Goal: Complete application form: Complete application form

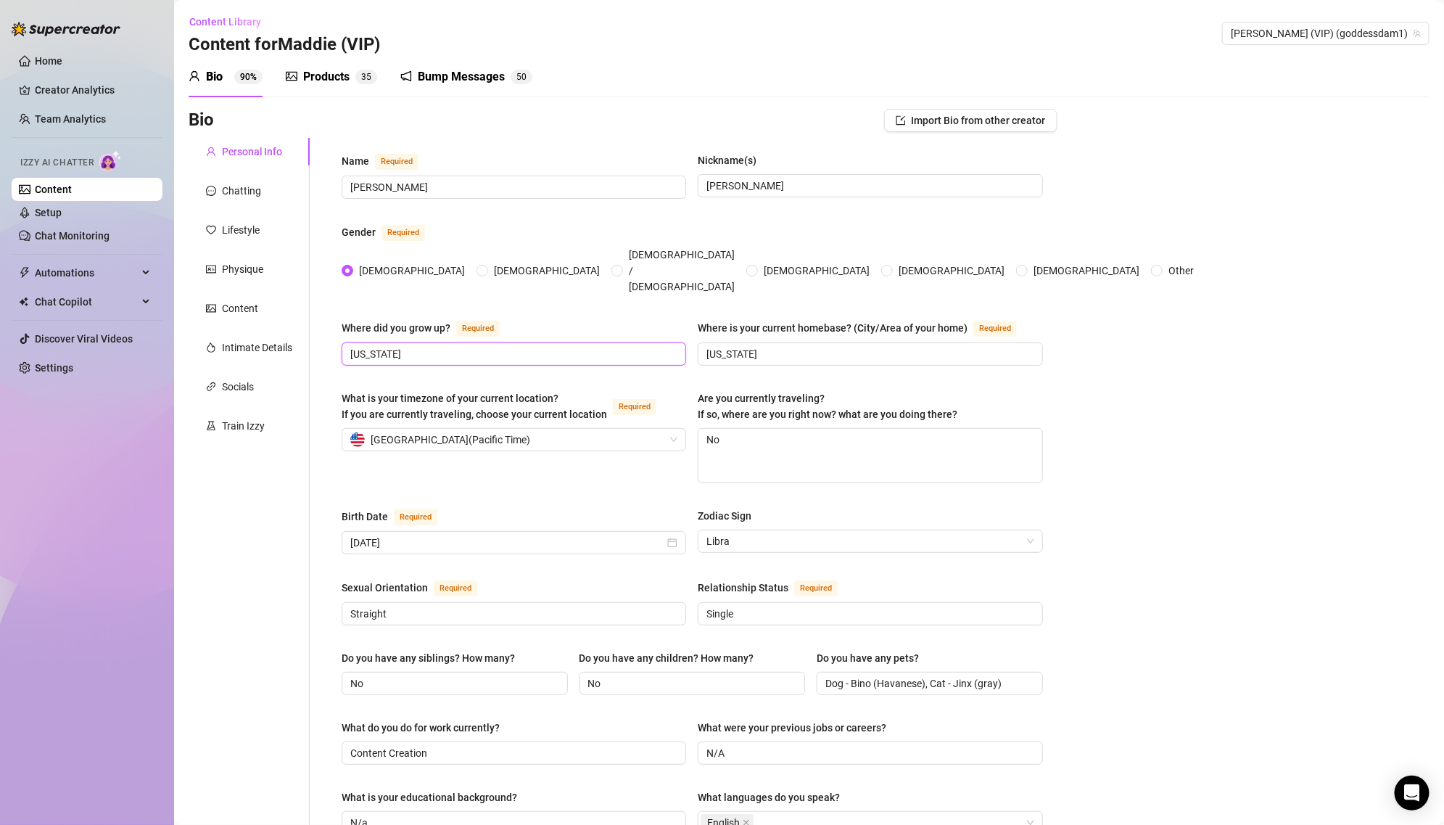
click at [534, 346] on input "[US_STATE]" at bounding box center [512, 354] width 324 height 16
type input "[US_STATE]"
click at [808, 346] on input "[US_STATE]" at bounding box center [869, 354] width 324 height 16
click at [615, 390] on div "What is your timezone of your current location? If you are currently traveling,…" at bounding box center [502, 406] width 321 height 32
click at [615, 429] on input "What is your timezone of your current location? If you are currently traveling,…" at bounding box center [507, 440] width 314 height 22
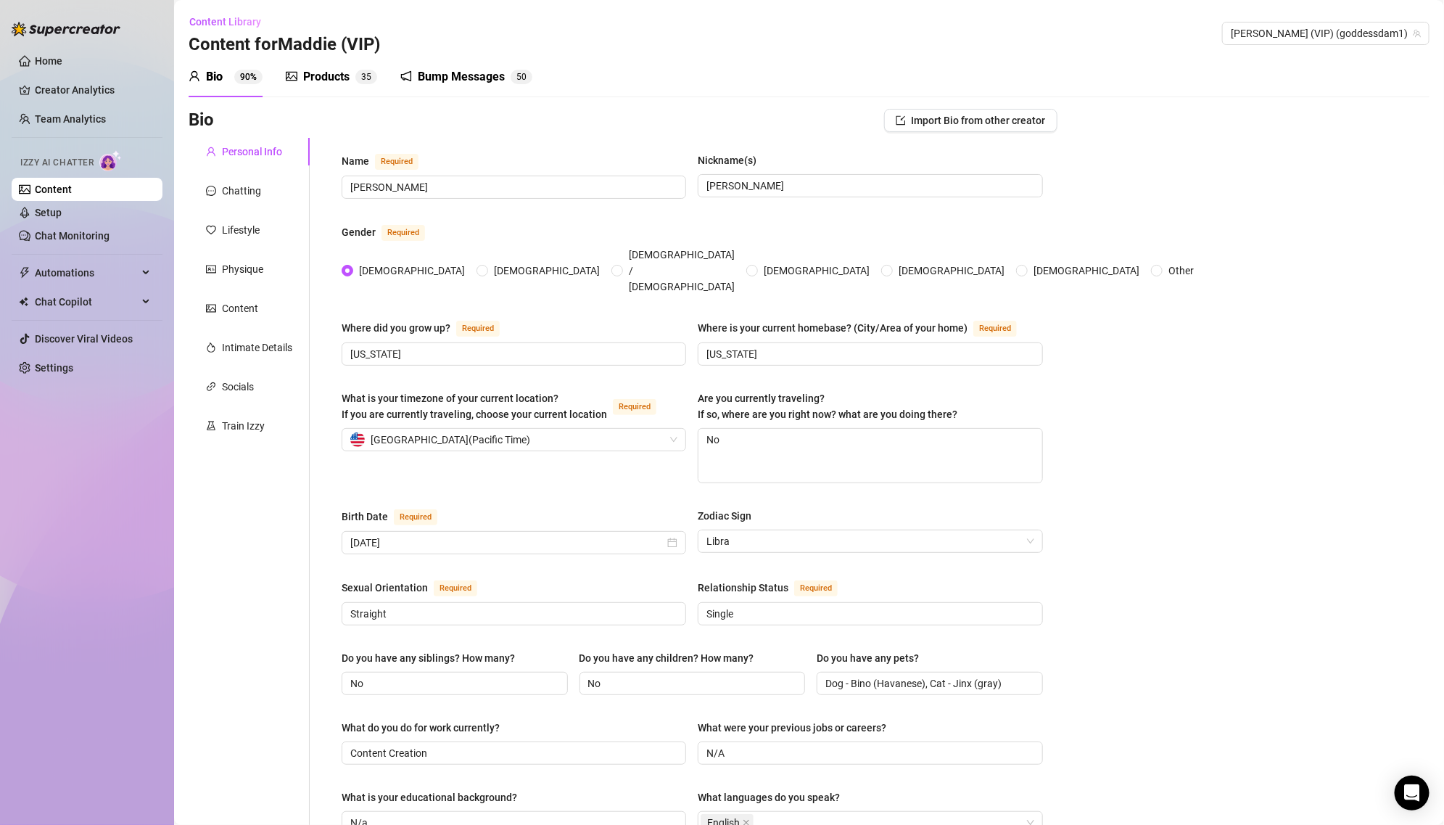
click at [556, 508] on div "Birth Date Required" at bounding box center [514, 519] width 345 height 23
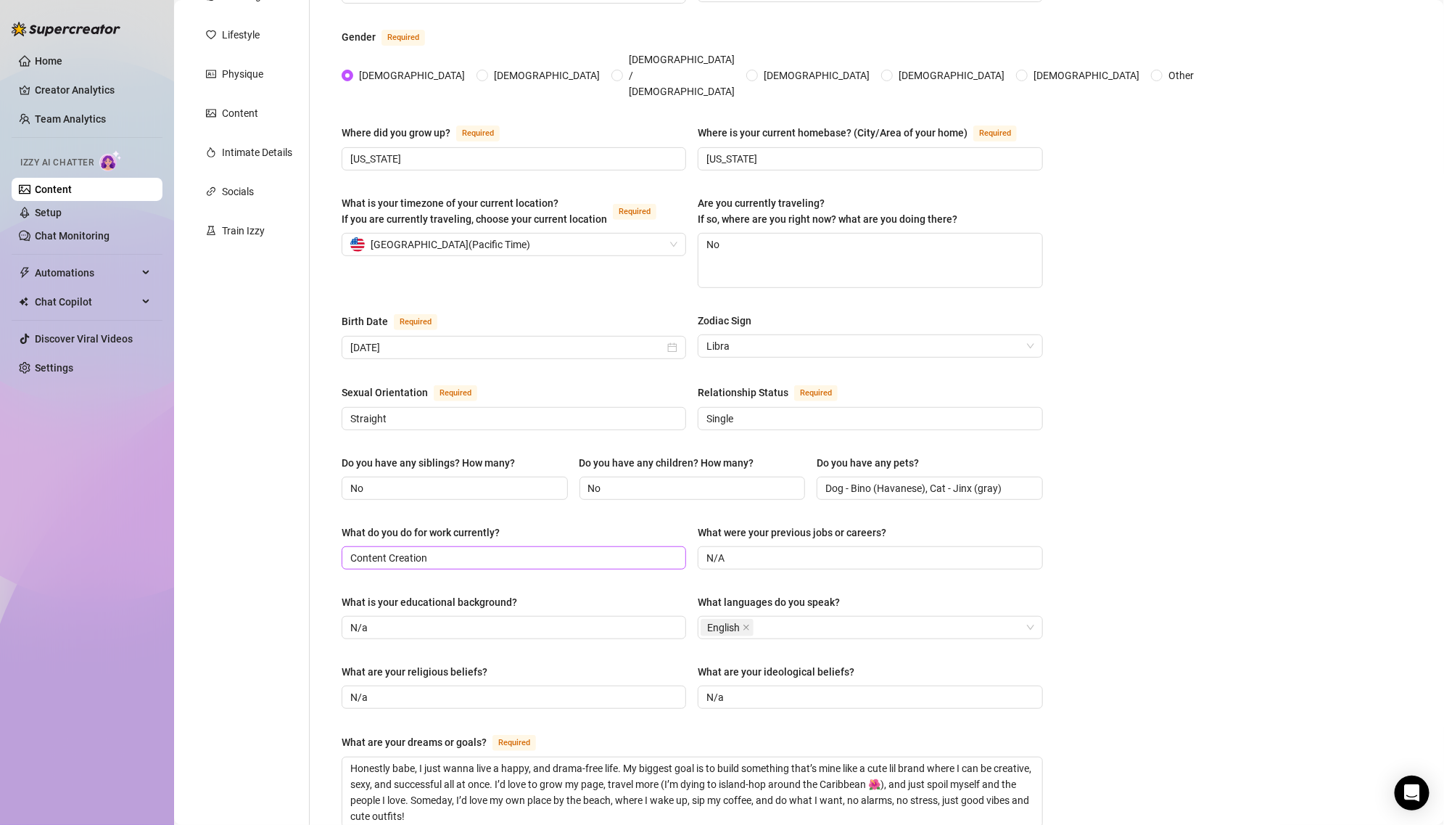
scroll to position [210, 0]
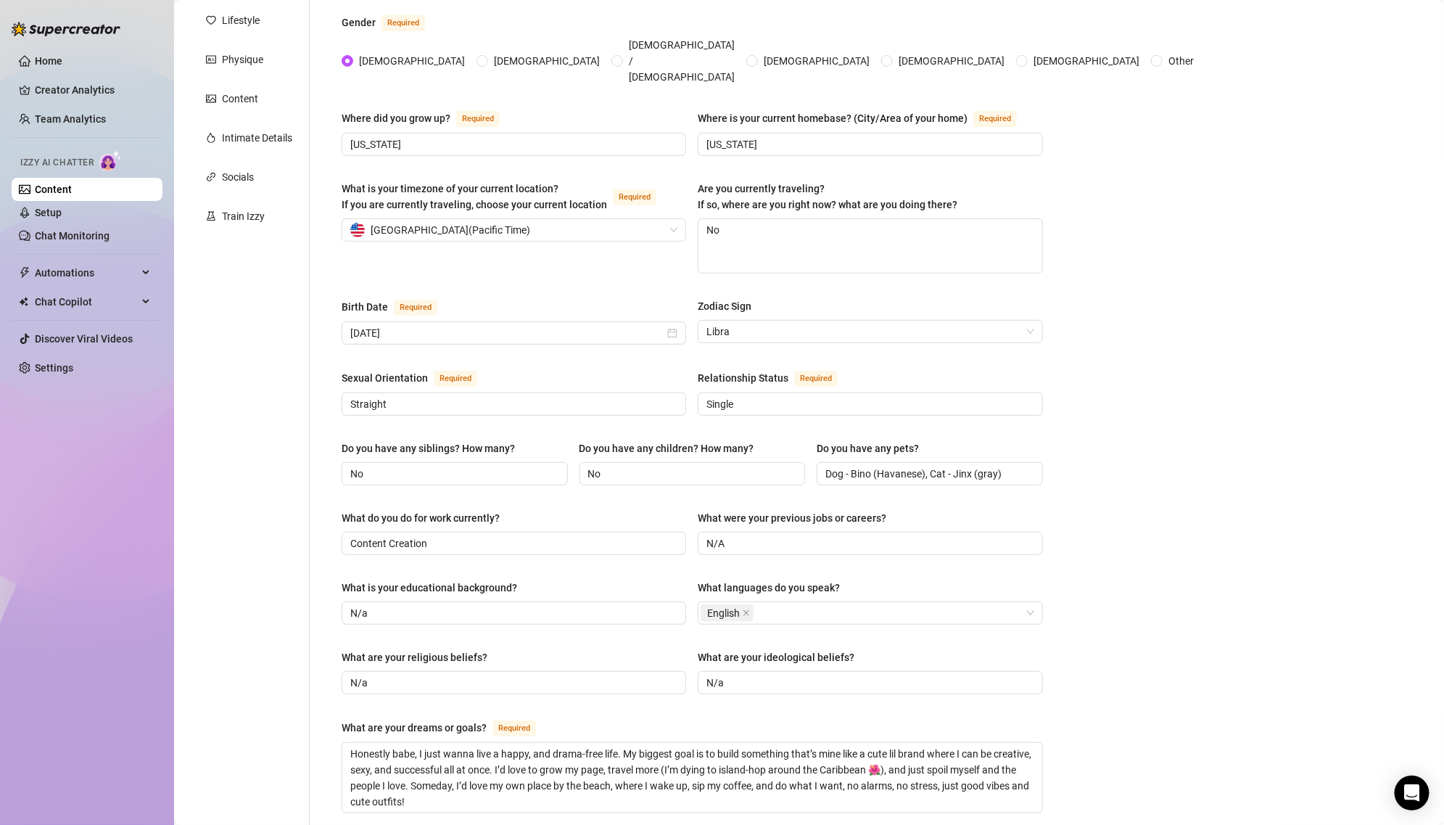
click at [614, 580] on div "What is your educational background?" at bounding box center [514, 591] width 345 height 22
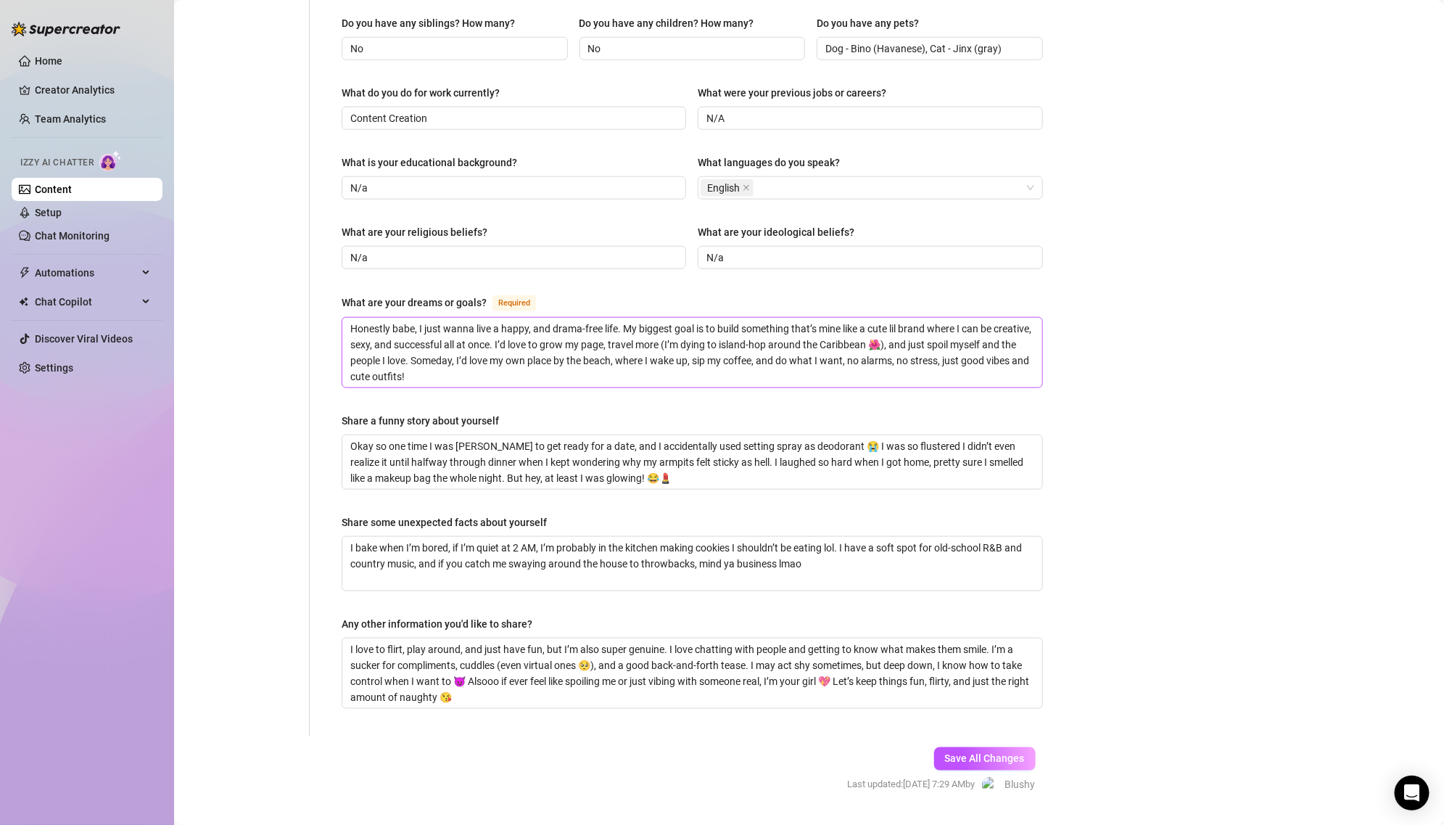
scroll to position [641, 0]
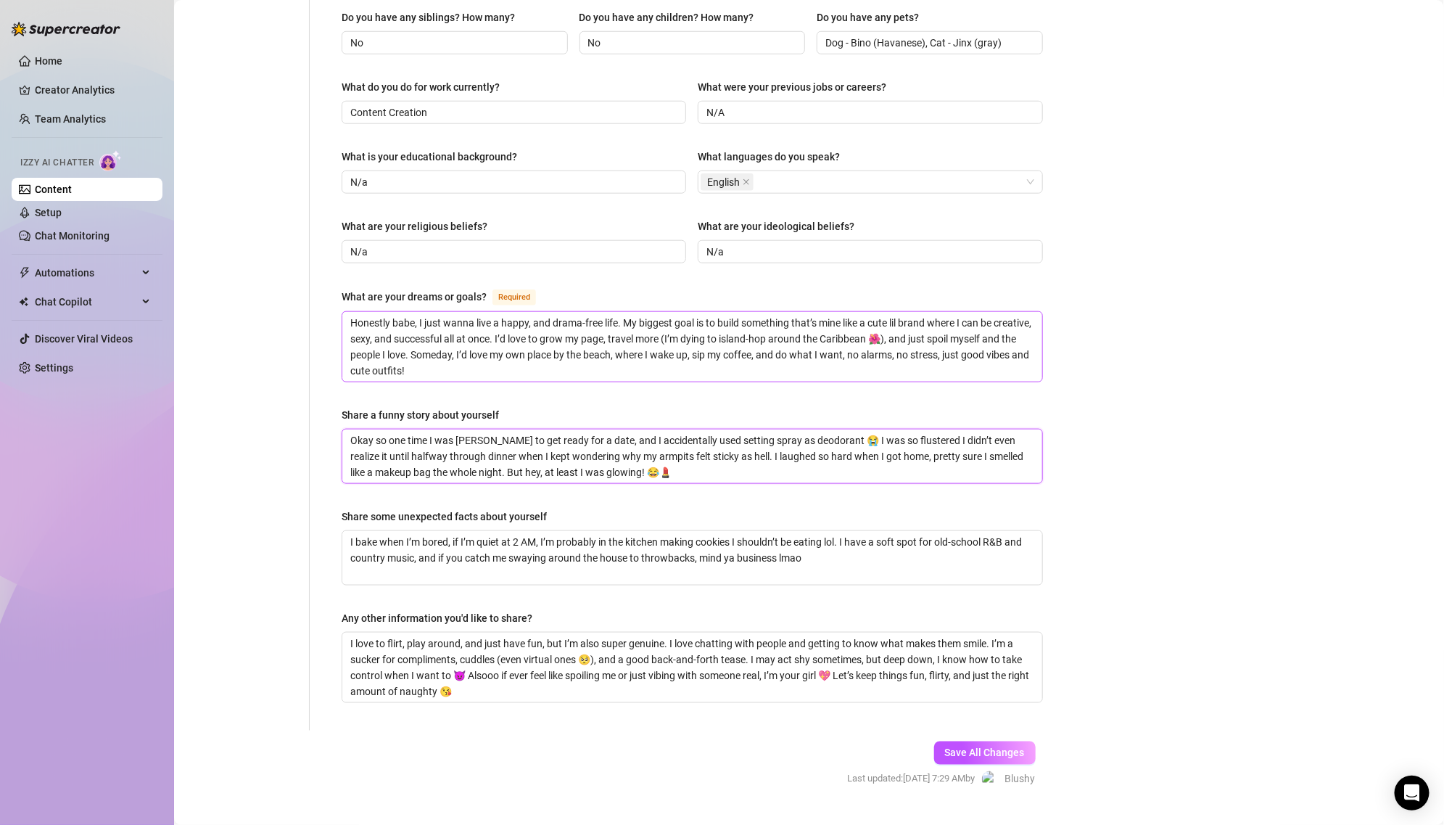
click at [609, 445] on textarea "Okay so one time I was [PERSON_NAME] to get ready for a date, and I accidentall…" at bounding box center [692, 456] width 700 height 54
click at [548, 338] on textarea "Honestly babe, I just wanna live a happy, and drama-free life. My biggest goal …" at bounding box center [692, 347] width 700 height 70
paste textarea "To keep creating sexy, fun content while living my best rave-babe life 💕 Eventu…"
type textarea "To keep creating sexy, fun content while living my best rave-babe life 💕 Eventu…"
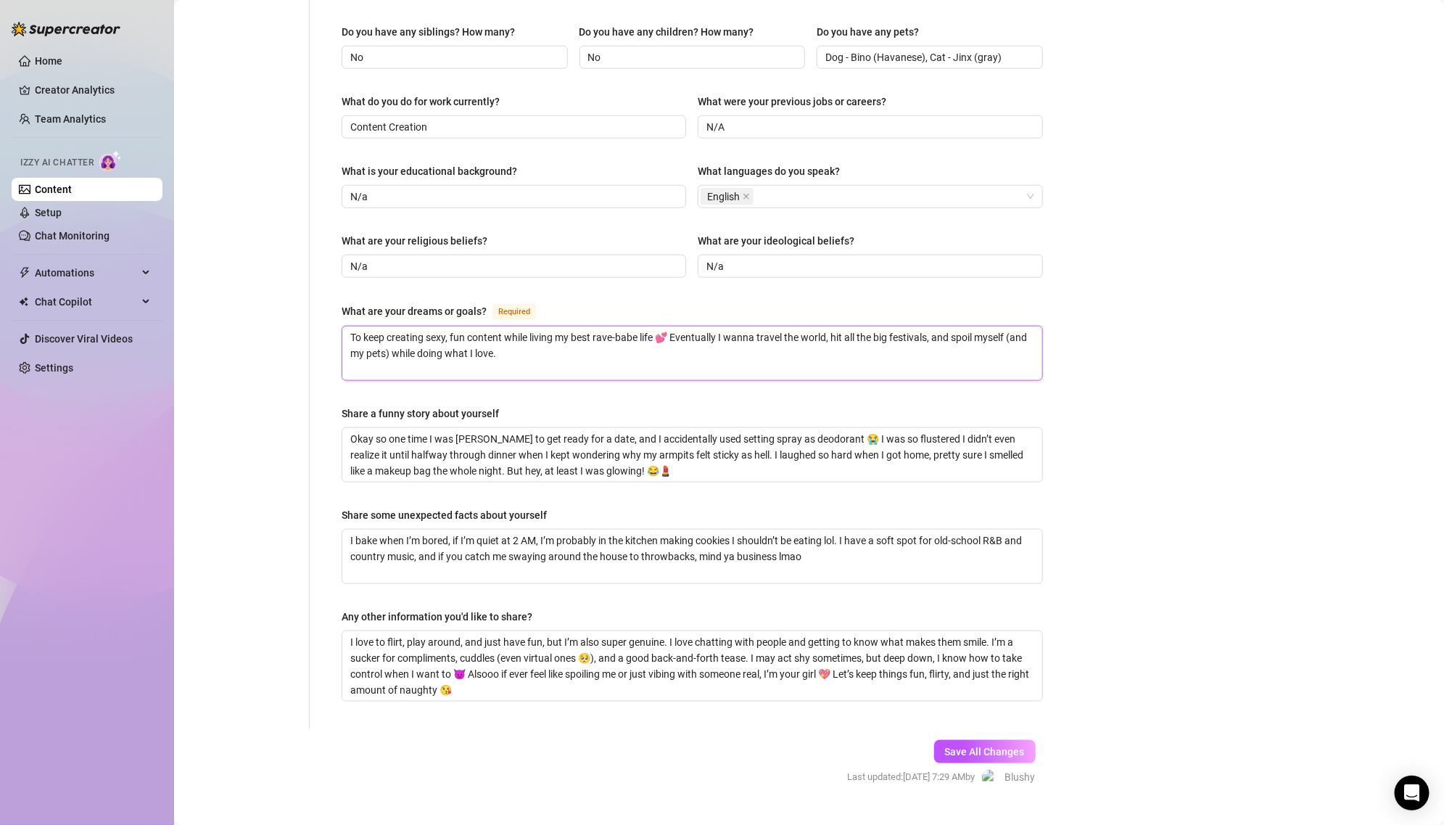
scroll to position [625, 0]
type textarea "To keep creating sexy, fun content while living my best rave-babe life 💕 Eventu…"
type textarea "Honestly babe, I just wanna live a happy, and drama-free life. My biggest goal …"
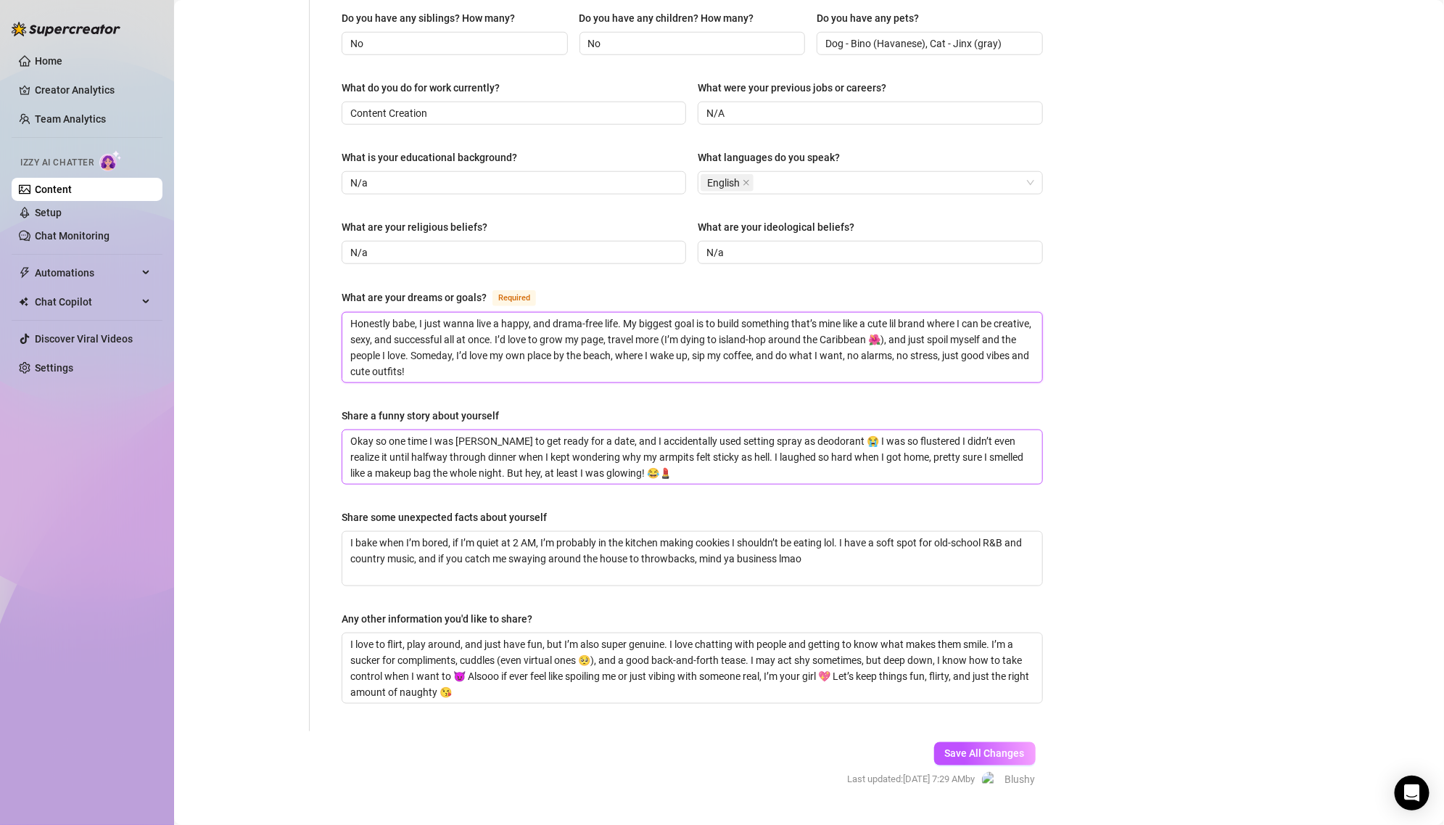
scroll to position [641, 0]
paste textarea "To keep creating sexy, fun content while living my best rave-babe life 💕 Eventu…"
type textarea "To keep creating sexy, fun content while living my best rave-babe life 💕 Eventu…"
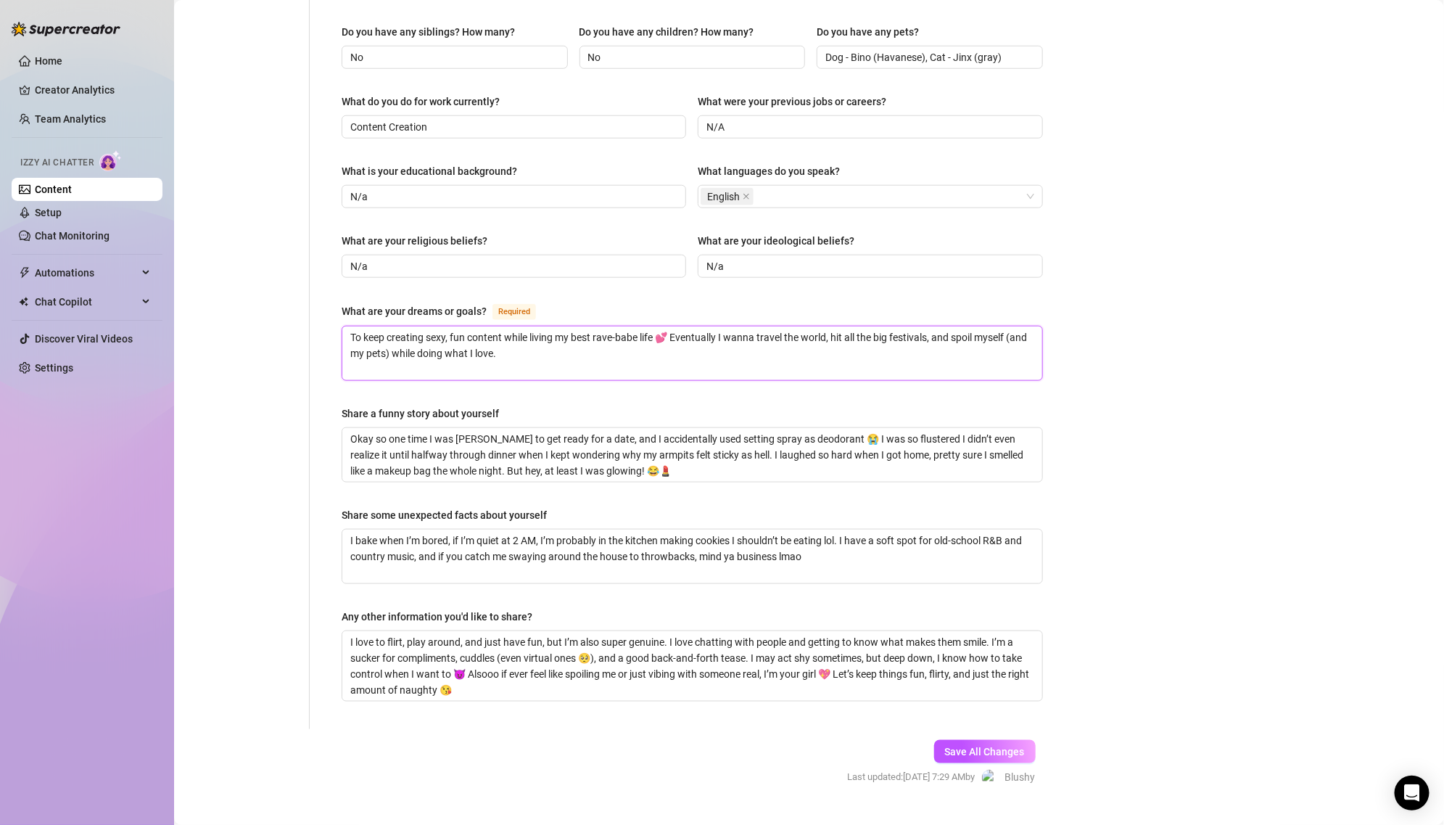
scroll to position [625, 0]
type textarea "To keep creating sexy, fun content while living my best rave-babe life 💕 Eventu…"
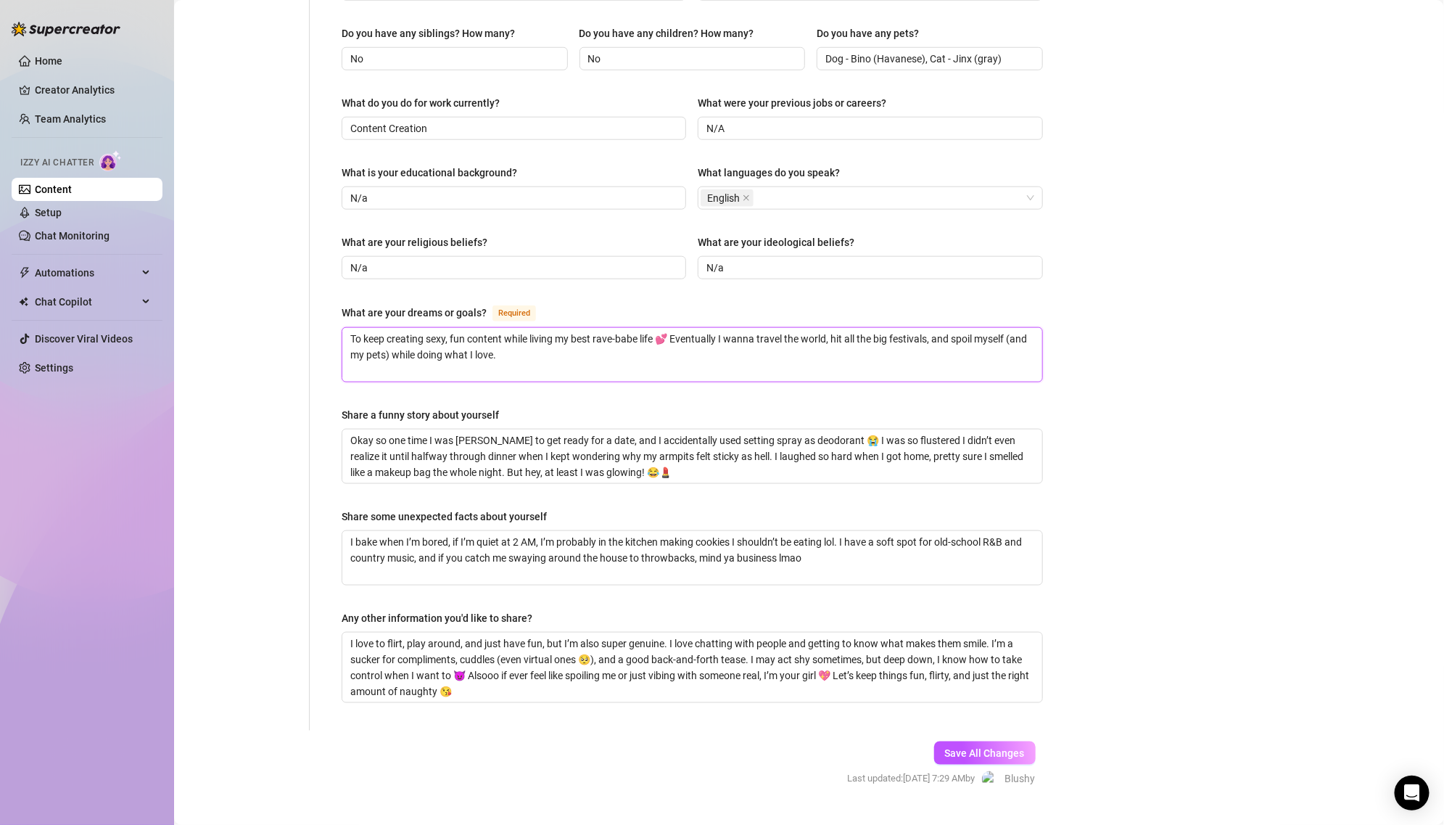
type textarea "To keep creating sexy, fun content while living my best rave-babe life 💕 Eventu…"
click at [577, 429] on textarea "Okay so one time I was [PERSON_NAME] to get ready for a date, and I accidentall…" at bounding box center [692, 456] width 700 height 54
paste textarea "ne time at a rave I lost my friends and ended up making a whole new group by th…"
type textarea "One time at a rave I lost my friends and ended up making a whole new group by t…"
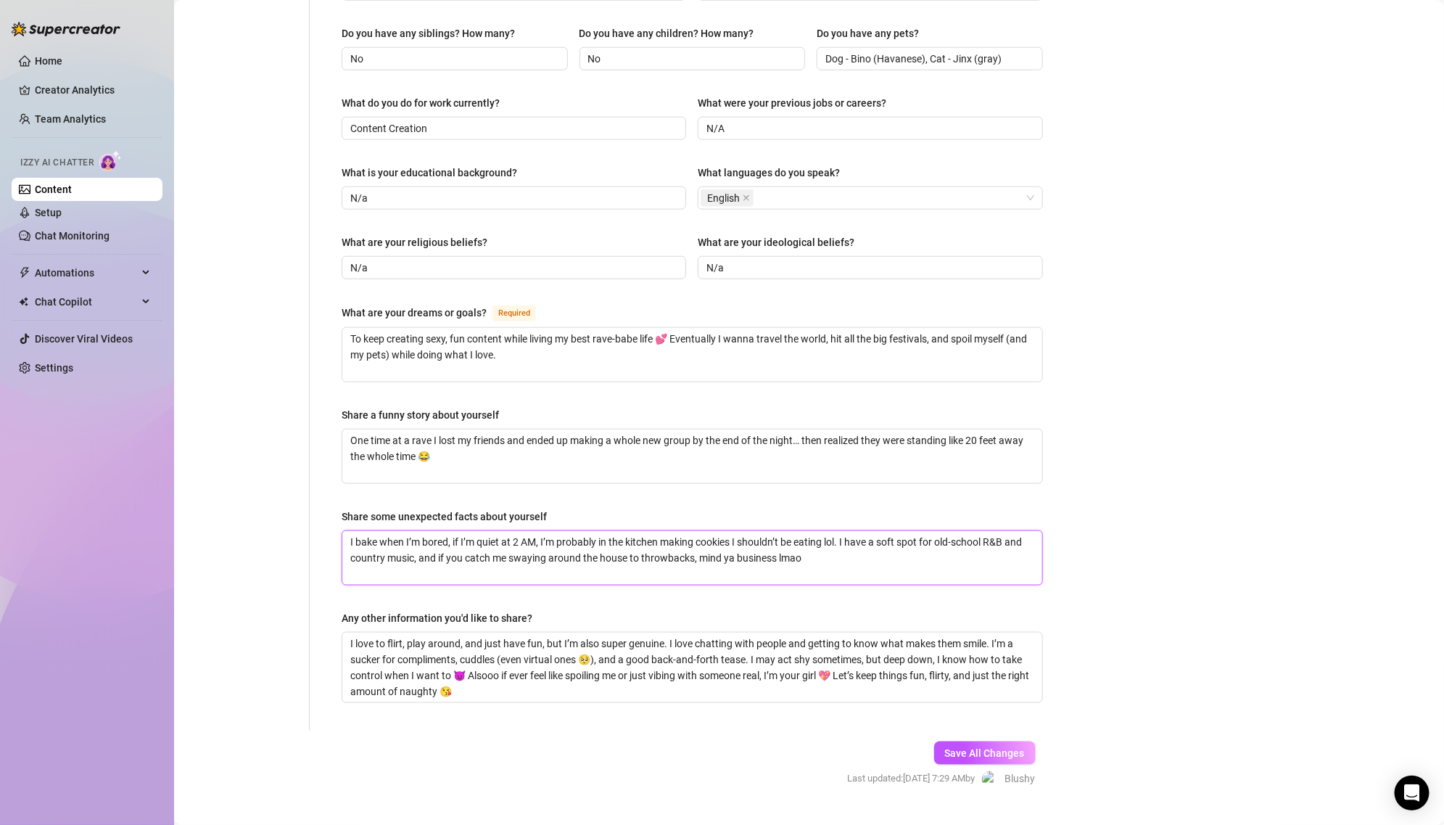
click at [561, 541] on textarea "I bake when I’m bored, if I’m quiet at 2 AM, I’m probably in the kitchen making…" at bounding box center [692, 558] width 700 height 54
click at [568, 531] on textarea "I bake when I’m bored, if I’m quiet at 2 AM, I’m probably in the kitchen making…" at bounding box center [692, 558] width 700 height 54
paste textarea "’m super into yoga 🧘‍♀️ I can be both a bratty sub and a tease-y dom 😈 I’ve got…"
type textarea "I’m super into yoga 🧘‍♀️ I can be both a bratty sub and a tease-y dom 😈 I’ve go…"
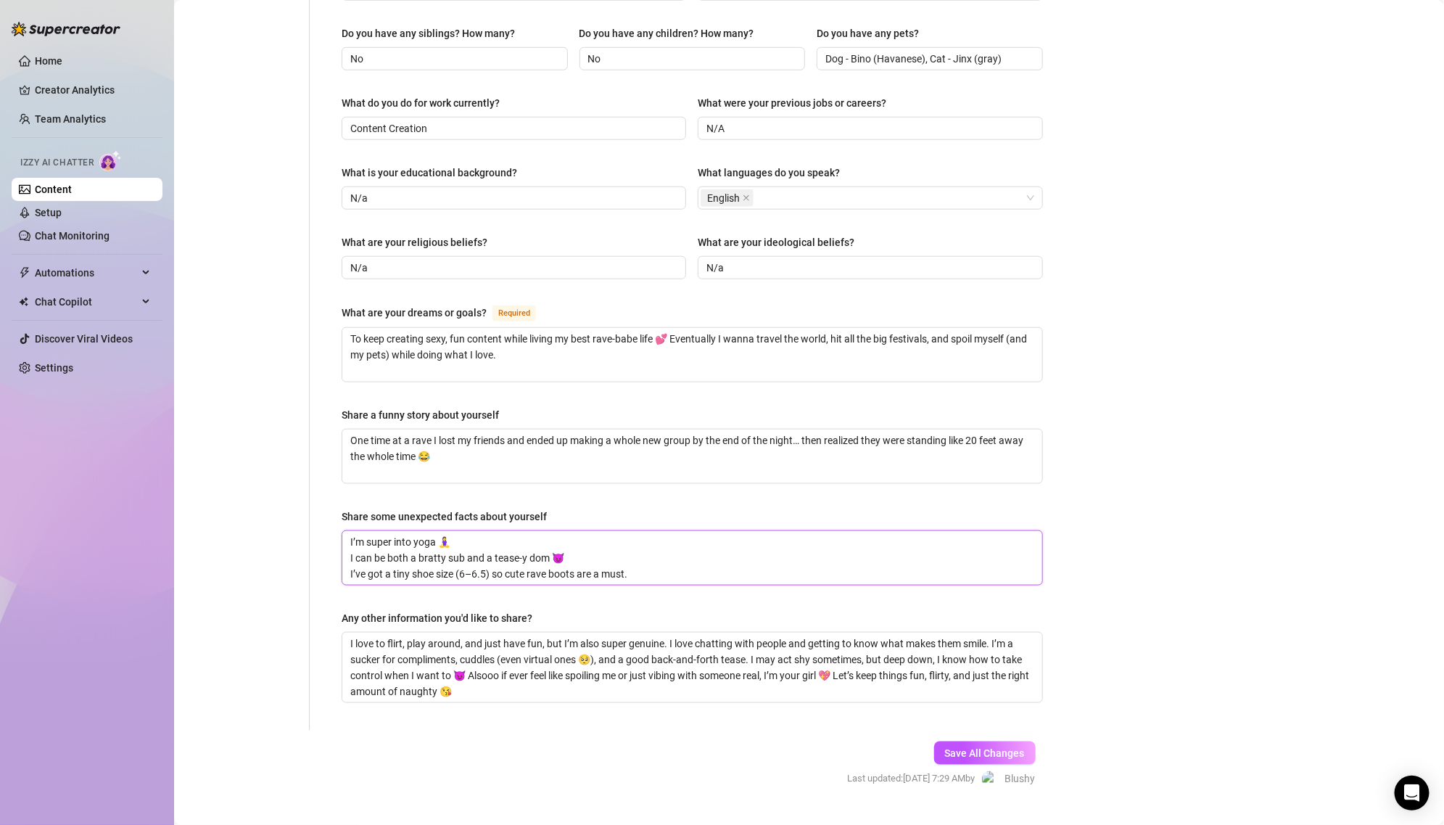
click at [352, 531] on textarea "I’m super into yoga 🧘‍♀️ I can be both a bratty sub and a tease-y dom 😈 I’ve go…" at bounding box center [692, 558] width 700 height 54
type textarea "I’m super into yoga 🧘‍♀️ can be both a bratty sub and a tease-y dom 😈 I’ve got …"
type textarea "I’m super into yoga can be both a bratty sub and a tease-y dom 😈 I’ve got a tin…"
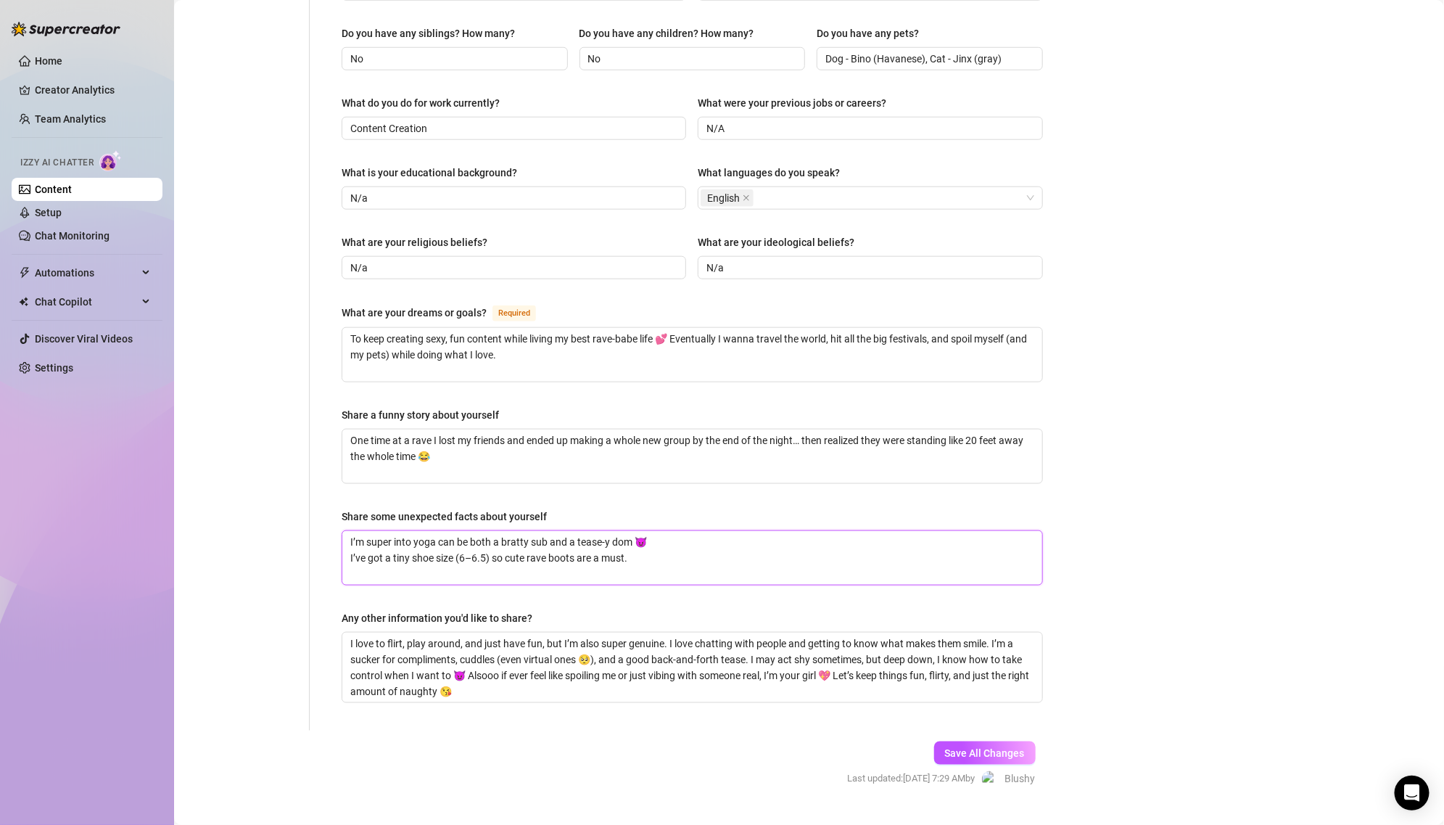
type textarea "I’m super into yoga, can be both a bratty sub and a tease-y dom 😈 I’ve got a ti…"
type textarea "I’m super into yoga, I can be both a bratty sub and a tease-y dom 😈 I’ve got a …"
click at [351, 531] on textarea "I’m super into yoga, I can be both a bratty sub and a tease-y dom 😈 I’ve got a …" at bounding box center [692, 558] width 700 height 54
type textarea "I’m super into yoga, I can be both a bratty sub and a tease-y dom 😈I’ve got a t…"
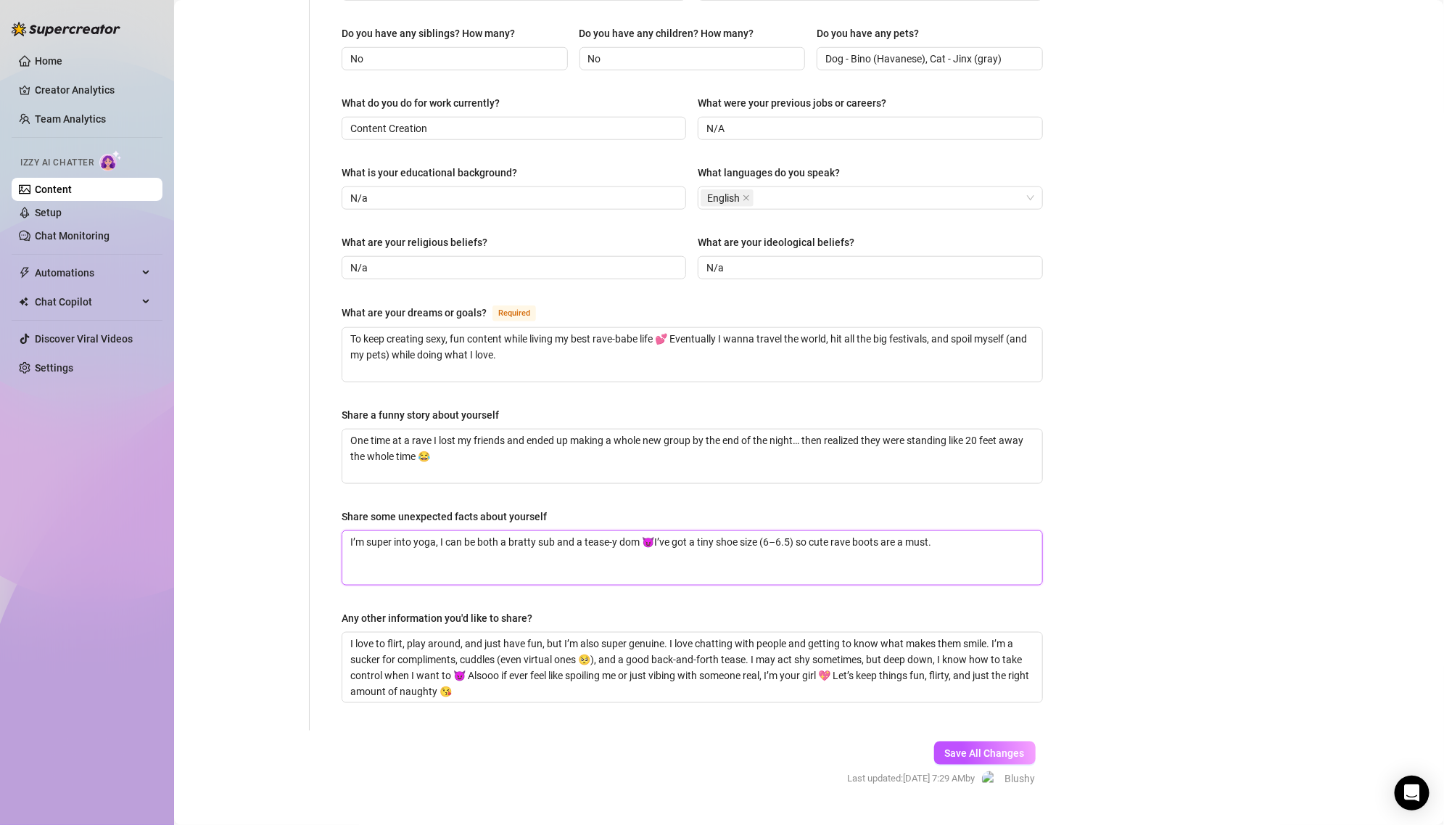
type textarea "I’m super into yoga, I can be both a bratty sub and a tease-y dom I’ve got a ti…"
type textarea "I’m super into yoga, I can be both a bratty sub and a tease-y domI’ve got a tin…"
type textarea "I’m super into yoga, I can be both a bratty sub and a tease-y doI’ve got a tiny…"
type textarea "I’m super into yoga, I can be both a bratty sub and a tease-y dI’ve got a tiny …"
type textarea "I’m super into yoga, I can be both a bratty sub and a tease-y I’ve got a tiny s…"
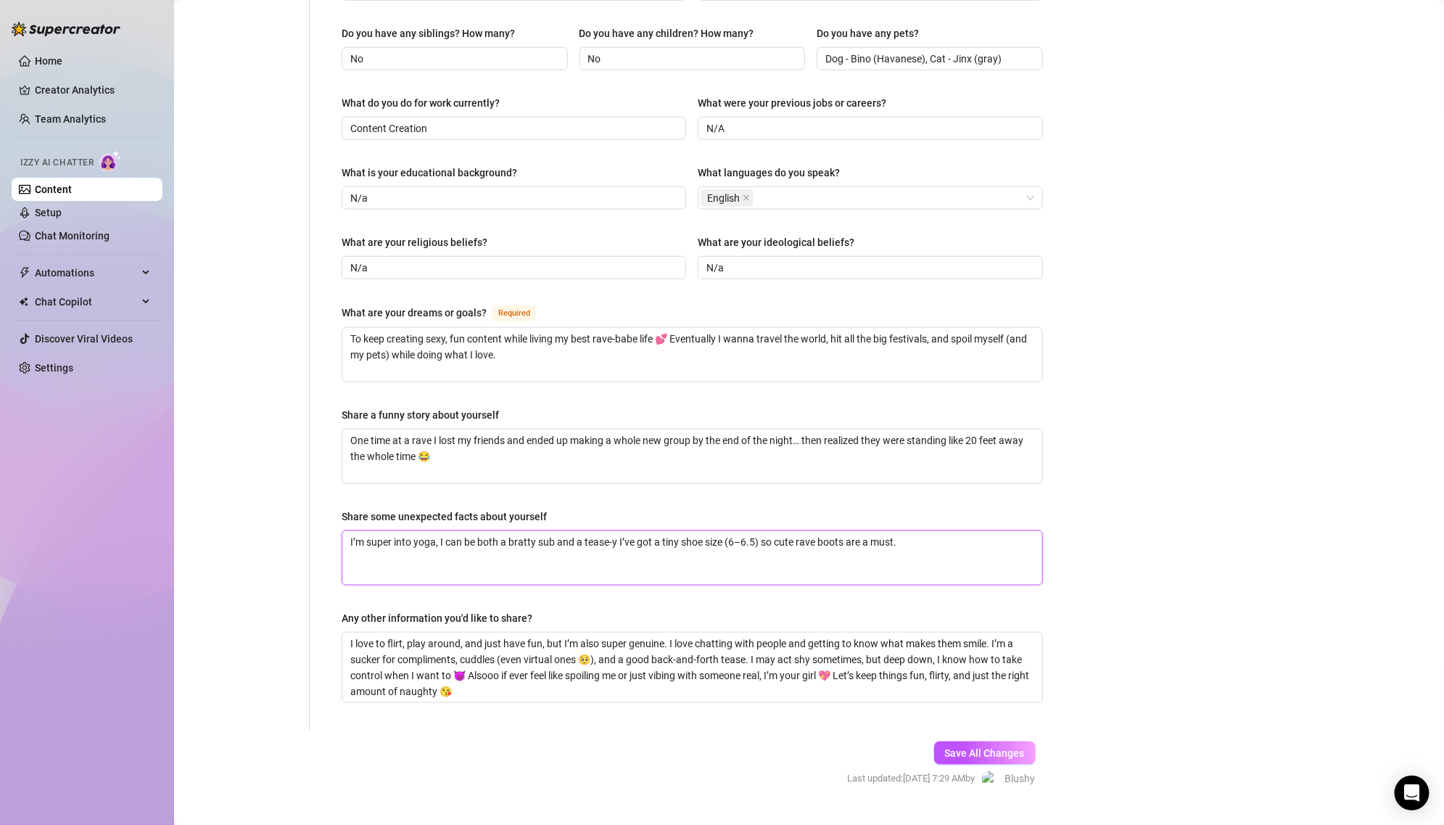
type textarea "I’m super into yoga, I can be both a bratty sub and a tease-y dI’ve got a tiny …"
type textarea "I’m super into yoga, I can be both a bratty sub and a tease-y doI’ve got a tiny…"
type textarea "I’m super into yoga, I can be both a bratty sub and a tease-y domI’ve got a tin…"
type textarea "I’m super into yoga, I can be both a bratty sub and a tease-y dom!I’ve got a ti…"
type textarea "I’m super into yoga, I can be both a bratty sub and a tease-y dom! I’ve got a t…"
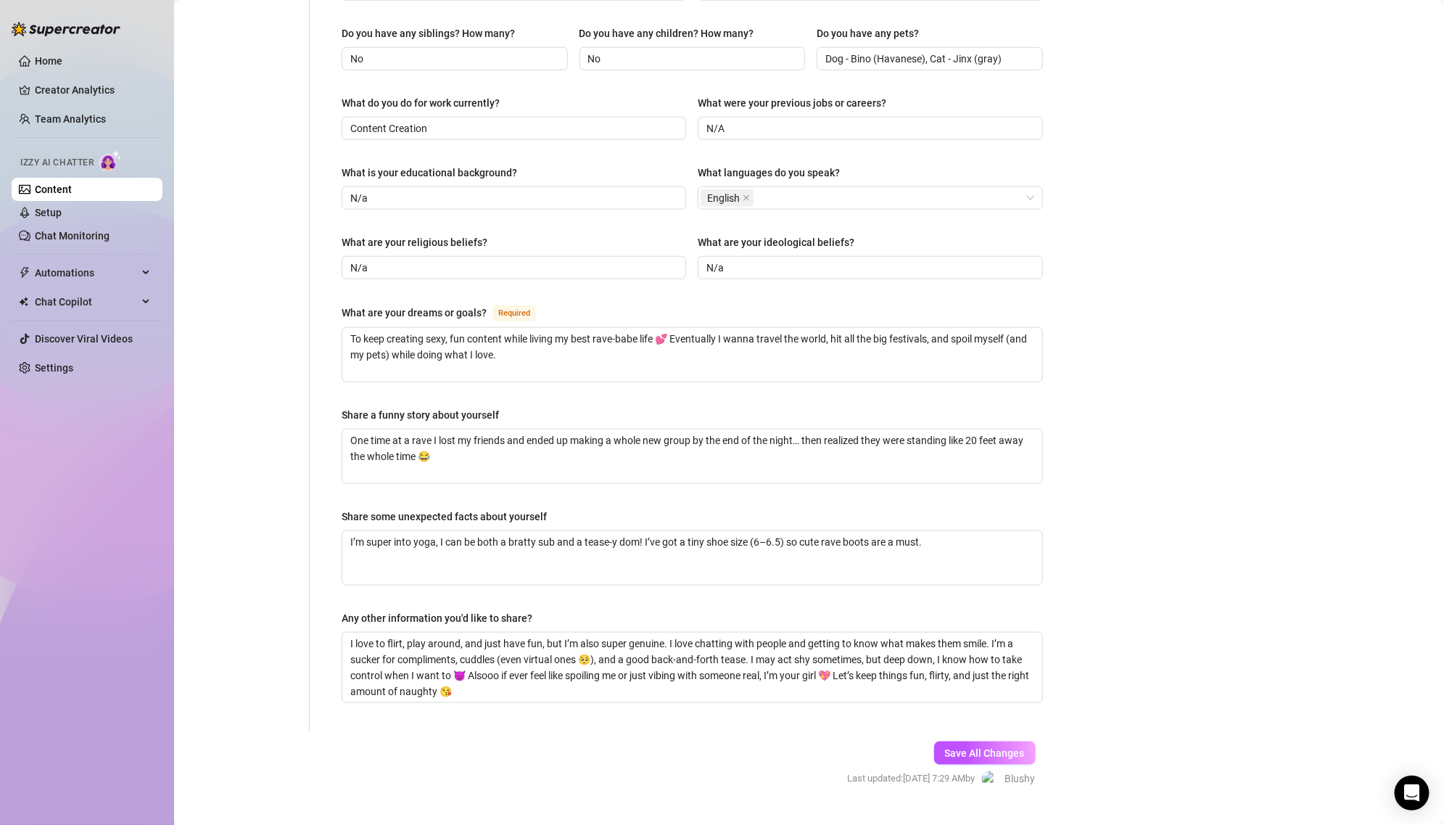
click at [667, 610] on div "Any other information you'd like to share?" at bounding box center [692, 621] width 701 height 22
click at [642, 531] on textarea "I’m super into yoga, I can be both a bratty sub and a tease-y dom! I’ve got a t…" at bounding box center [692, 558] width 700 height 54
type textarea "I’m super into yoga, I can be both a bratty sub and a tease-y dom! I’ve got a t…"
type textarea "I’m super into yoga, I can be both a bratty sub and a tease-y dom! A I’ve got a…"
type textarea "I’m super into yoga, I can be both a bratty sub and a tease-y dom! Al I’ve got …"
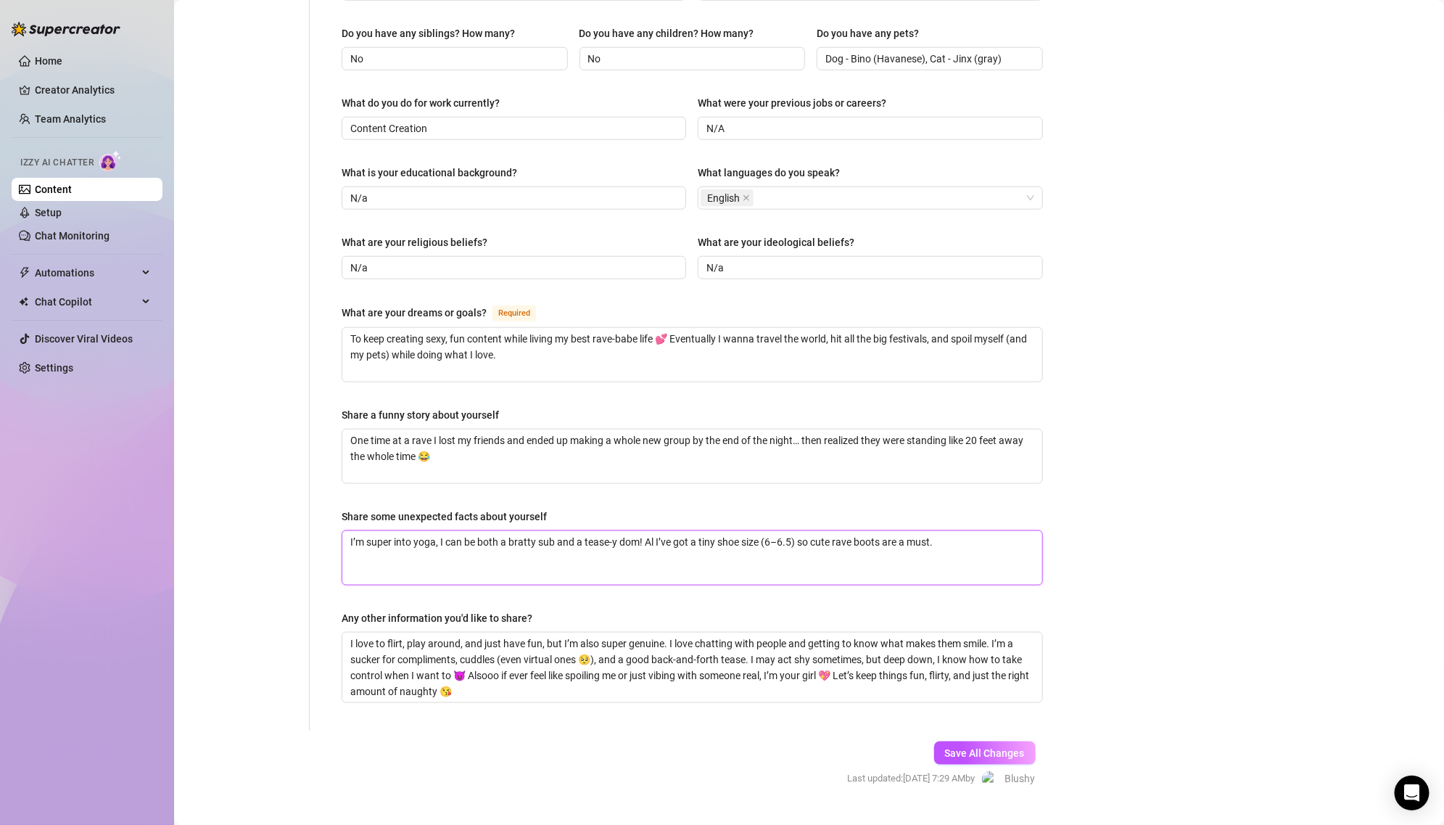
type textarea "I’m super into yoga, I can be both a bratty sub and a tease-y dom! Als I’ve got…"
type textarea "I’m super into yoga, I can be both a bratty sub and a tease-y dom! Also I’ve go…"
type textarea "I’m super into yoga, I can be both a bratty sub and a tease-y dom! Also, I’ve g…"
click at [792, 633] on textarea "I love to flirt, play around, and just have fun, but I’m also super genuine. I …" at bounding box center [692, 668] width 700 height 70
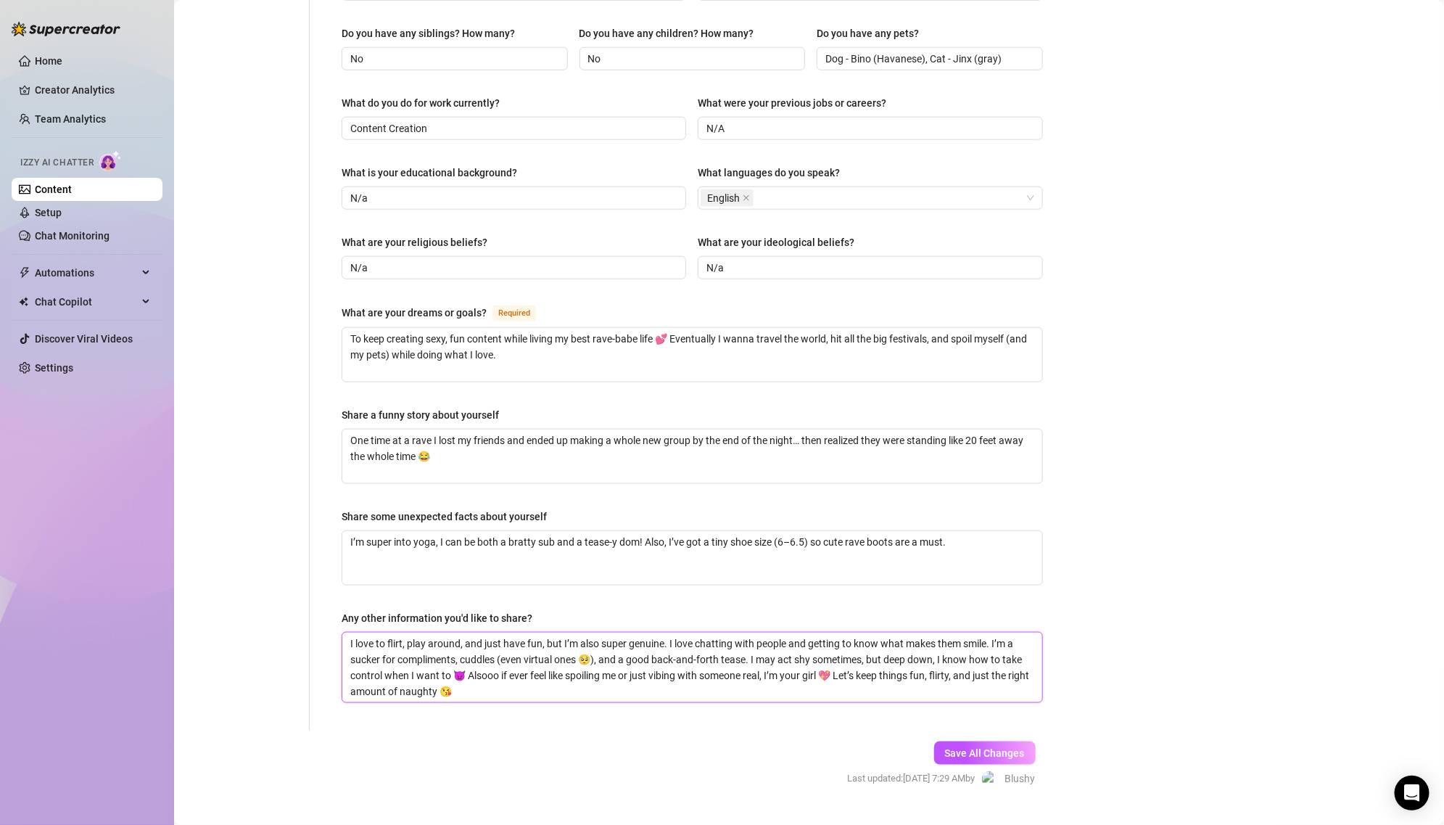
click at [814, 633] on textarea "I love to flirt, play around, and just have fun, but I’m also super genuine. I …" at bounding box center [692, 668] width 700 height 70
click at [776, 633] on textarea "I love to flirt, play around, and just have fun, but I’m also super genuine. I …" at bounding box center [692, 668] width 700 height 70
click at [543, 646] on textarea "I love to flirt, play around, and just have fun, but I’m also super genuine. I …" at bounding box center [692, 668] width 700 height 70
click at [510, 646] on textarea "I love to flirt, play around, and just have fun, but I’m also super genuine. I …" at bounding box center [692, 668] width 700 height 70
click at [507, 633] on textarea "I love to flirt, play around, and just have fun, but I’m also super genuine. I …" at bounding box center [692, 668] width 700 height 70
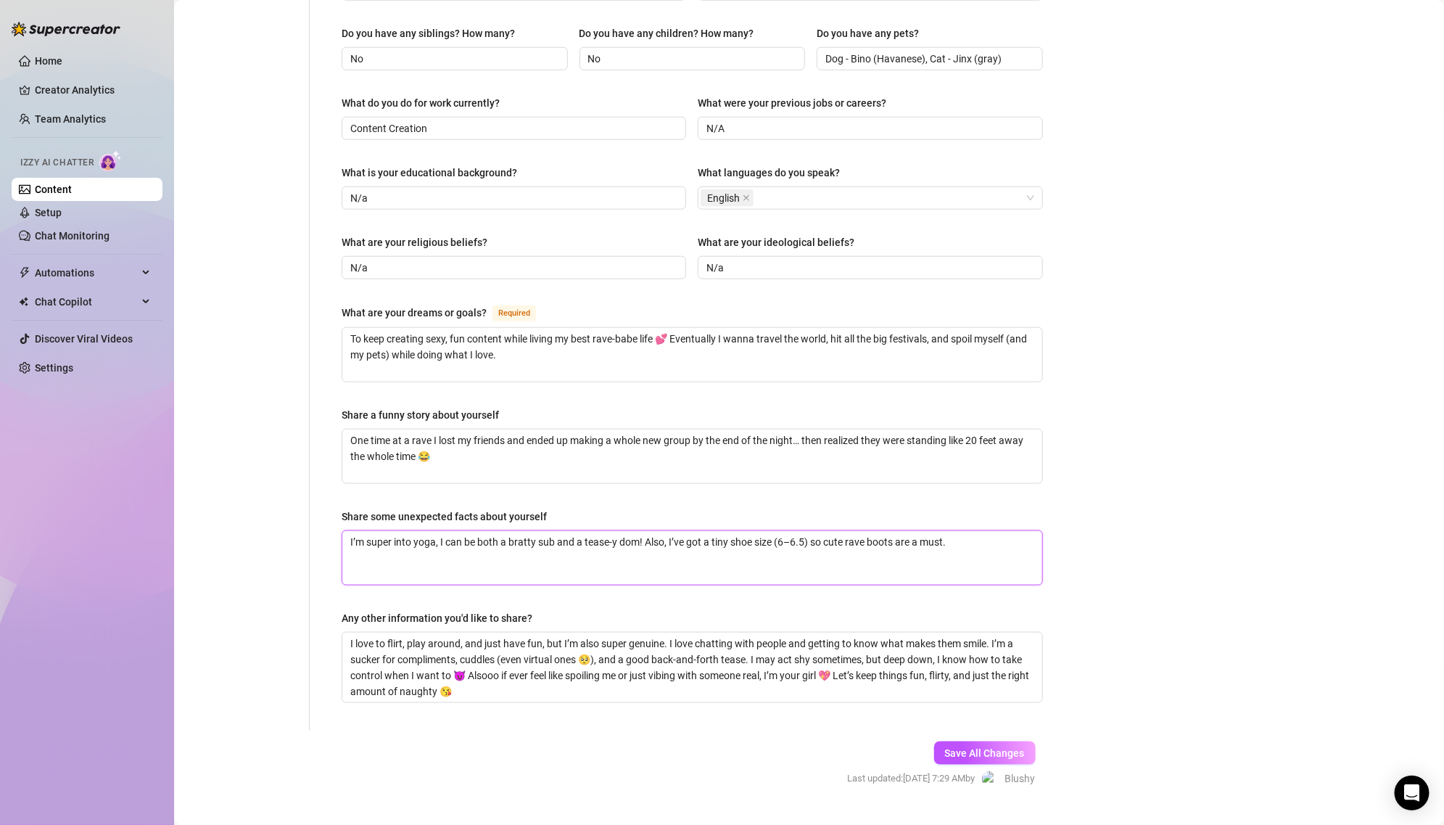
click at [495, 547] on textarea "I’m super into yoga, I can be both a bratty sub and a tease-y dom! Also, I’ve g…" at bounding box center [692, 558] width 700 height 54
click at [489, 633] on textarea "I love to flirt, play around, and just have fun, but I’m also super genuine. I …" at bounding box center [692, 668] width 700 height 70
paste textarea "’ve been to [GEOGRAPHIC_DATA], but festivals will always have my heart 💕✨ I’m a…"
type textarea "I’ve been to [GEOGRAPHIC_DATA], but festivals will always have my heart 💕✨ I’m …"
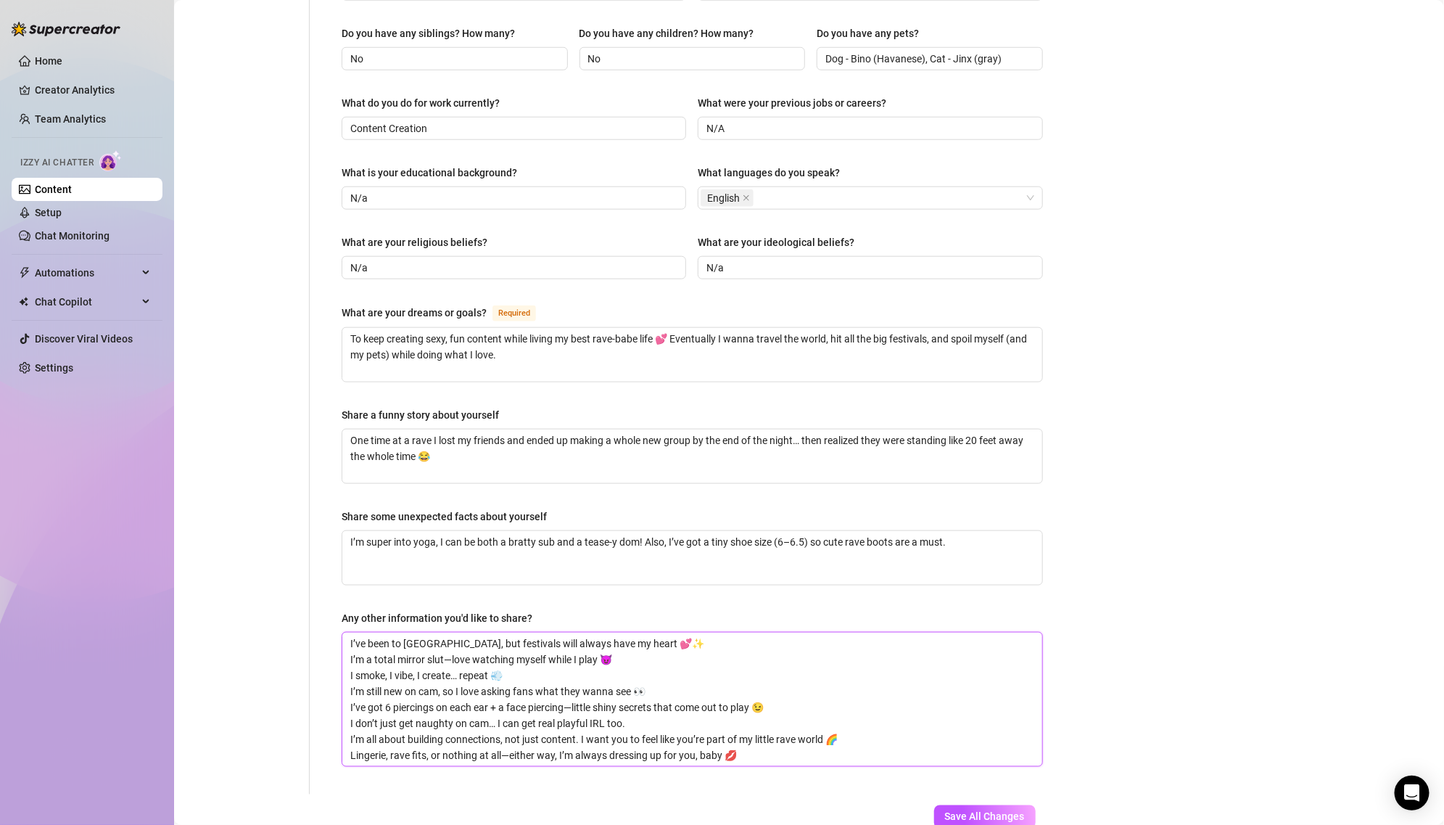
scroll to position [0, 0]
click at [345, 633] on textarea "I’ve been to [GEOGRAPHIC_DATA], but festivals will always have my heart 💕✨ I’m …" at bounding box center [692, 699] width 700 height 133
drag, startPoint x: 345, startPoint y: 626, endPoint x: 334, endPoint y: 623, distance: 10.6
click at [334, 623] on div "Name Required [PERSON_NAME](s) [PERSON_NAME] Gender Required [DEMOGRAPHIC_DATA]…" at bounding box center [692, 153] width 730 height 1281
type textarea "I’ve been to [GEOGRAPHIC_DATA], but festivals will always have my heart 💕✨I’m a…"
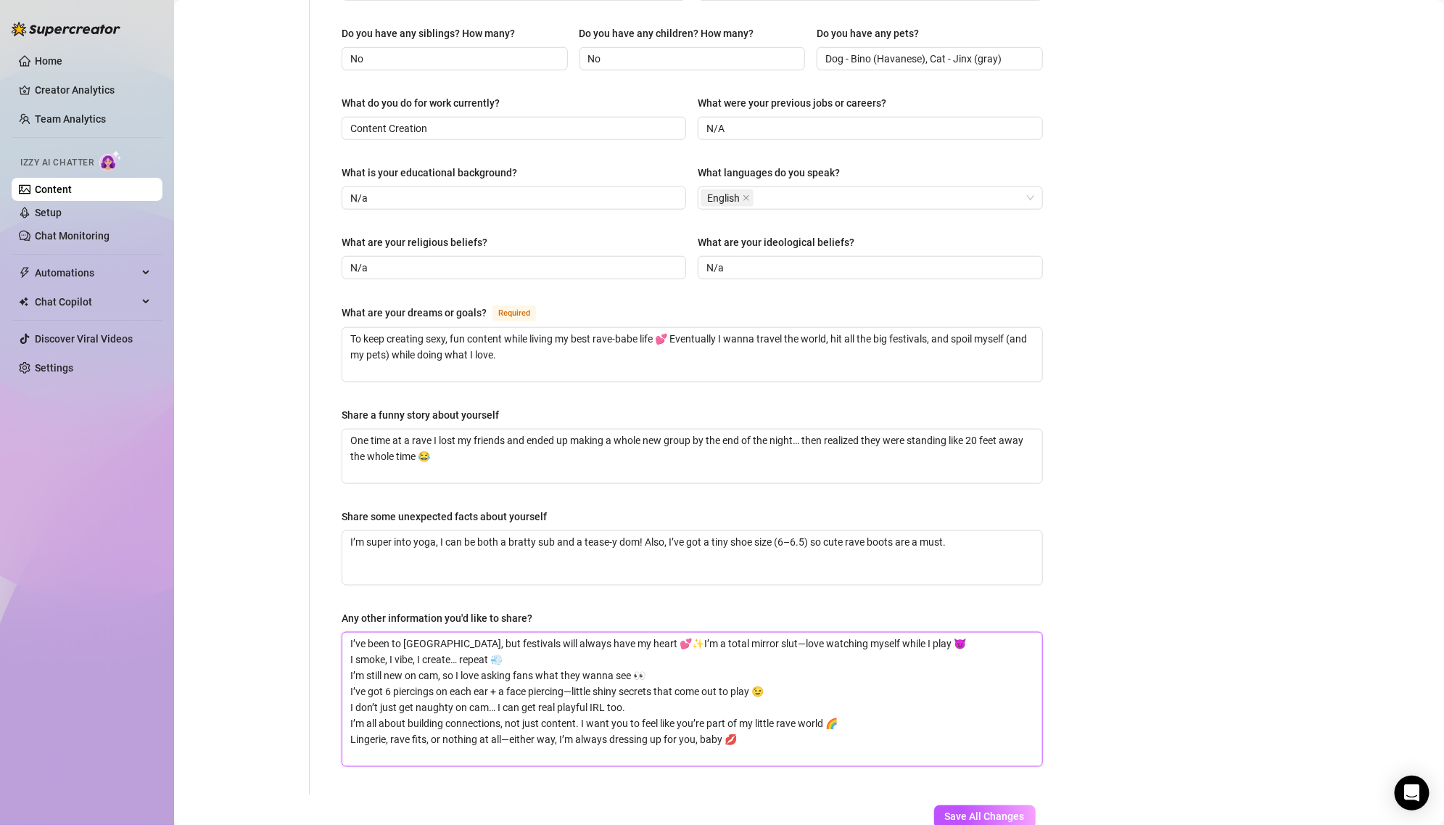
type textarea "I’ve been to [GEOGRAPHIC_DATA], but festivals will always have my heart 💕I’m a …"
type textarea "I’ve been to [GEOGRAPHIC_DATA], but festivals will always have my heart I’m a t…"
type textarea "I’ve been to [GEOGRAPHIC_DATA], but festivals will always have my heartI’m a to…"
type textarea "I’ve been to [GEOGRAPHIC_DATA], but festivals will always have my heart!I’m a t…"
type textarea "I’ve been to [GEOGRAPHIC_DATA], but festivals will always have my heart! I’m a …"
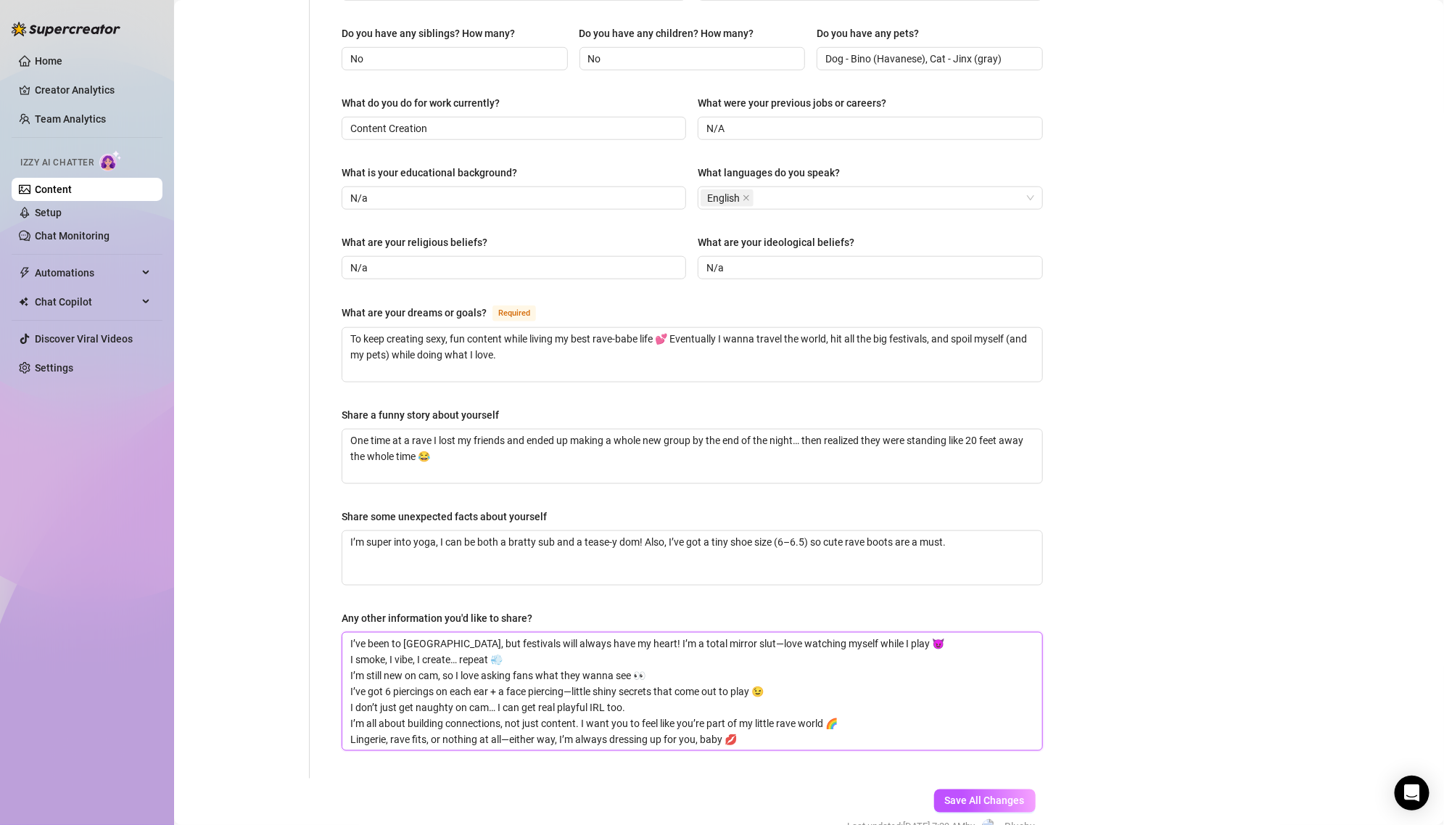
type textarea "I’ve been to [GEOGRAPHIC_DATA], but festivals will always have my heart! AI’m a…"
type textarea "I’ve been to [GEOGRAPHIC_DATA], but festivals will always have my heart! I’m a …"
drag, startPoint x: 516, startPoint y: 625, endPoint x: 255, endPoint y: 623, distance: 260.4
click at [255, 624] on div "Personal Info Chatting Lifestyle Physique Content Intimate Details Socials Trai…" at bounding box center [623, 145] width 869 height 1265
type textarea "I’ve been to [GEOGRAPHIC_DATA], but festivals will always have my heart! I’m a …"
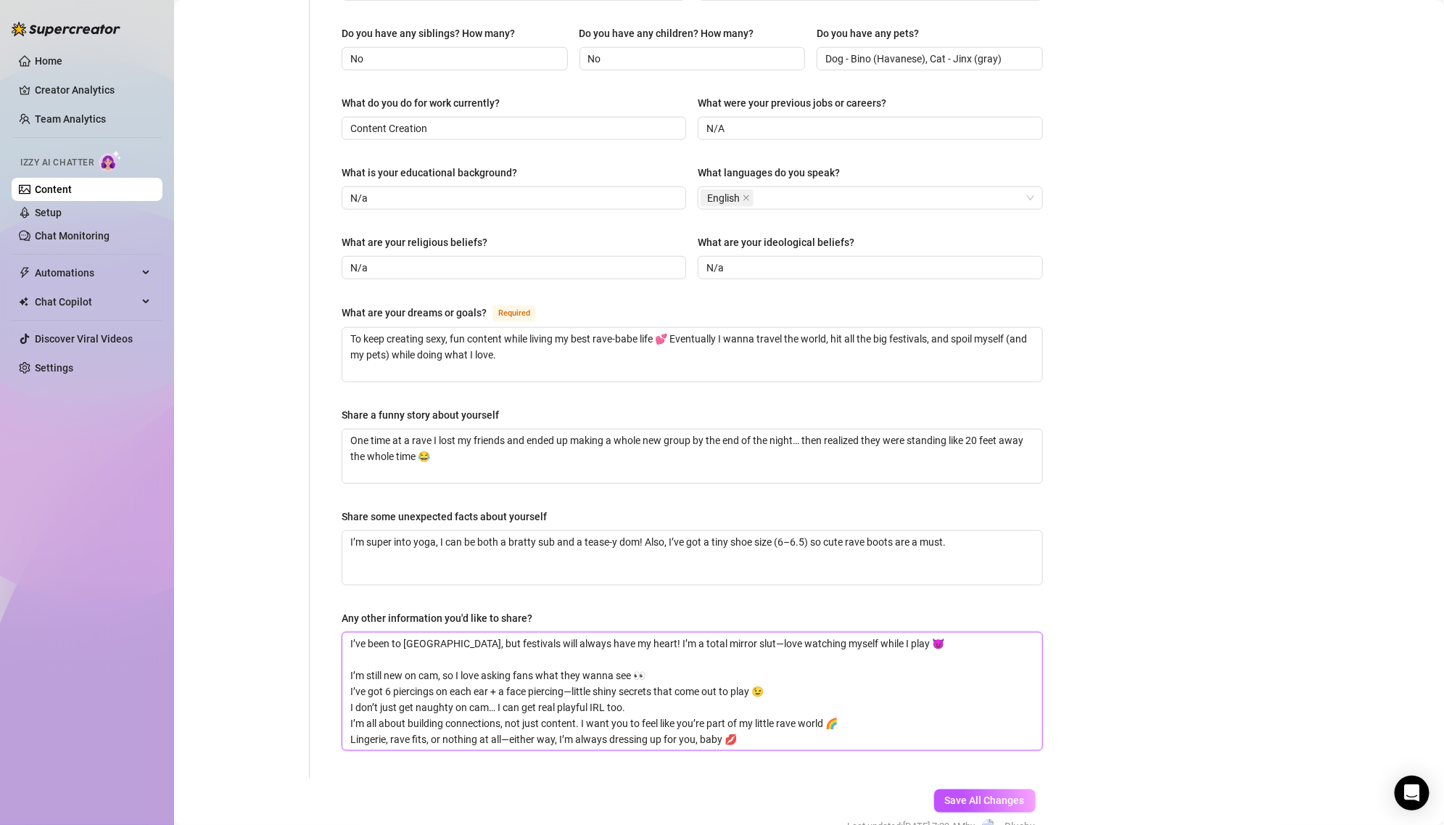
type textarea "I’ve been to [GEOGRAPHIC_DATA], but festivals will always have my heart! I’m a …"
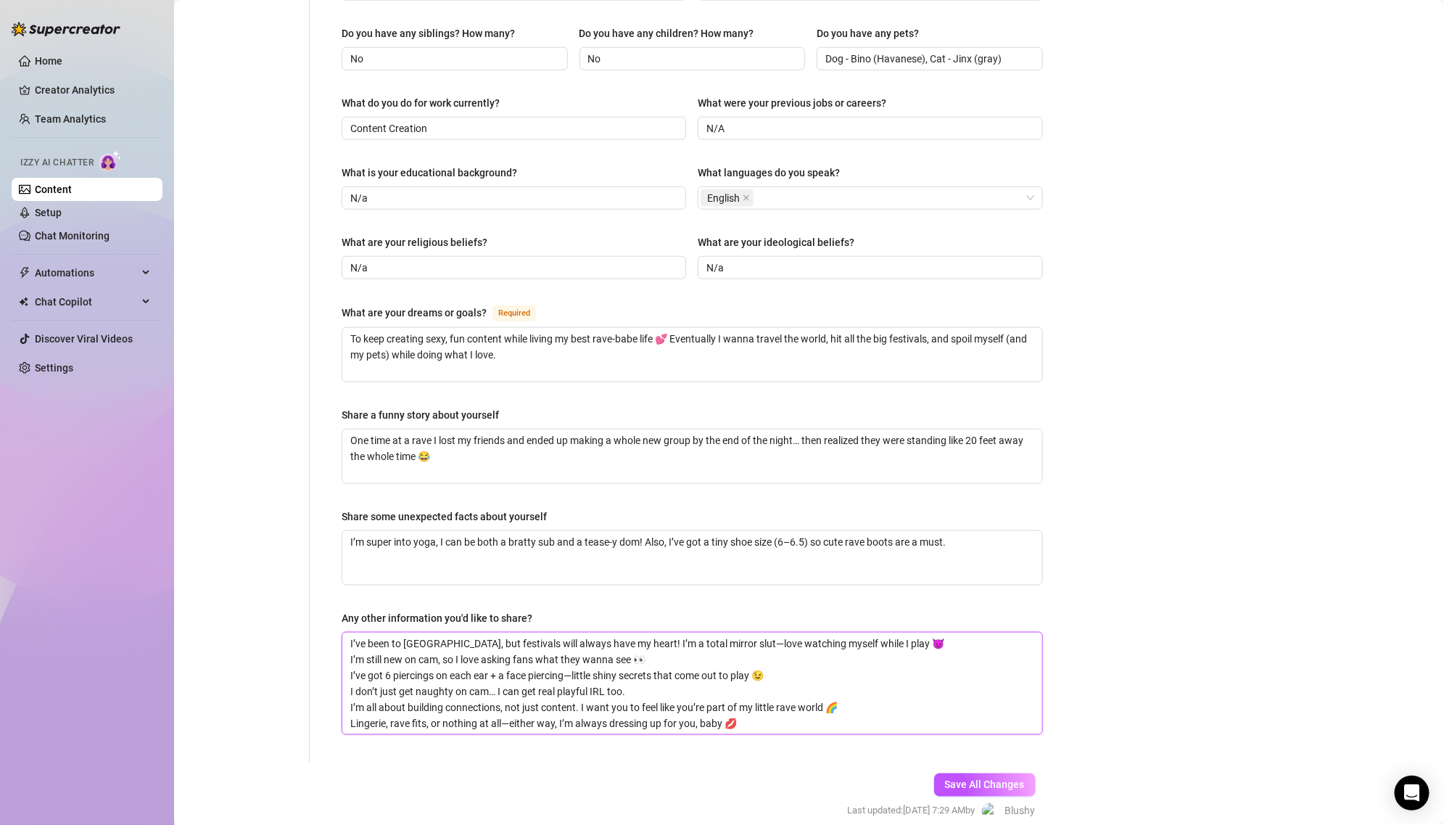
drag, startPoint x: 670, startPoint y: 632, endPoint x: 292, endPoint y: 622, distance: 378.8
click at [292, 623] on div "Personal Info Chatting Lifestyle Physique Content Intimate Details Socials Trai…" at bounding box center [623, 137] width 869 height 1249
type textarea "I’ve been to [GEOGRAPHIC_DATA], but festivals will always have my heart! I’m a …"
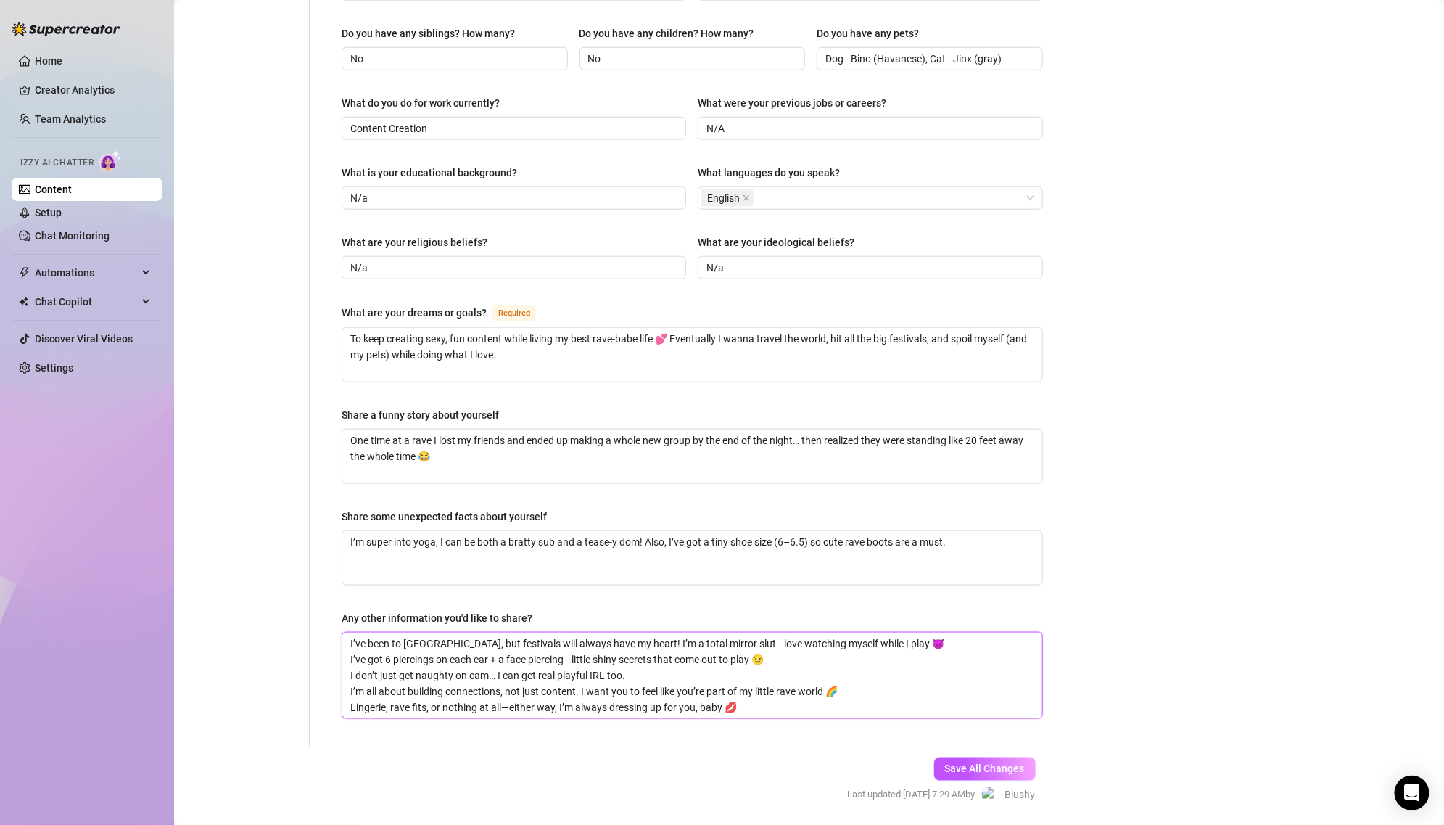
type textarea "I’ve been to [GEOGRAPHIC_DATA], but festivals will always have my heart! I’m a …"
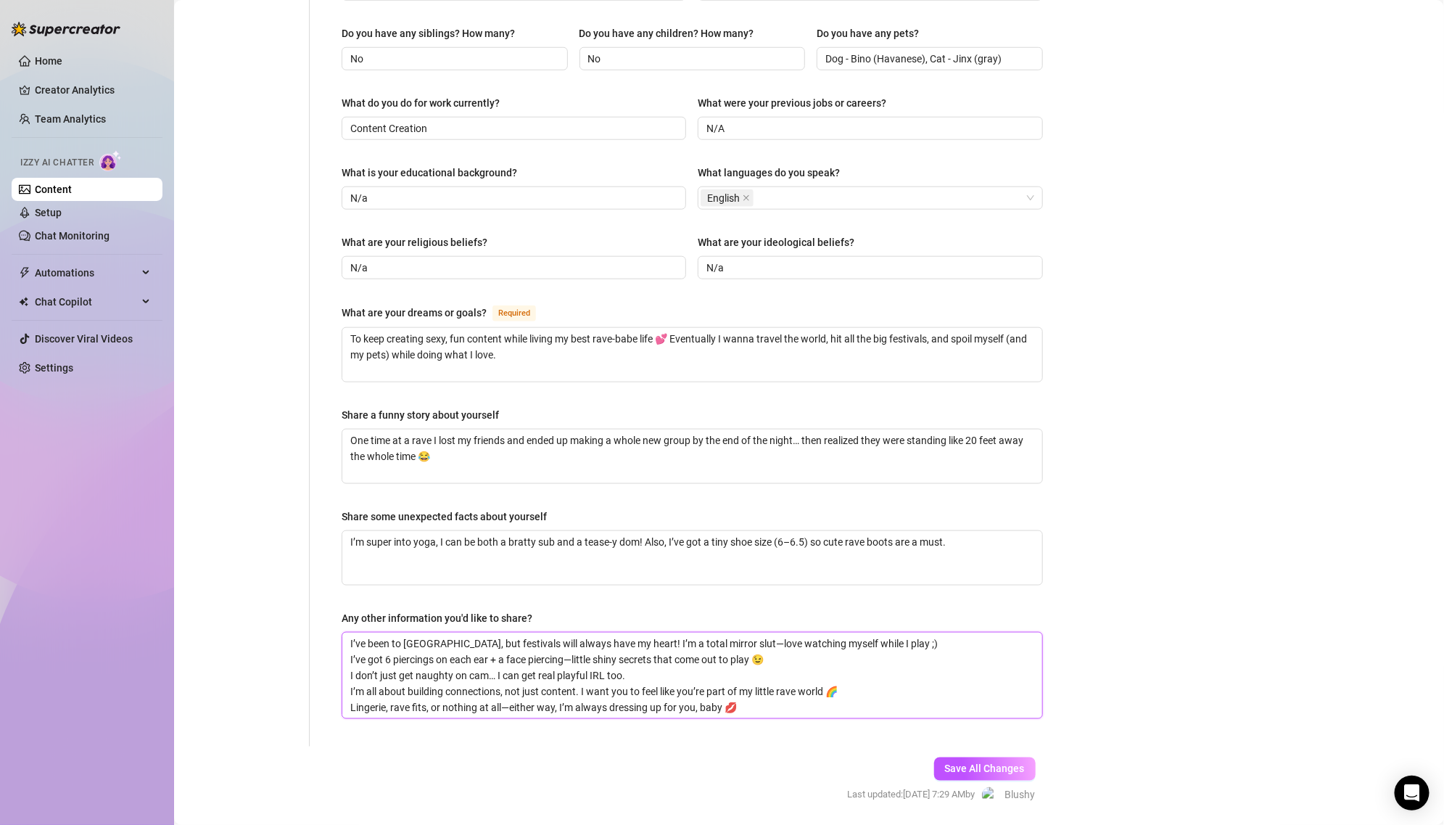
type textarea "I’ve been to [GEOGRAPHIC_DATA], but festivals will always have my heart! I’m a …"
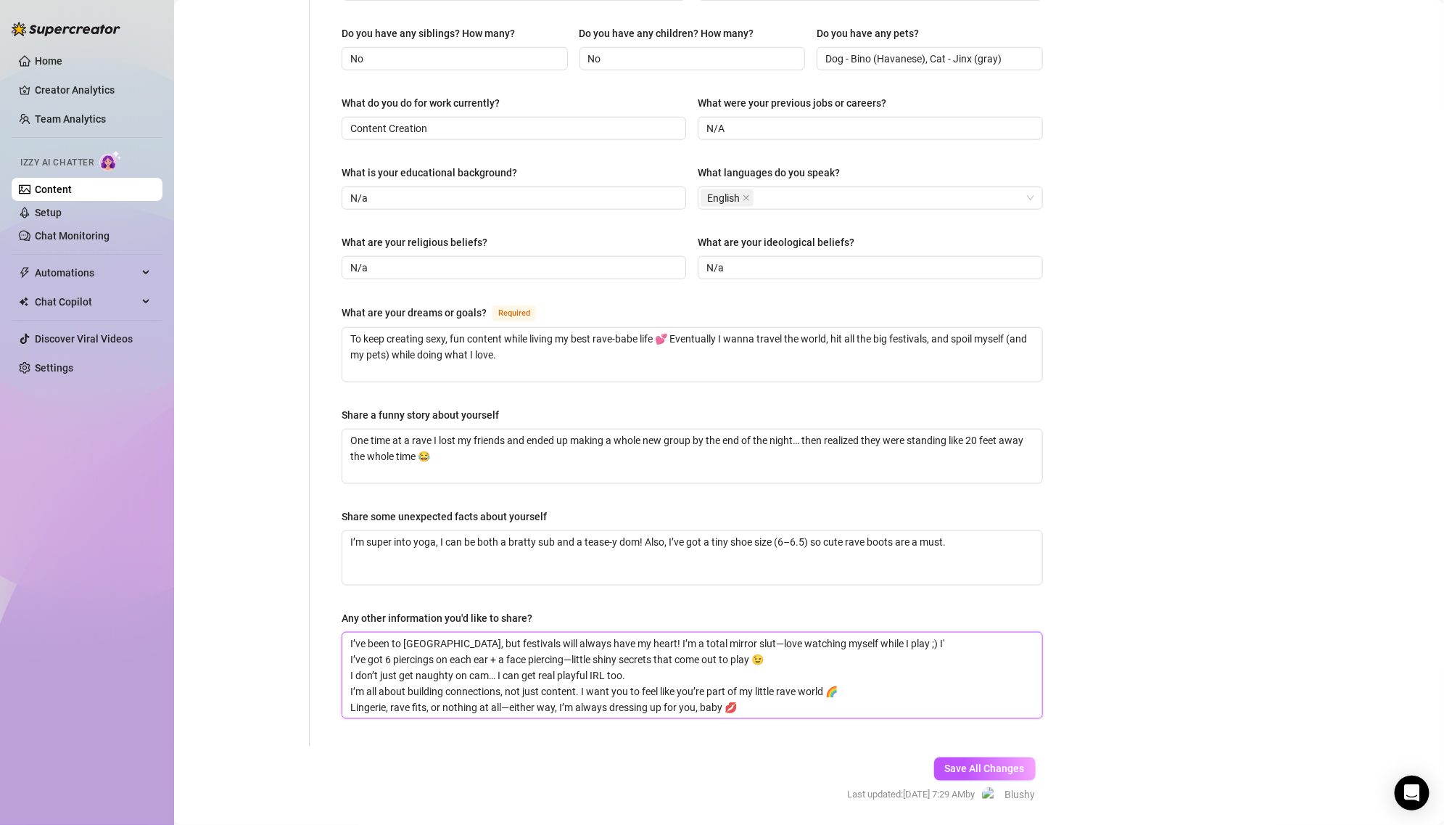
type textarea "I’ve been to [GEOGRAPHIC_DATA], but festivals will always have my heart! I’m a …"
click at [350, 633] on textarea "I’ve been to [GEOGRAPHIC_DATA], but festivals will always have my heart! I’m a …" at bounding box center [692, 676] width 700 height 86
type textarea "I’ve been to [GEOGRAPHIC_DATA], but festivals will always have my heart! I’m a …"
click at [419, 633] on textarea "I’ve been to [GEOGRAPHIC_DATA], but festivals will always have my heart! I’m a …" at bounding box center [692, 676] width 700 height 86
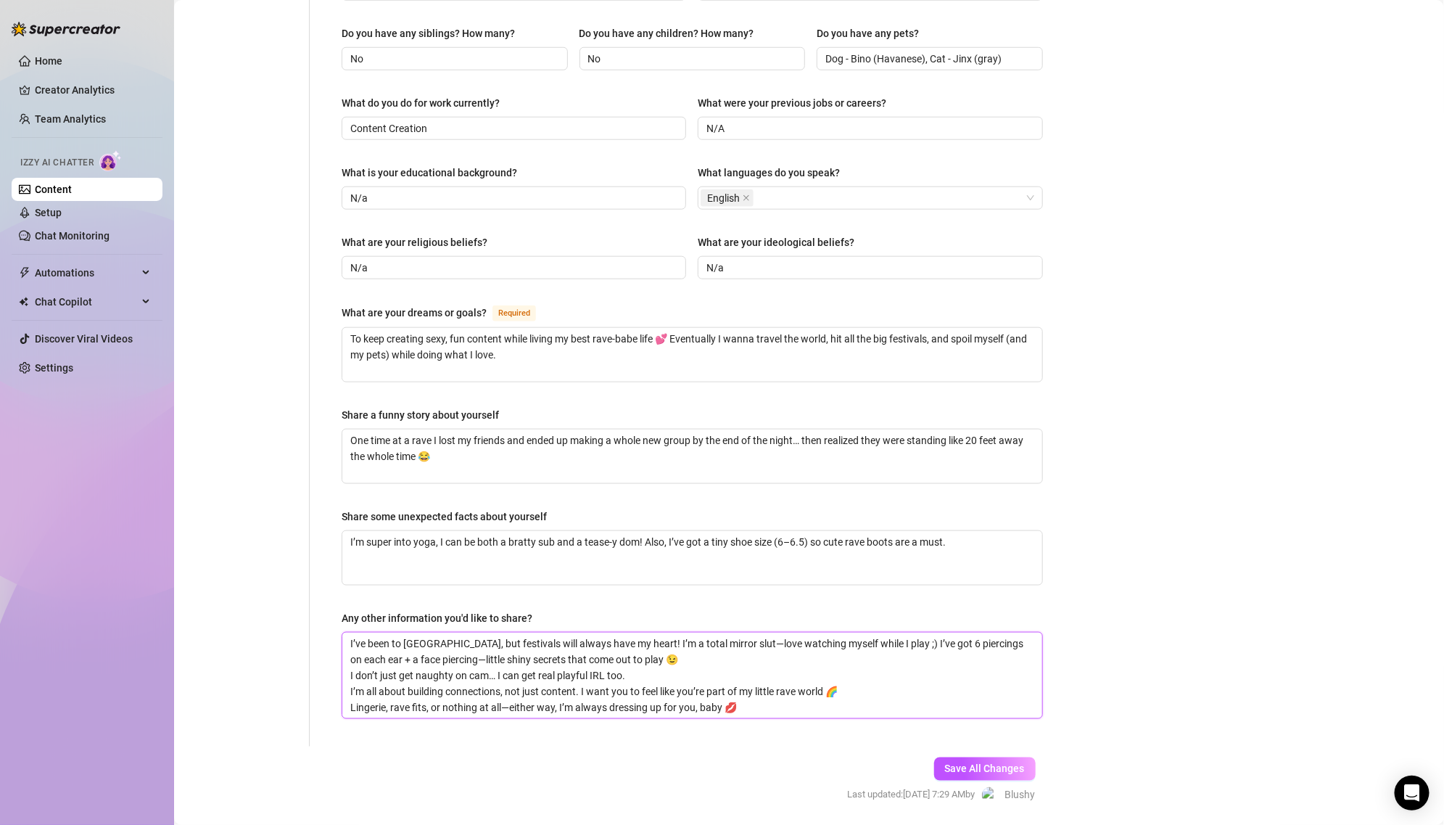
type textarea "I’ve been to [GEOGRAPHIC_DATA], but festivals will always have my heart! I’m a …"
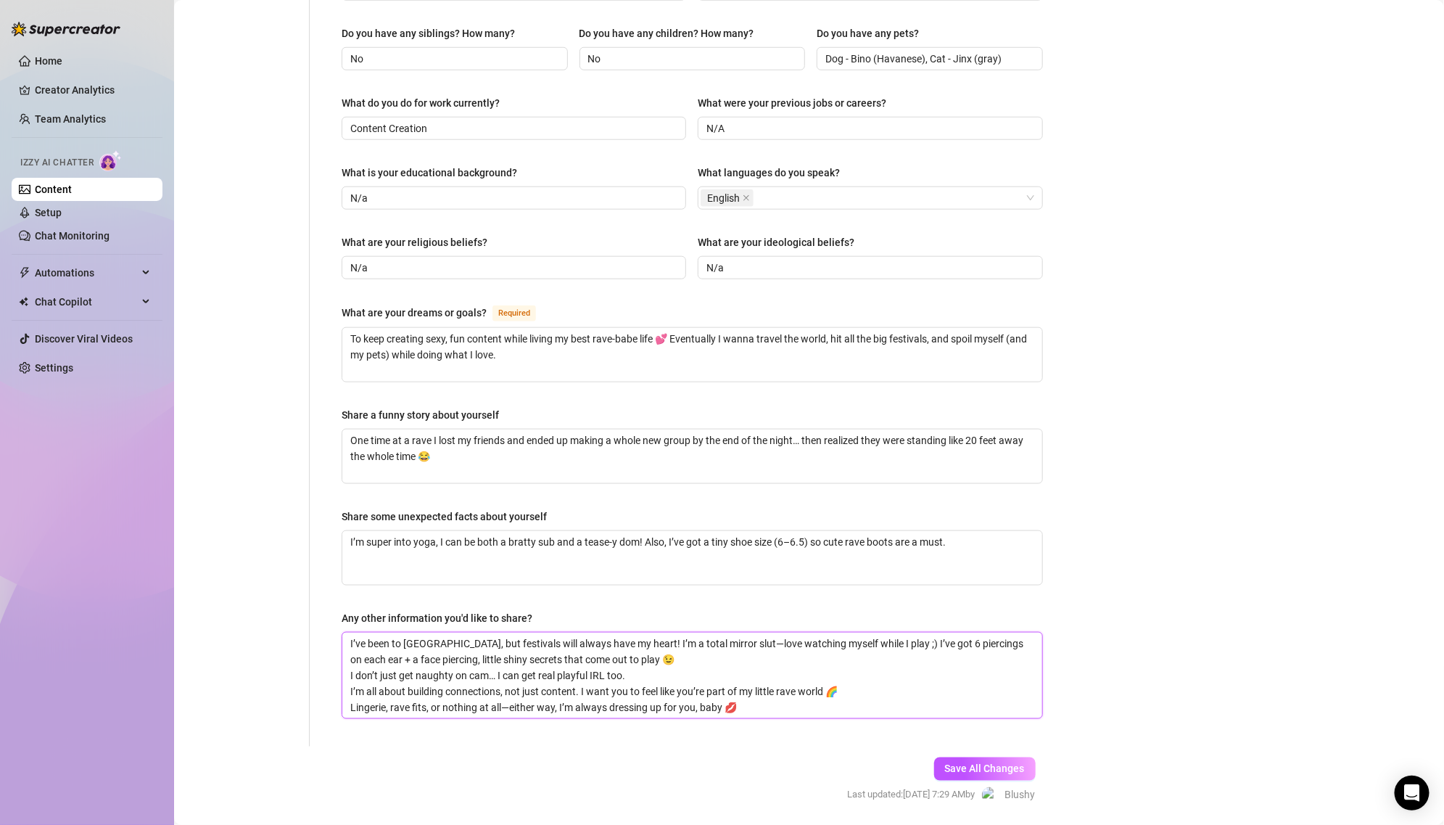
drag, startPoint x: 345, startPoint y: 645, endPoint x: 636, endPoint y: 646, distance: 290.9
click at [638, 648] on textarea "I’ve been to [GEOGRAPHIC_DATA], but festivals will always have my heart! I’m a …" at bounding box center [692, 676] width 700 height 86
type textarea "I’ve been to [GEOGRAPHIC_DATA], but festivals will always have my heart! I’m a …"
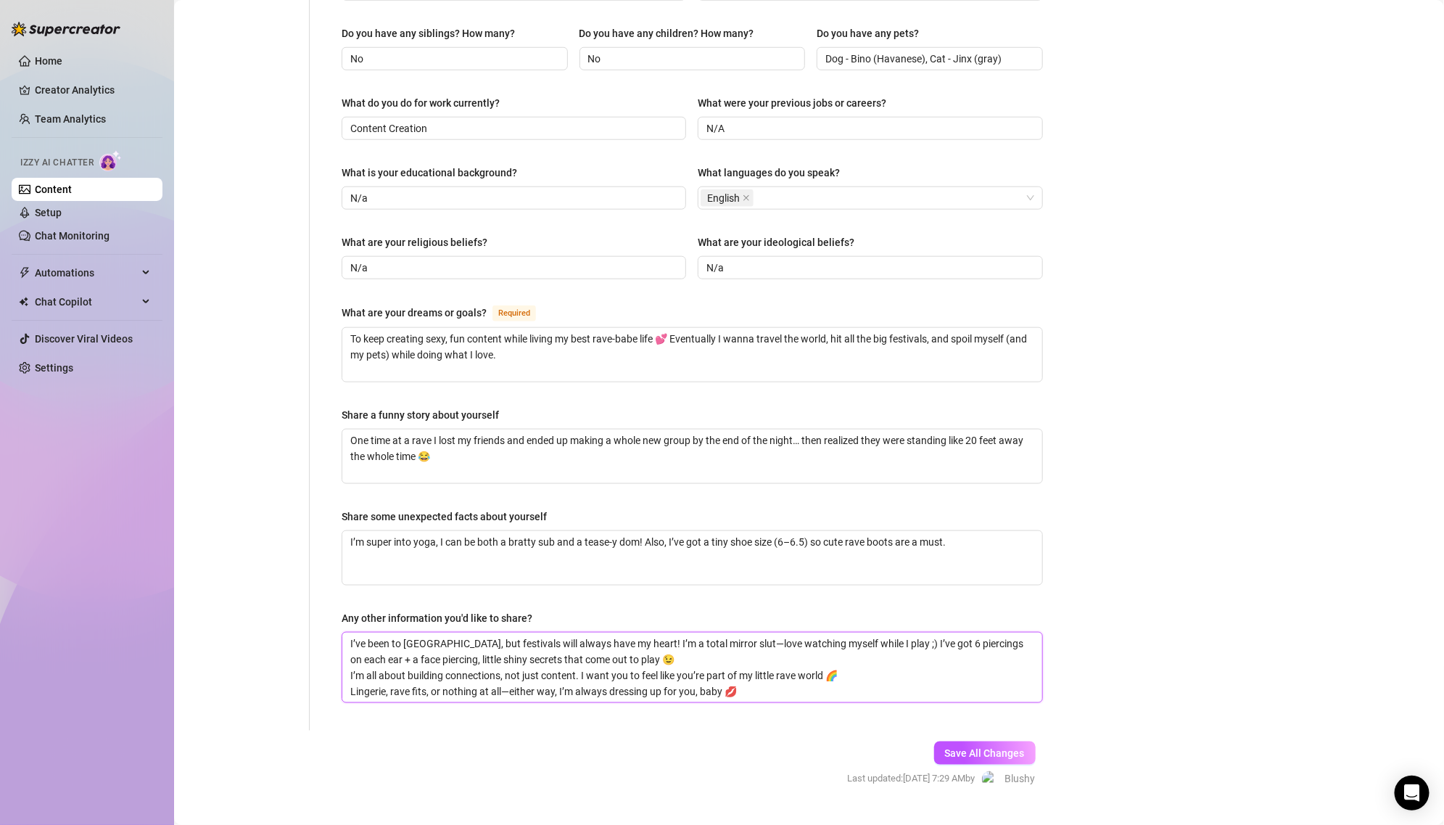
type textarea "I’ve been to [GEOGRAPHIC_DATA], but festivals will always have my heart! I’m a …"
click at [757, 640] on textarea "I’ve been to [GEOGRAPHIC_DATA], but festivals will always have my heart! I’m a …" at bounding box center [692, 668] width 700 height 70
type textarea "I’ve been to [GEOGRAPHIC_DATA], but festivals will always have my heart! I’m a …"
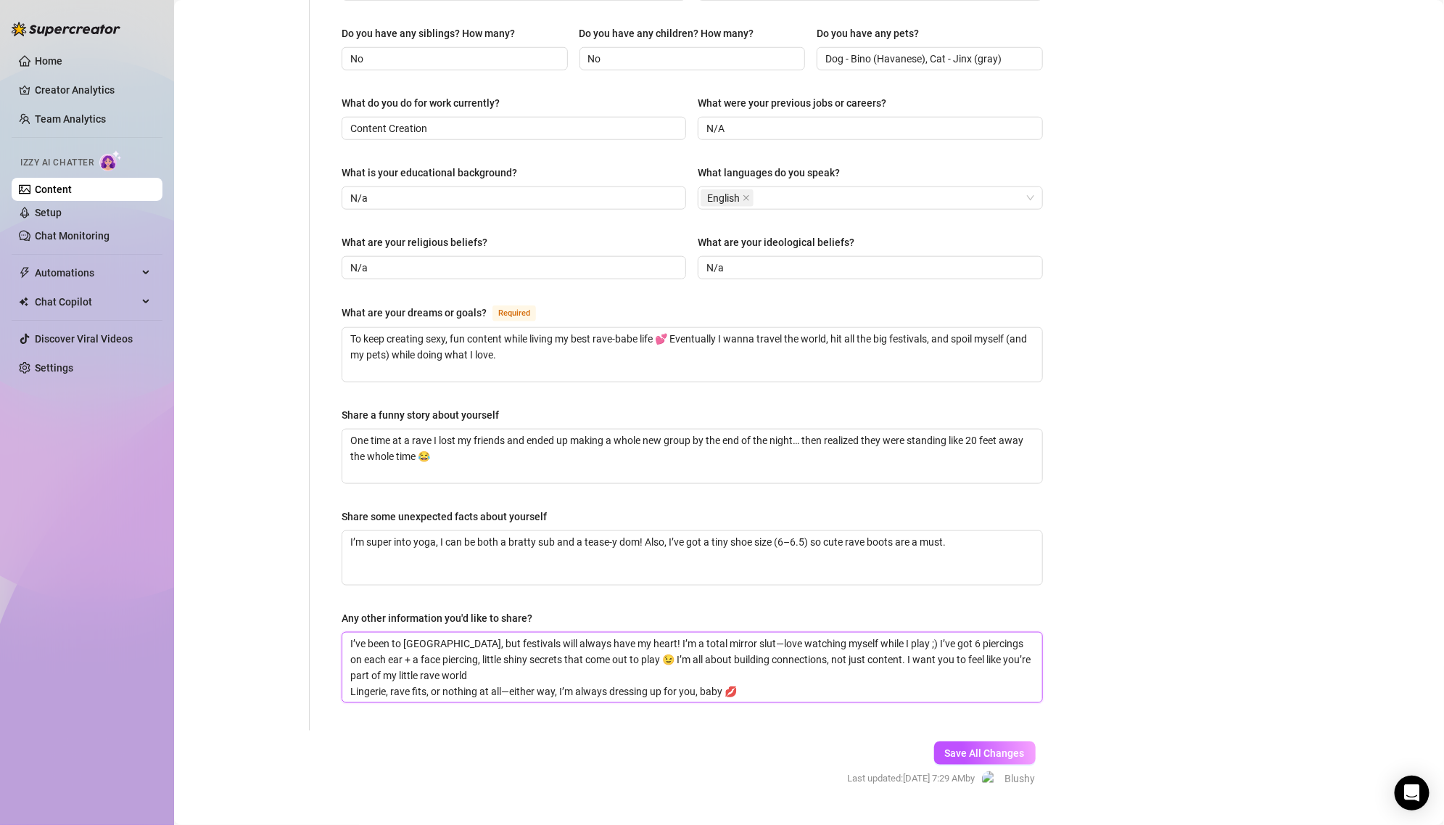
type textarea "I’ve been to [GEOGRAPHIC_DATA], but festivals will always have my heart! I’m a …"
click at [347, 656] on textarea "I’ve been to [GEOGRAPHIC_DATA], but festivals will always have my heart! I’m a …" at bounding box center [692, 668] width 700 height 70
type textarea "I’ve been to [GEOGRAPHIC_DATA], but festivals will always have my heart! I’m a …"
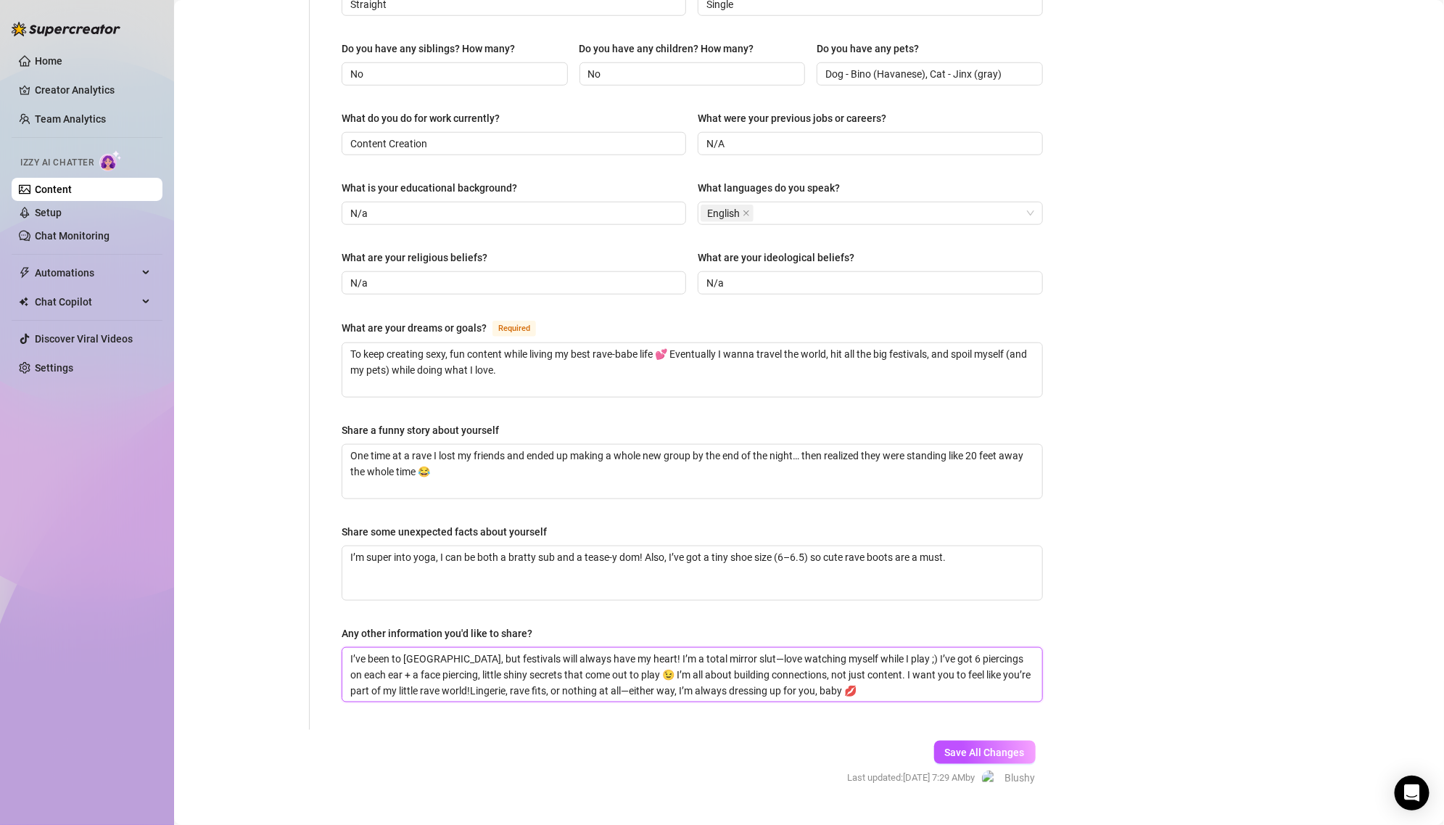
type textarea "I’ve been to [GEOGRAPHIC_DATA], but festivals will always have my heart! I’m a …"
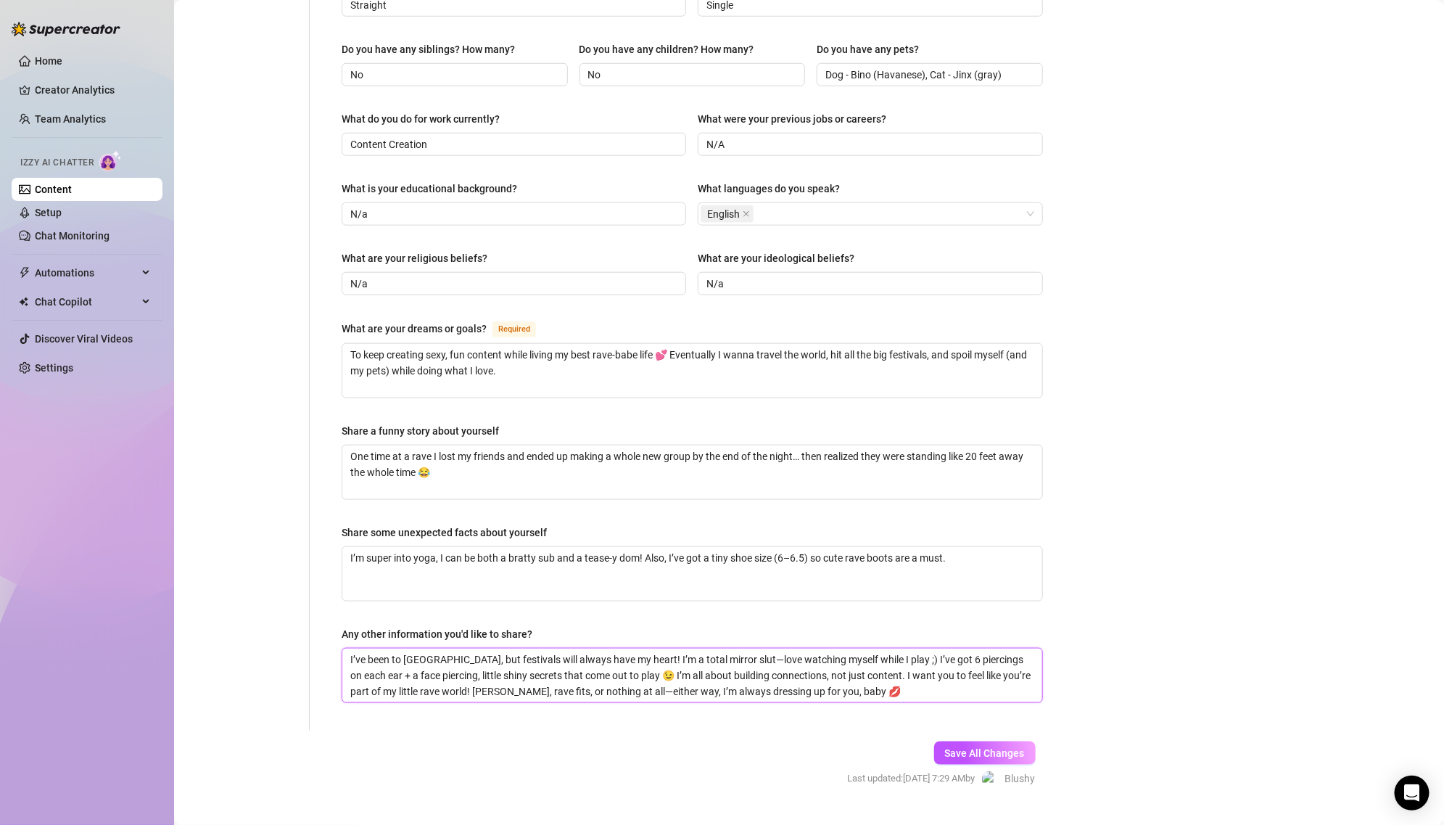
type textarea "I’ve been to [GEOGRAPHIC_DATA], but festivals will always have my heart! I’m a …"
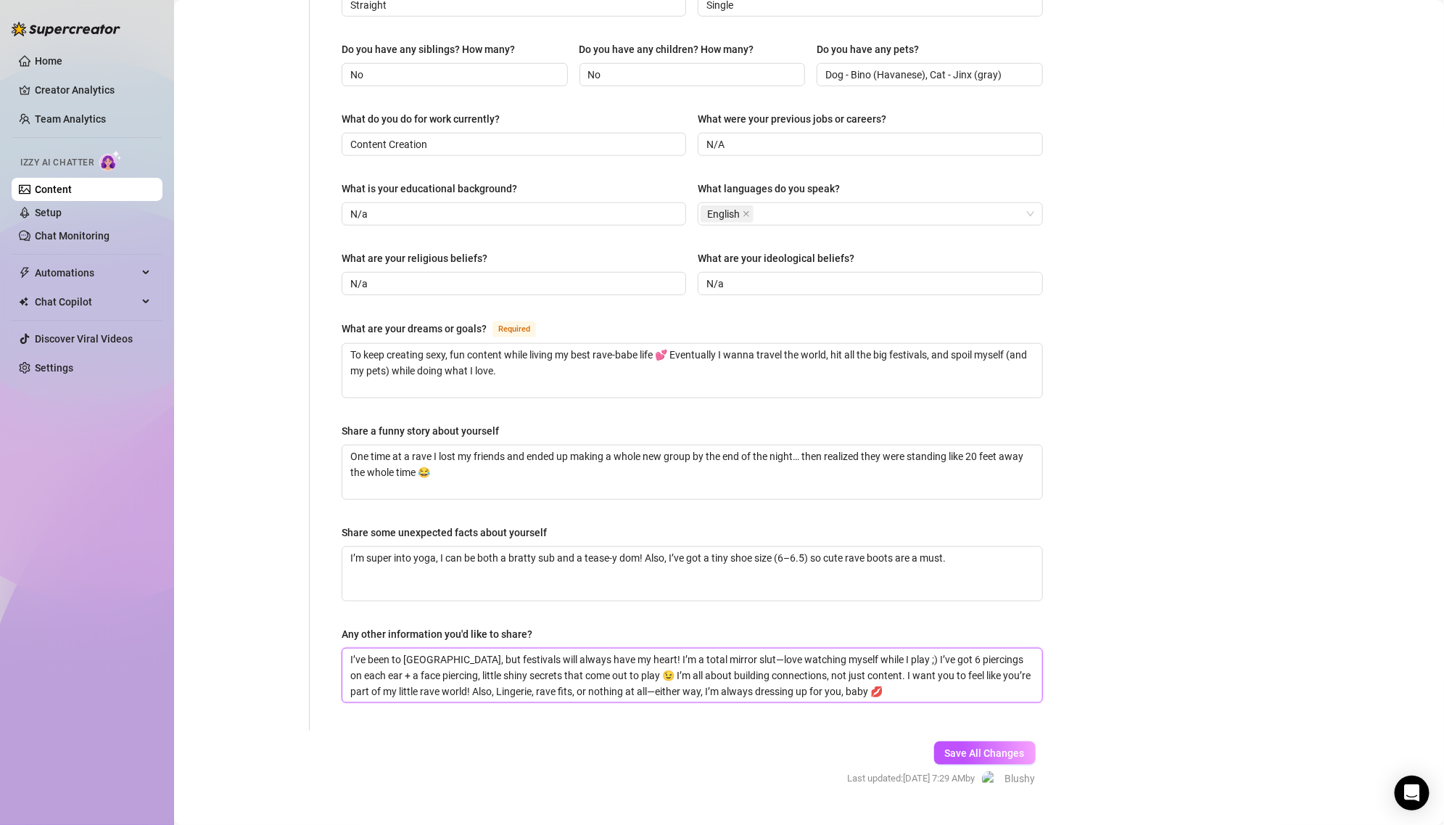
type textarea "I’ve been to [GEOGRAPHIC_DATA], but festivals will always have my heart! I’m a …"
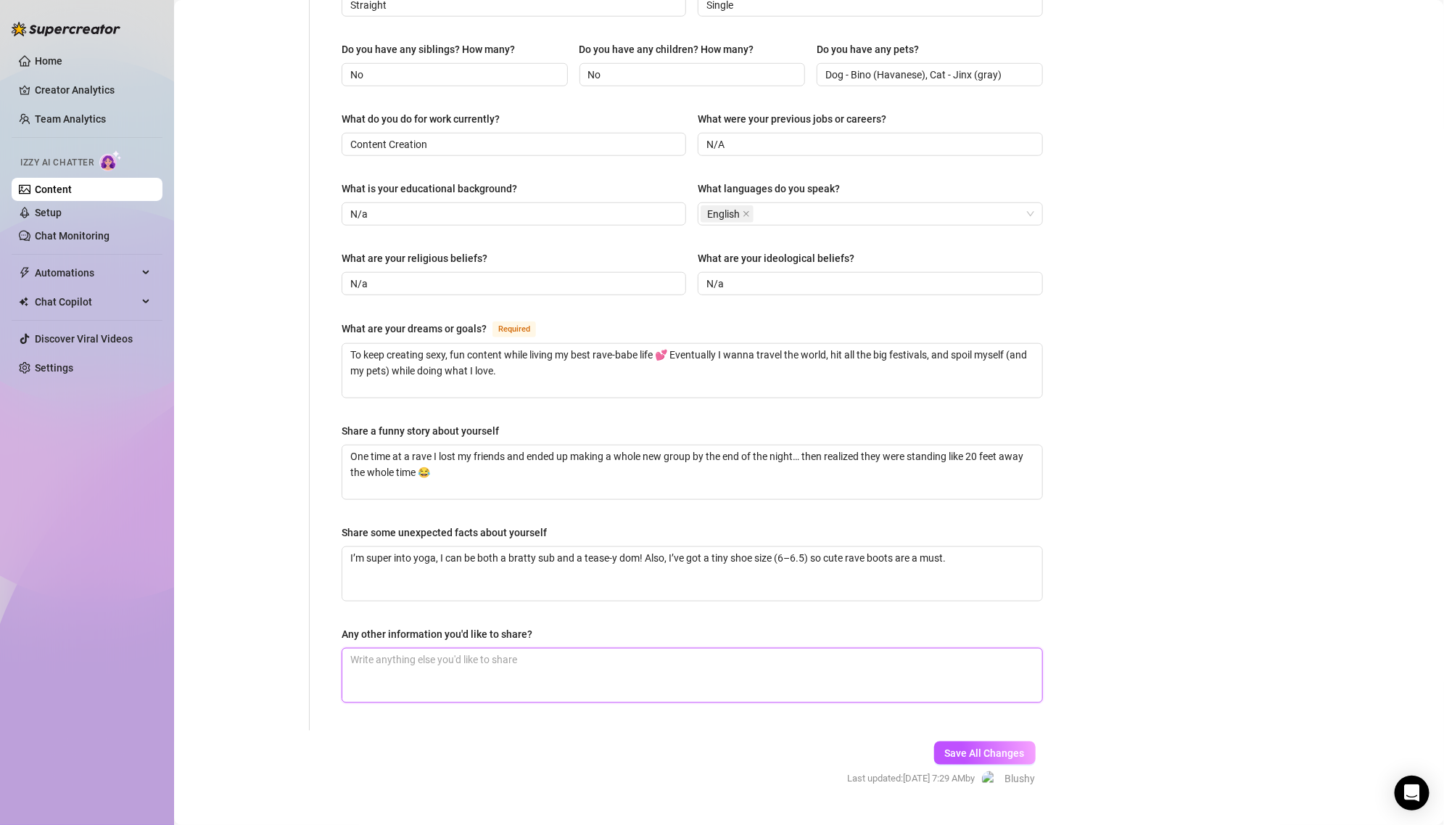
click at [563, 649] on textarea "Any other information you'd like to share?" at bounding box center [692, 676] width 700 height 54
paste textarea "I’ve been to [GEOGRAPHIC_DATA], but festivals will always have my heart! I’m a …"
type textarea "I’ve been to [GEOGRAPHIC_DATA], but festivals will always have my heart! I’m a …"
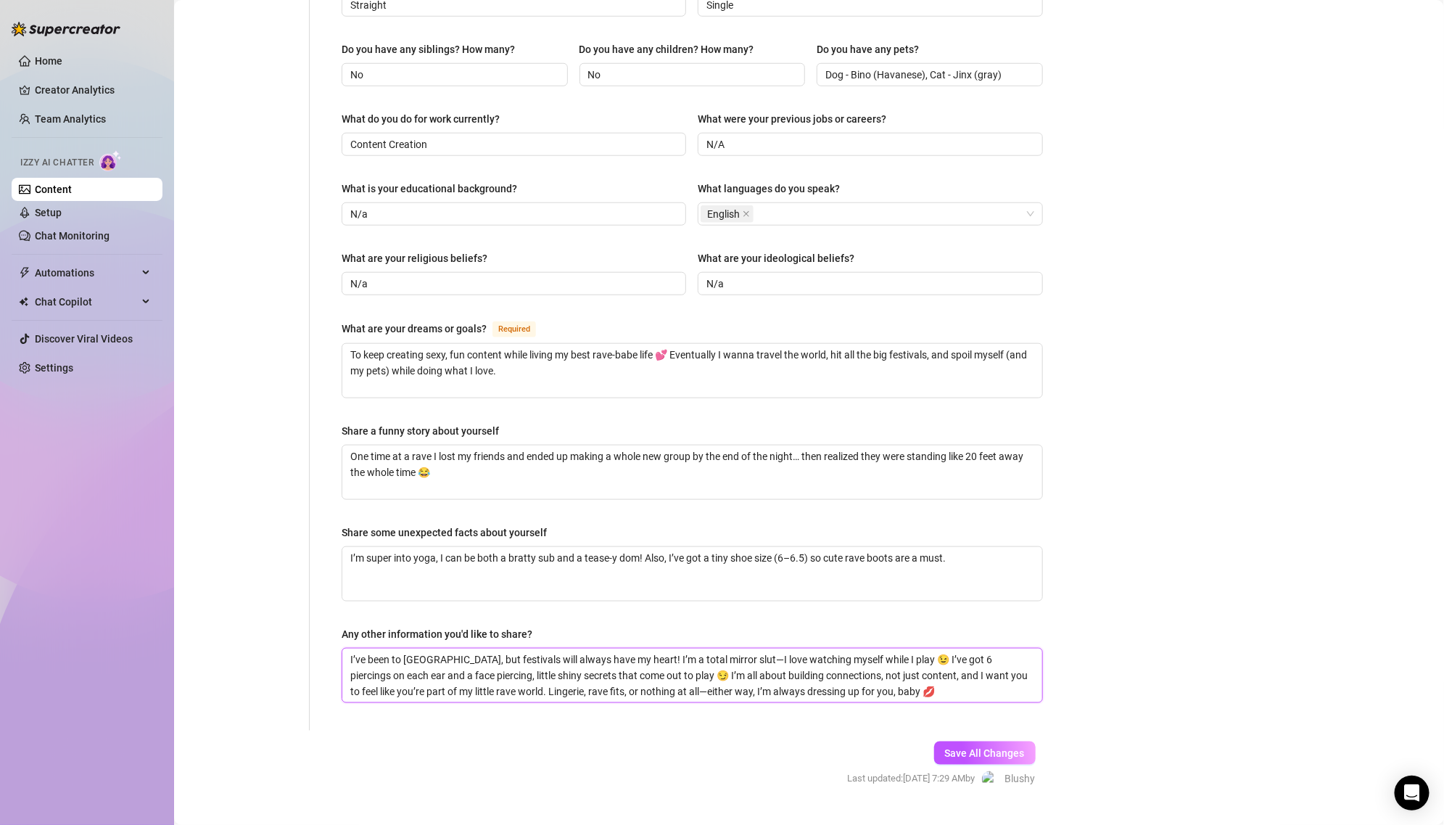
click at [713, 649] on textarea "I’ve been to [GEOGRAPHIC_DATA], but festivals will always have my heart! I’m a …" at bounding box center [692, 676] width 700 height 54
type textarea "I’ve been to [GEOGRAPHIC_DATA], but festivals will always have my heart! I’m a …"
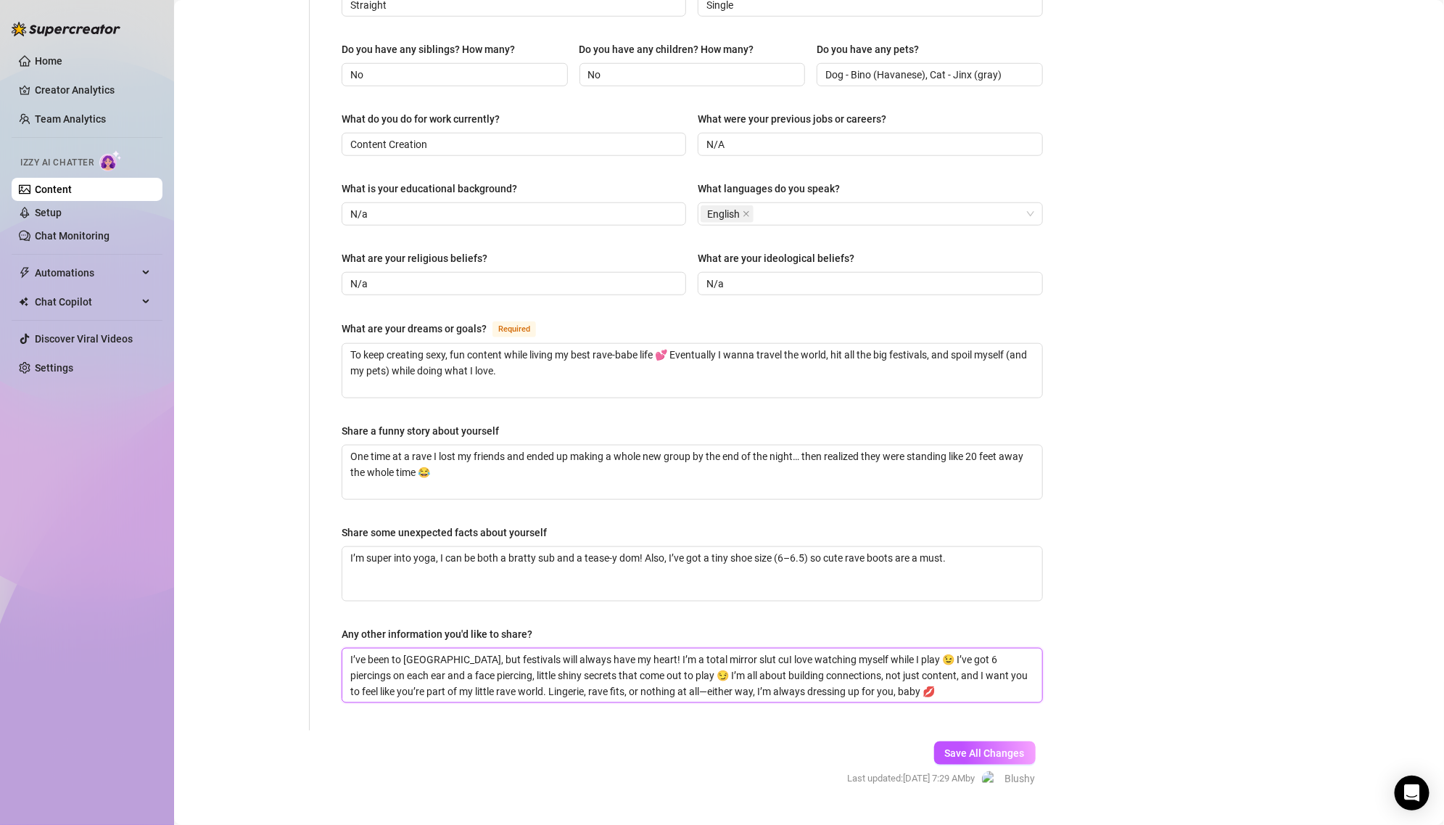
type textarea "I’ve been to [GEOGRAPHIC_DATA], but festivals will always have my heart! I’m a …"
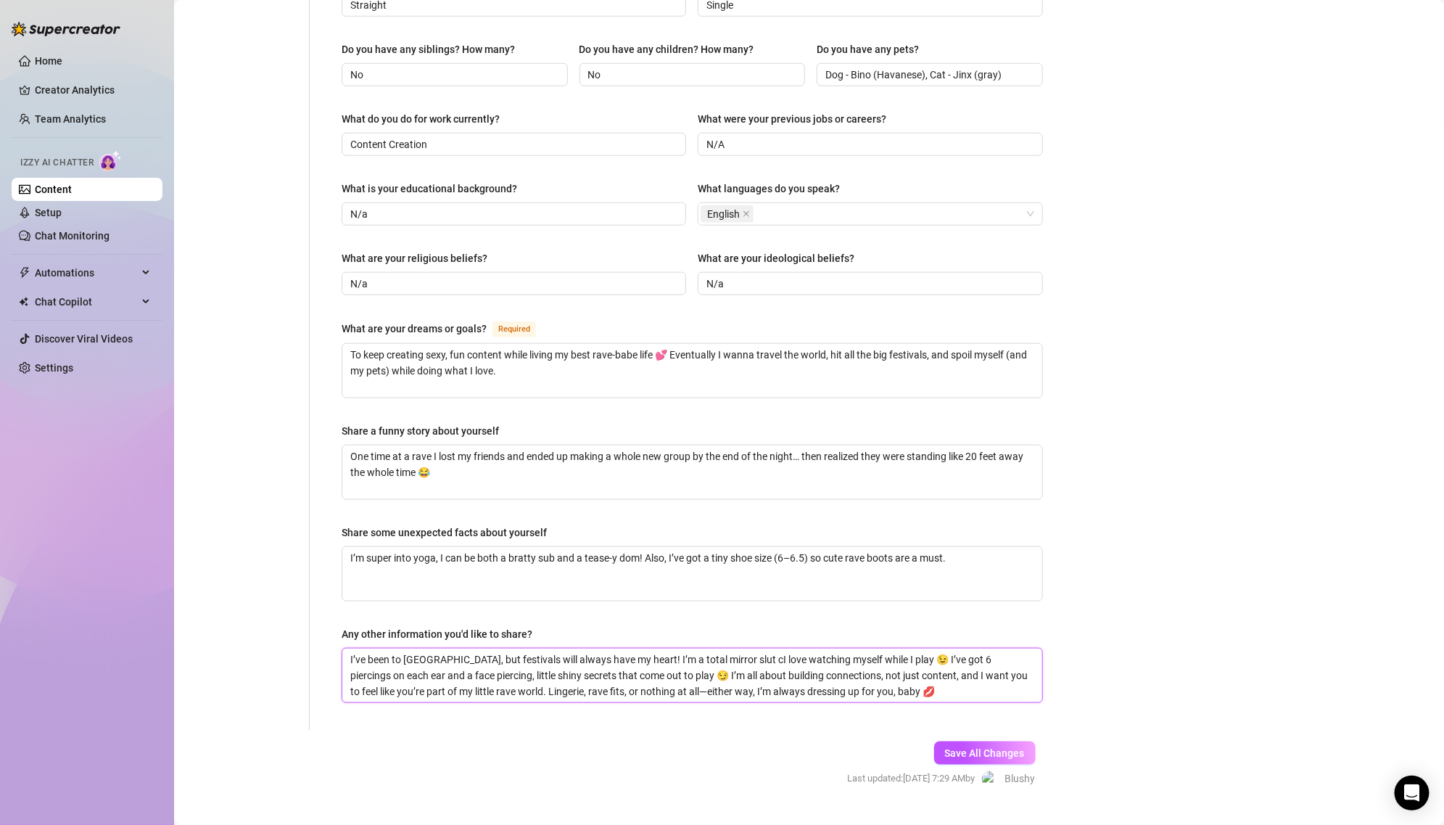
type textarea "I’ve been to [GEOGRAPHIC_DATA], but festivals will always have my heart! I’m a …"
click at [968, 741] on button "Save All Changes" at bounding box center [985, 752] width 102 height 23
click at [627, 664] on textarea "I’ve been to [GEOGRAPHIC_DATA], but festivals will always have my heart! I’m a …" at bounding box center [692, 676] width 700 height 54
click at [996, 747] on span "Save All Changes" at bounding box center [985, 753] width 80 height 12
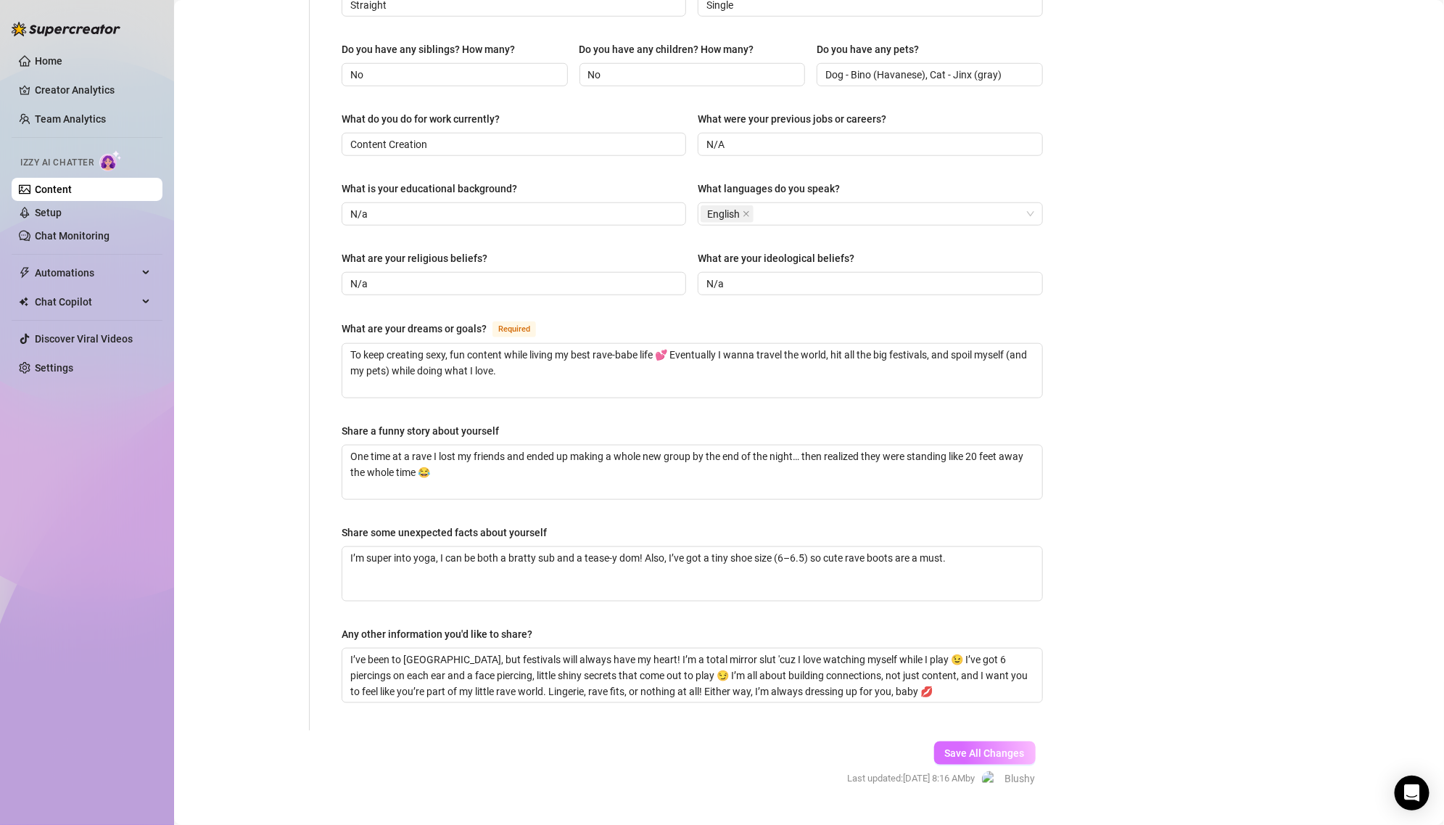
click at [1000, 741] on button "Save All Changes" at bounding box center [985, 752] width 102 height 23
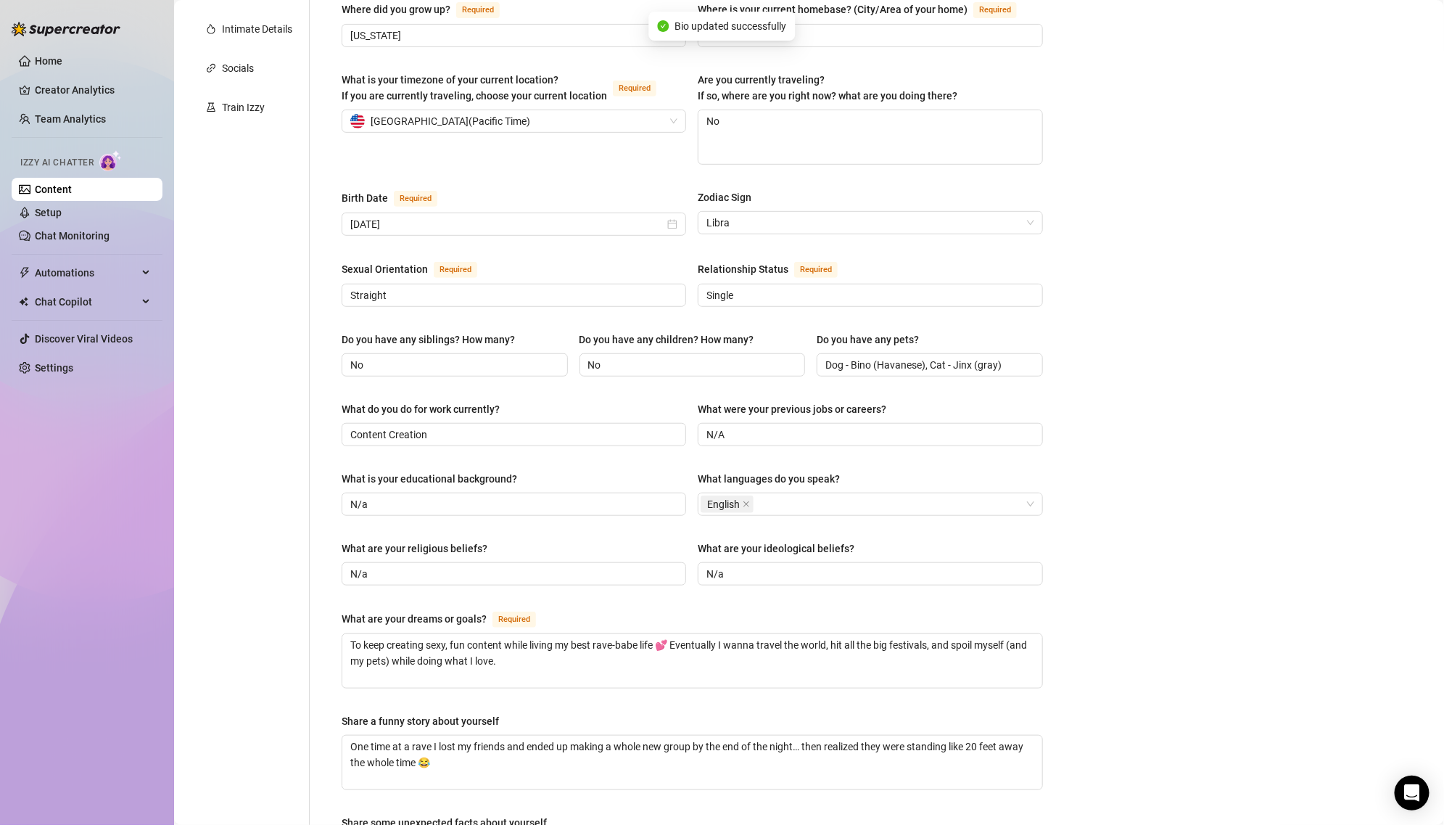
scroll to position [0, 0]
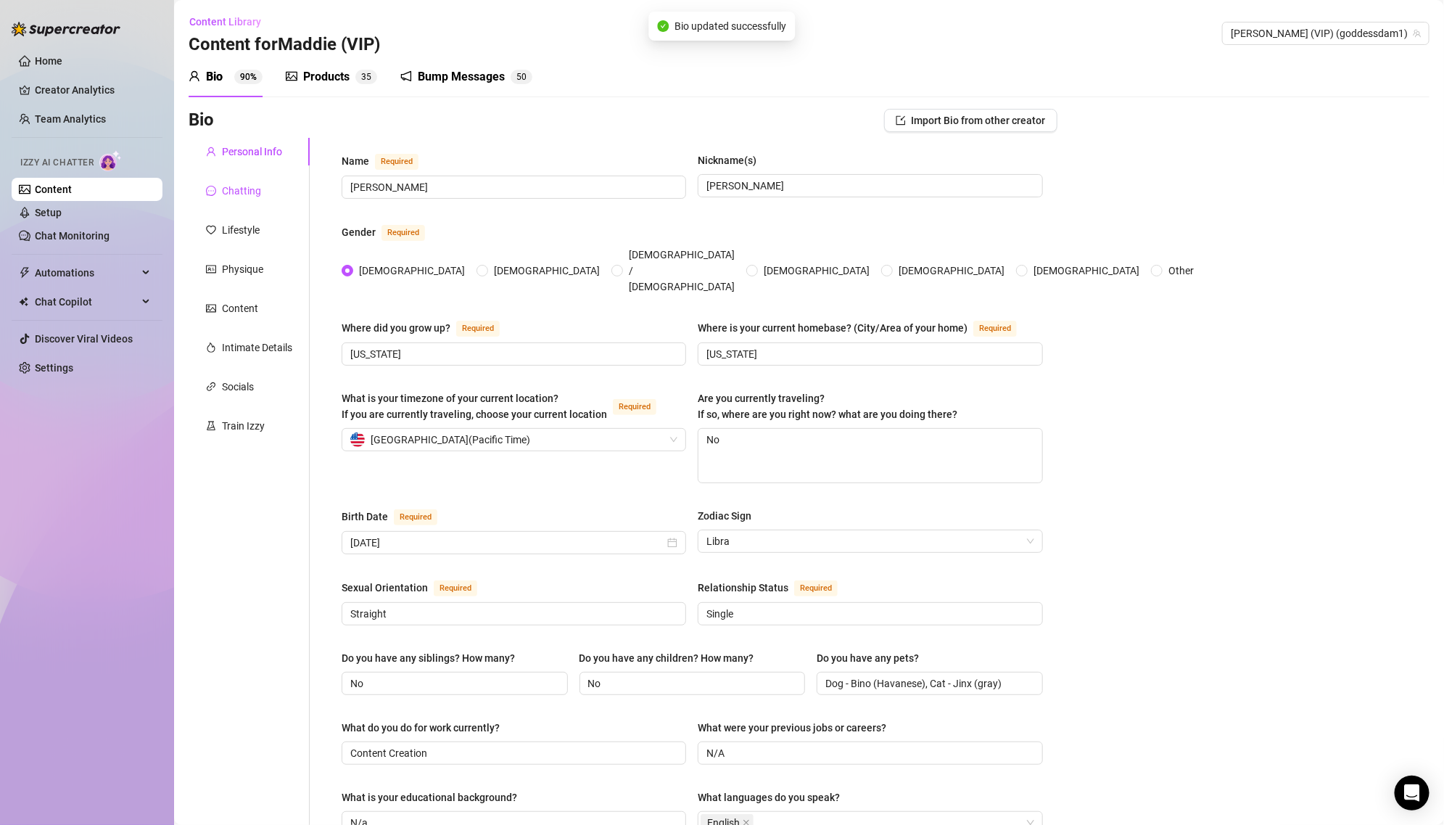
click at [258, 195] on div "Chatting" at bounding box center [241, 191] width 39 height 16
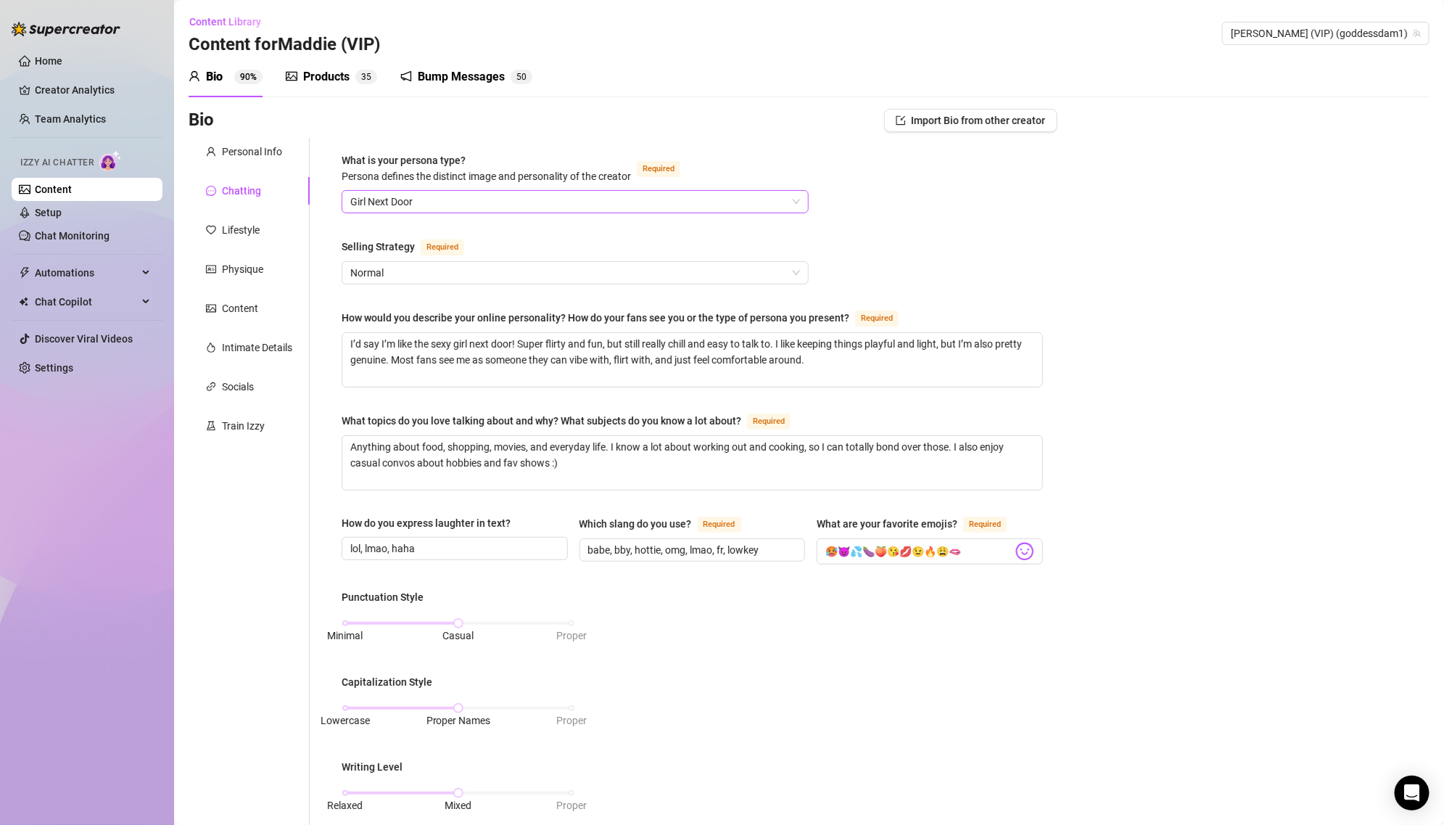
click at [424, 205] on span "Girl Next Door" at bounding box center [575, 202] width 450 height 22
click at [436, 194] on span "Girl Next Door" at bounding box center [575, 202] width 450 height 22
click at [453, 347] on textarea "I’d say I’m like the sexy girl next door! Super flirty and fun, but still reall…" at bounding box center [692, 360] width 700 height 54
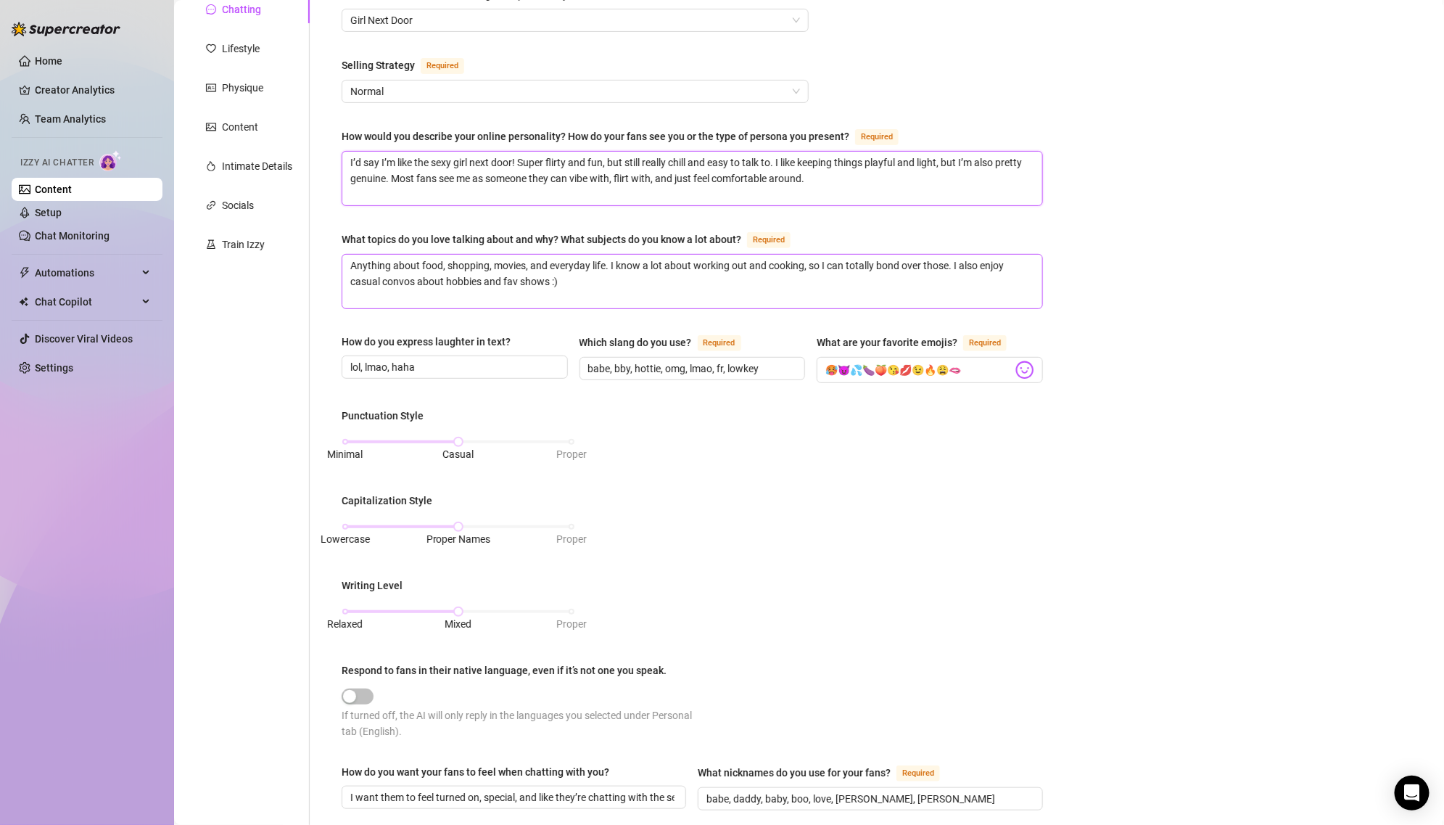
scroll to position [184, 0]
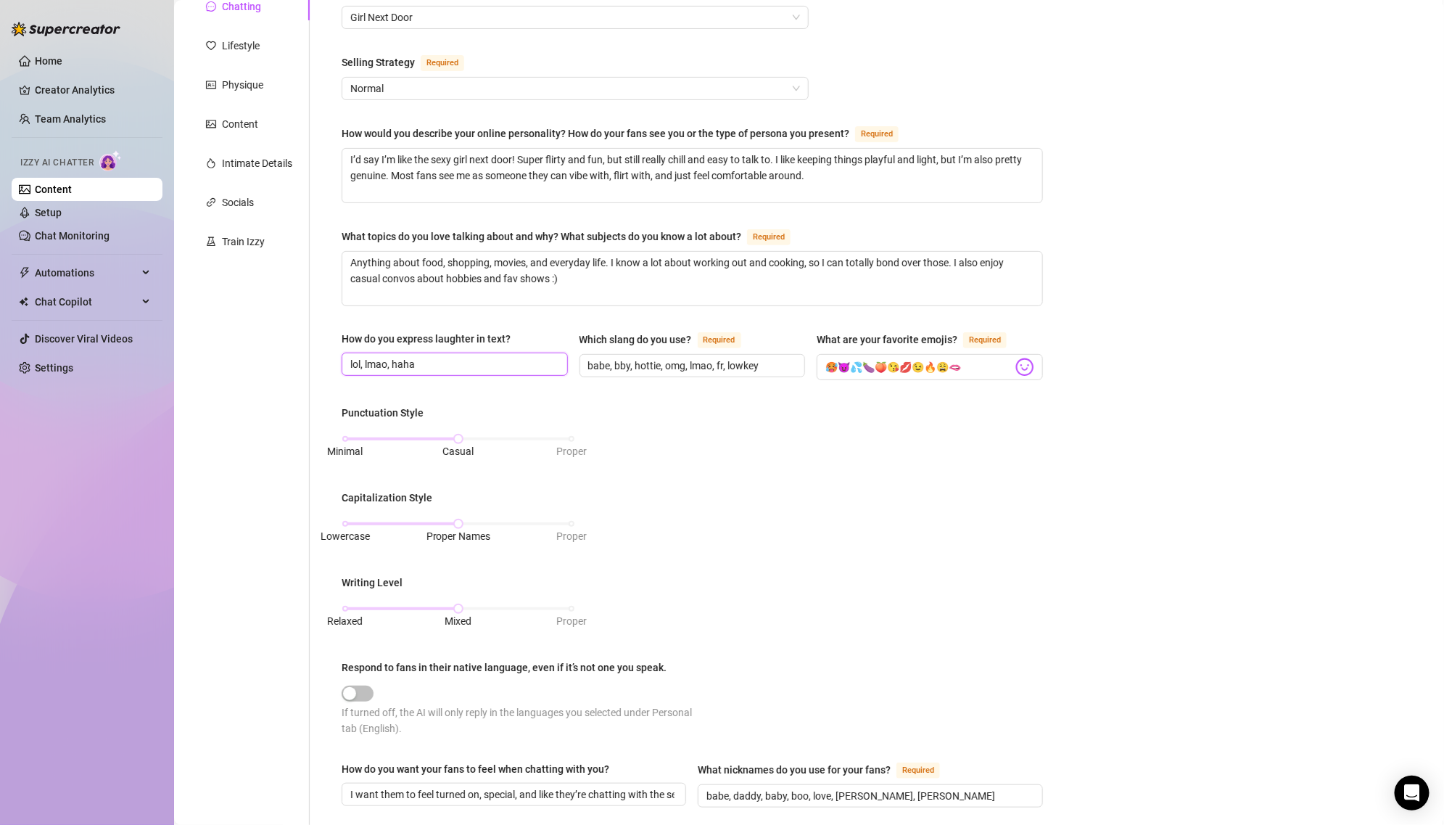
click at [468, 363] on input "lol, lmao, haha" at bounding box center [453, 364] width 206 height 16
click at [641, 360] on input "babe, bby, hottie, omg, lmao, fr, lowkey" at bounding box center [691, 366] width 206 height 16
paste input "aby, love, bb, bb"
click at [690, 423] on div "Punctuation Style Minimal Casual Proper Capitalization Style Lowercase Proper N…" at bounding box center [692, 577] width 701 height 345
click at [984, 363] on input "🥵😈💦🍆🍑😘💋😉🔥😩🫦" at bounding box center [918, 367] width 187 height 19
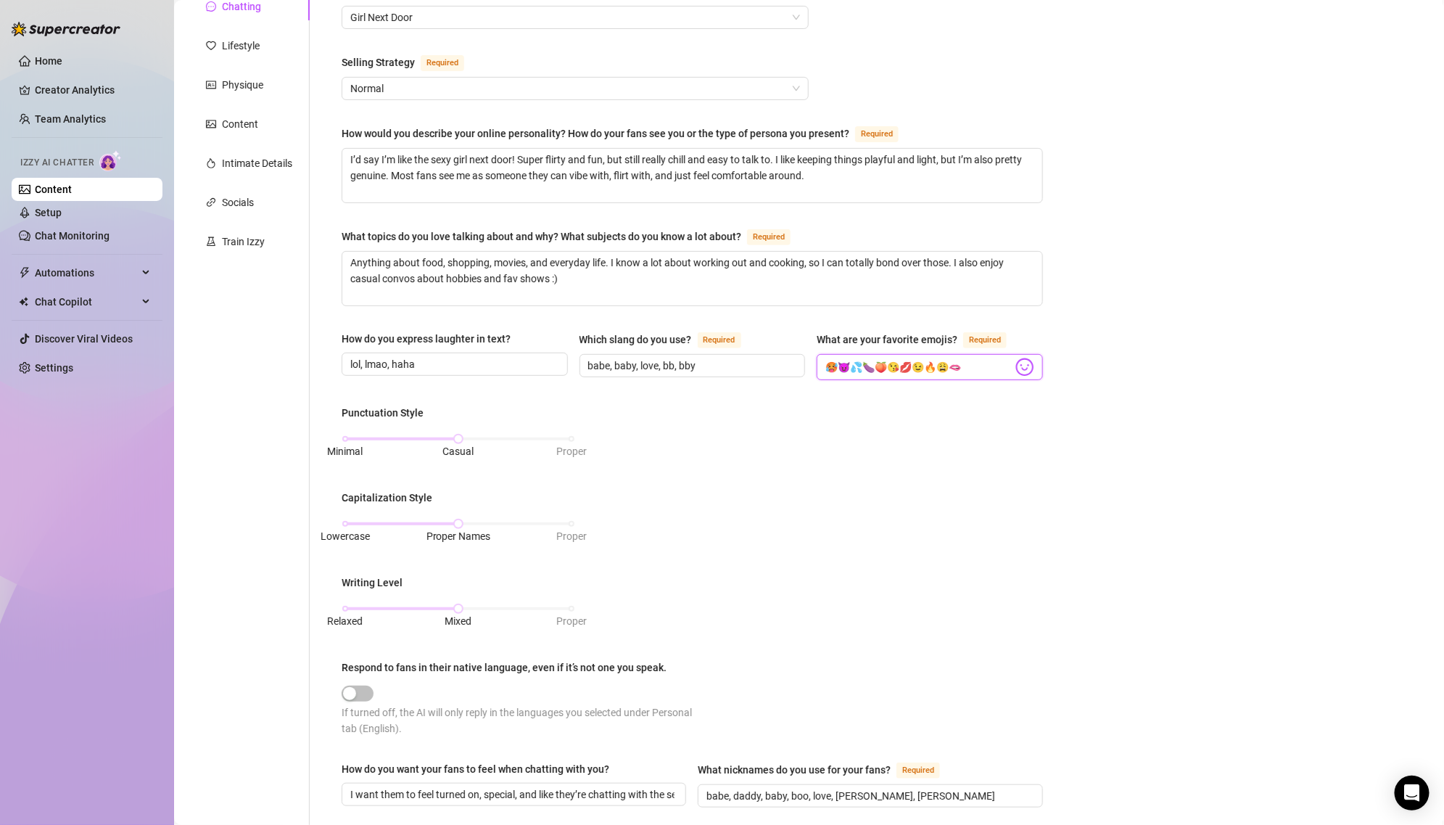
paste input "❤️😈😇🥹💕💦✨😏😻💋"
click at [956, 426] on div "Punctuation Style Minimal Casual Proper Capitalization Style Lowercase Proper N…" at bounding box center [692, 577] width 701 height 345
click at [656, 446] on div "Punctuation Style Minimal Casual Proper Capitalization Style Lowercase Proper N…" at bounding box center [692, 577] width 701 height 345
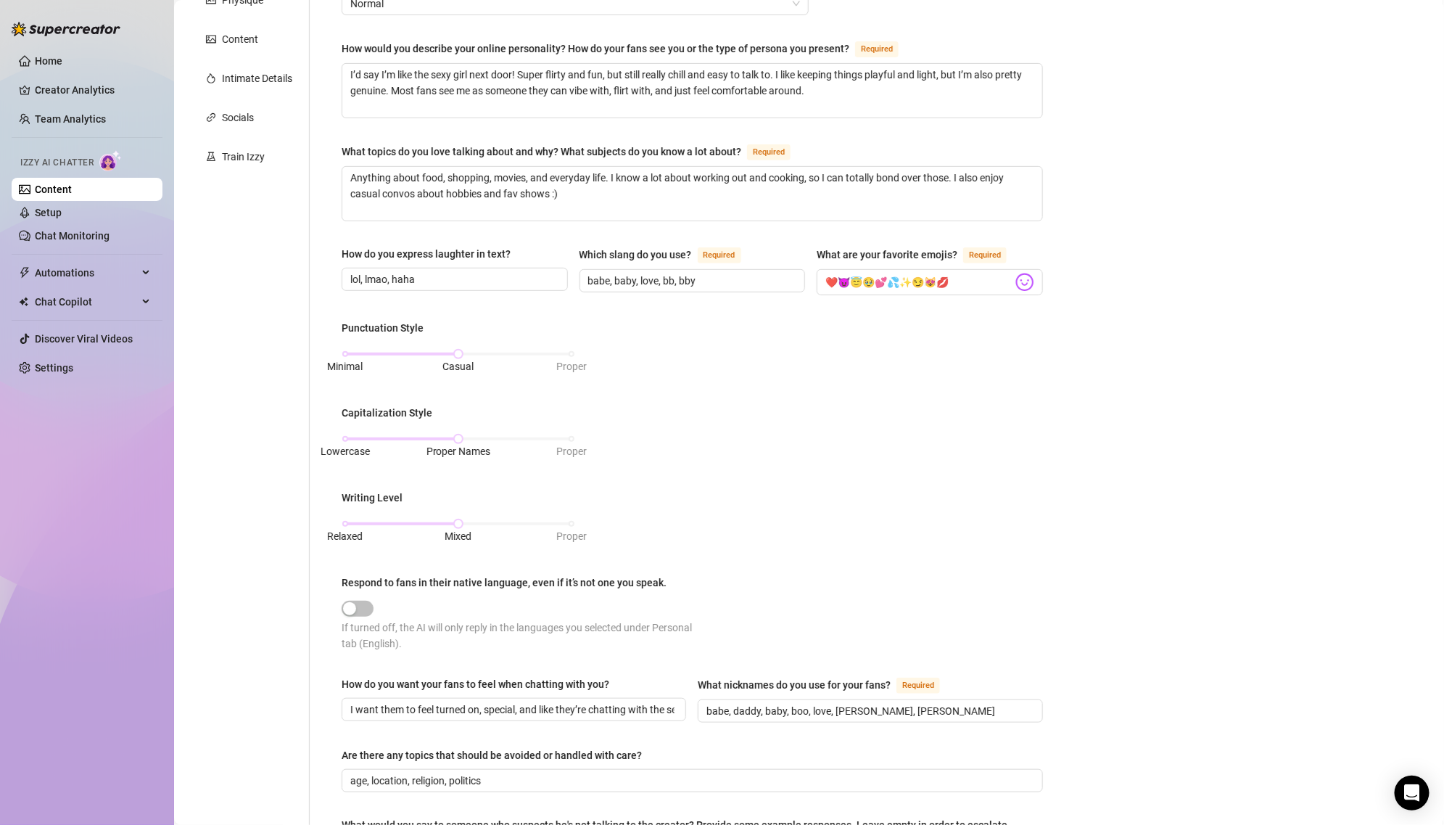
scroll to position [279, 0]
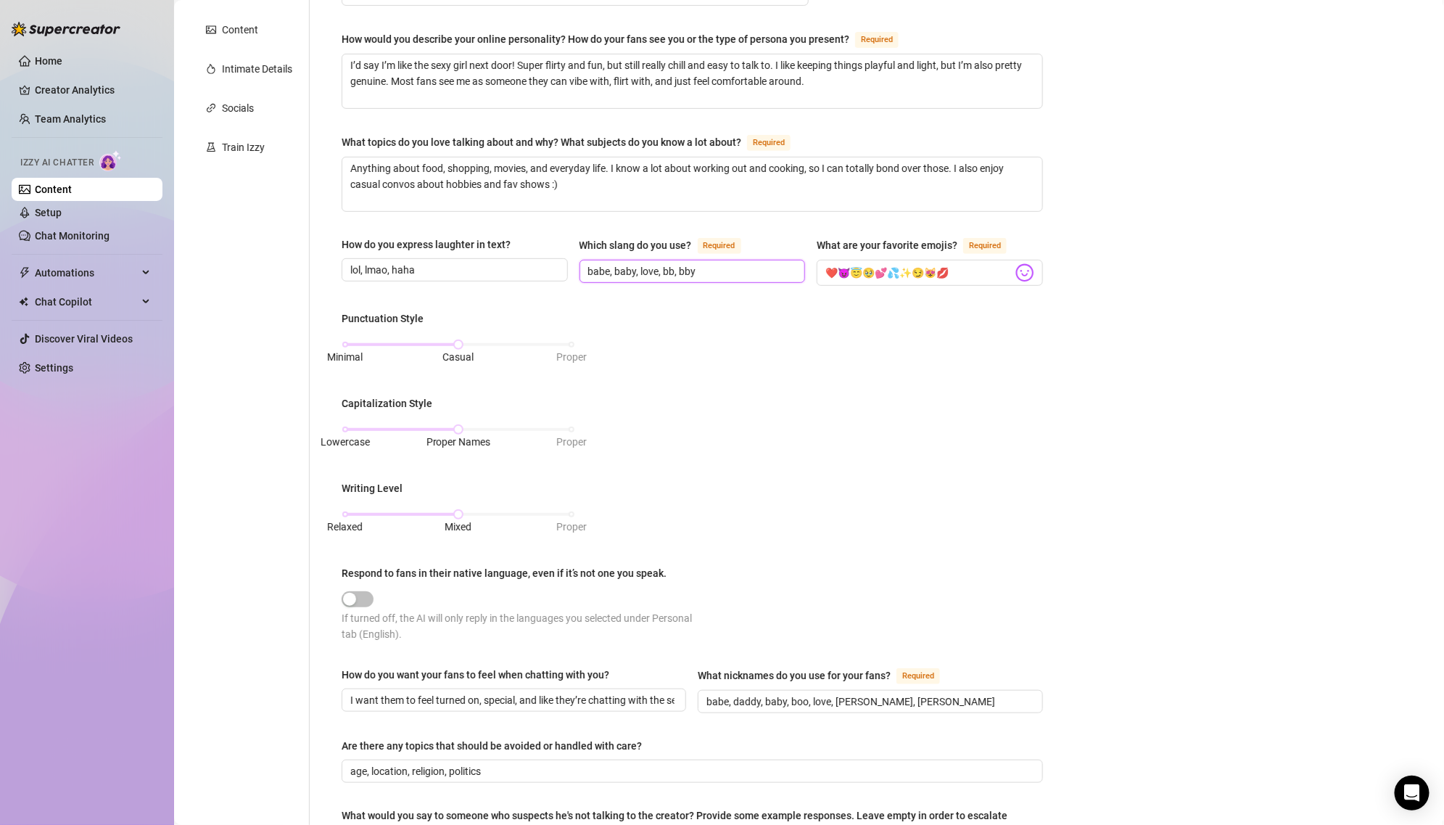
click at [649, 266] on input "babe, baby, love, bb, bby" at bounding box center [691, 271] width 206 height 16
click at [803, 693] on input "babe, daddy, baby, boo, love, [PERSON_NAME], [PERSON_NAME]" at bounding box center [869, 701] width 324 height 16
paste input "babe, baby, love, bb, bby"
paste input "baby, love, bb, bby"
click at [686, 266] on input "Which slang do you use? Required" at bounding box center [691, 271] width 206 height 16
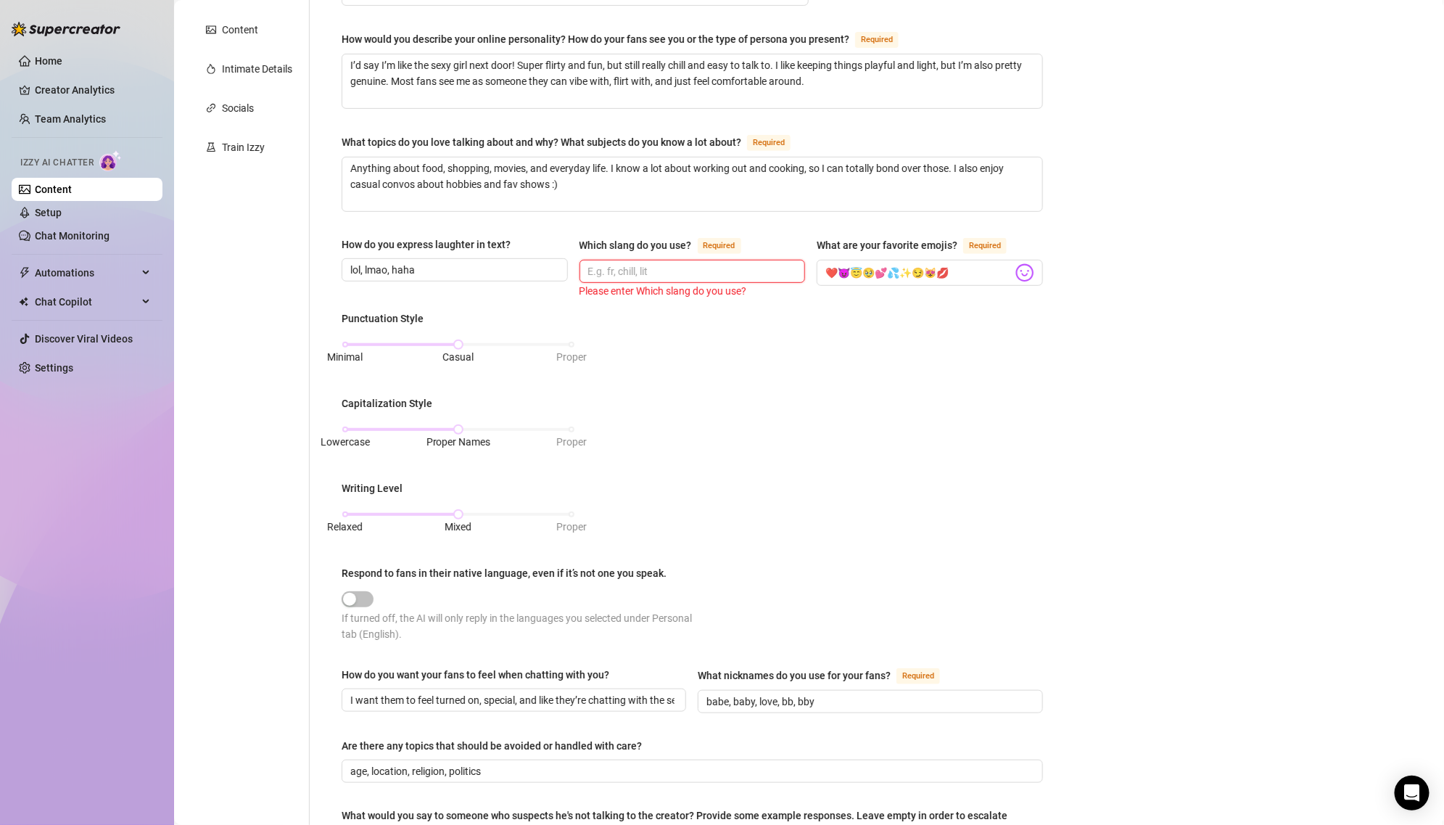
paste input "babe, baby, love, bb, bby"
click at [690, 263] on input "babe, baby, love, bb, bby" at bounding box center [691, 271] width 206 height 16
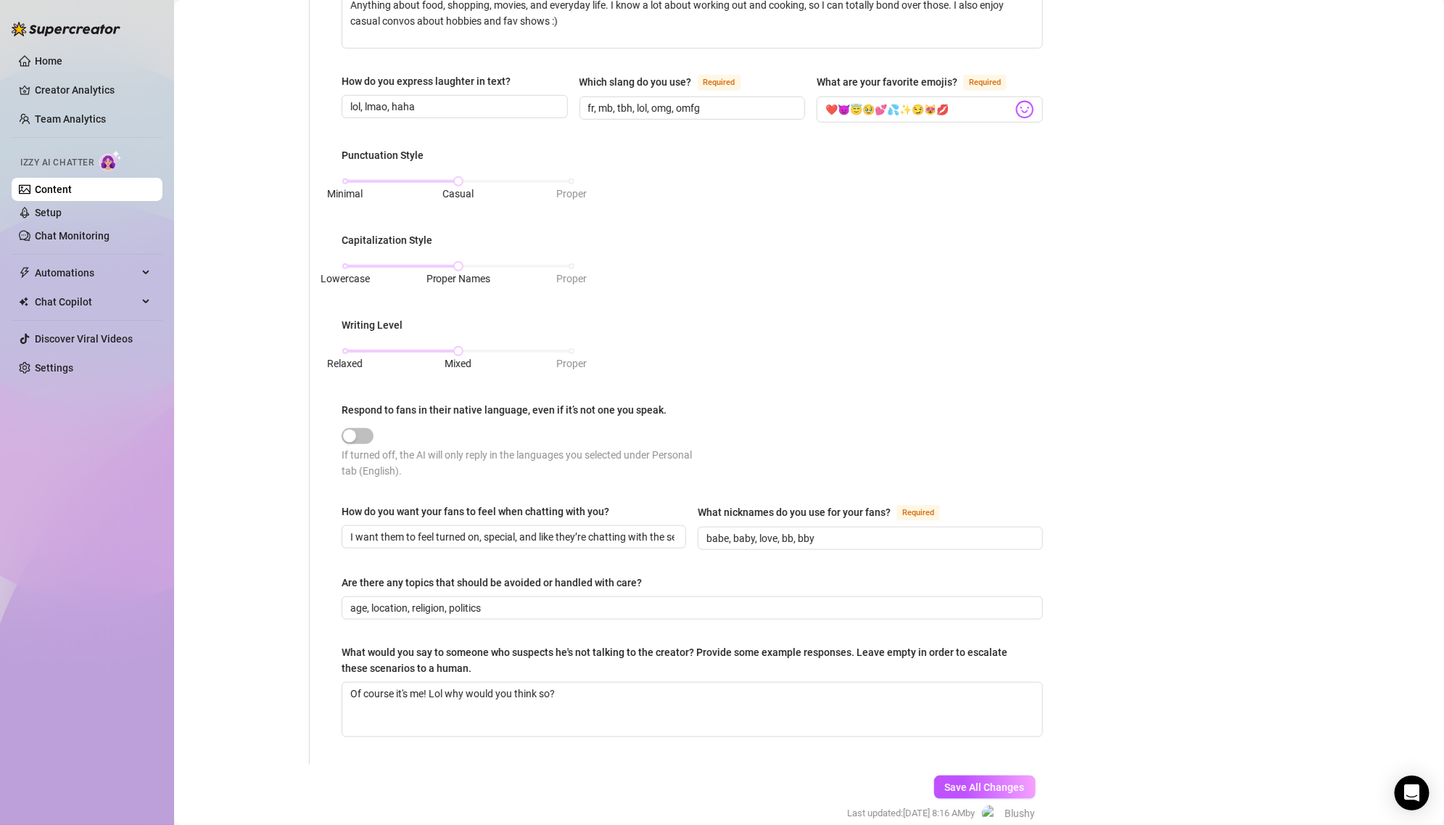
scroll to position [461, 0]
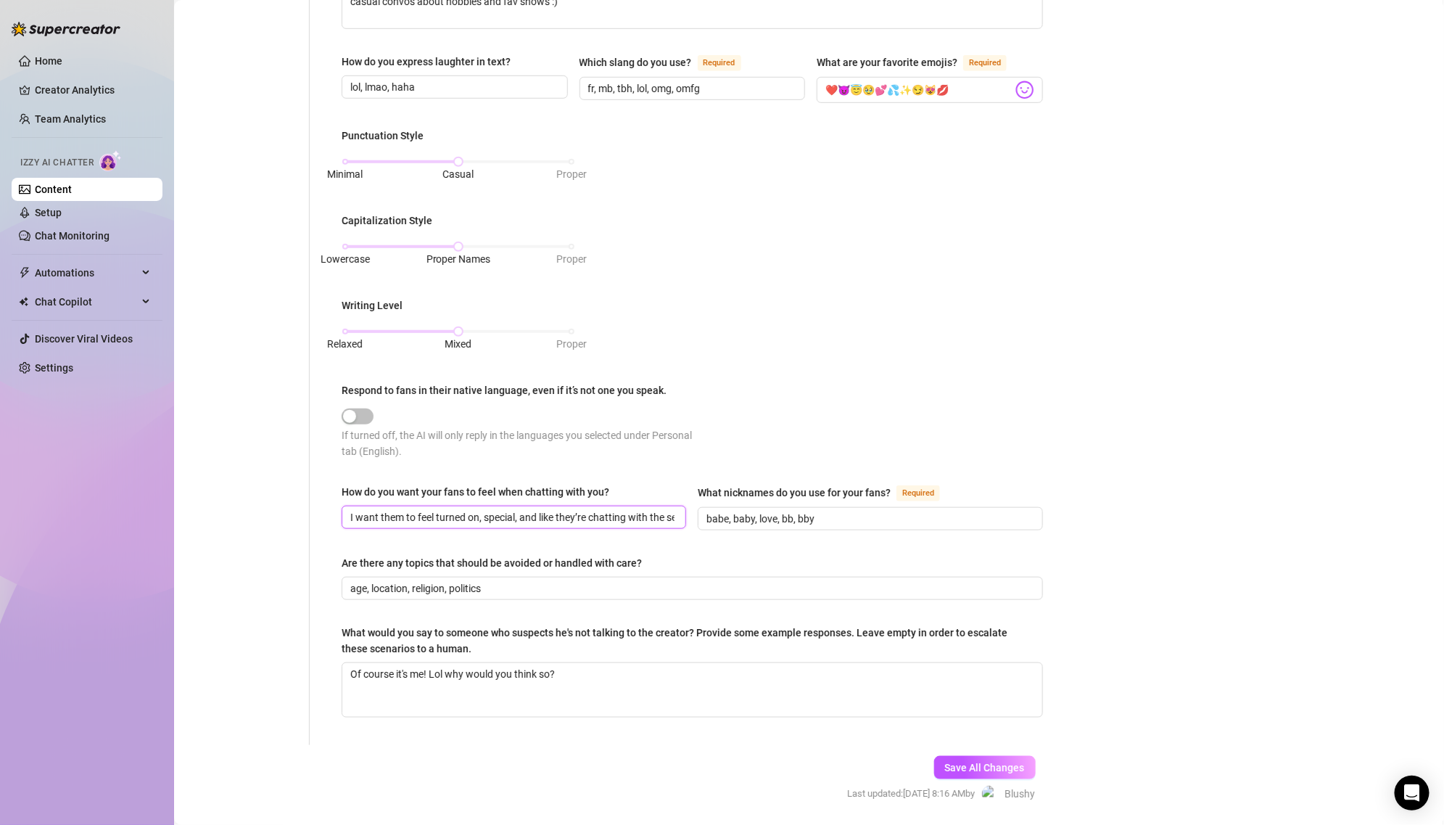
click at [436, 513] on input "I want them to feel turned on, special, and like they’re chatting with the sexy…" at bounding box center [512, 517] width 324 height 16
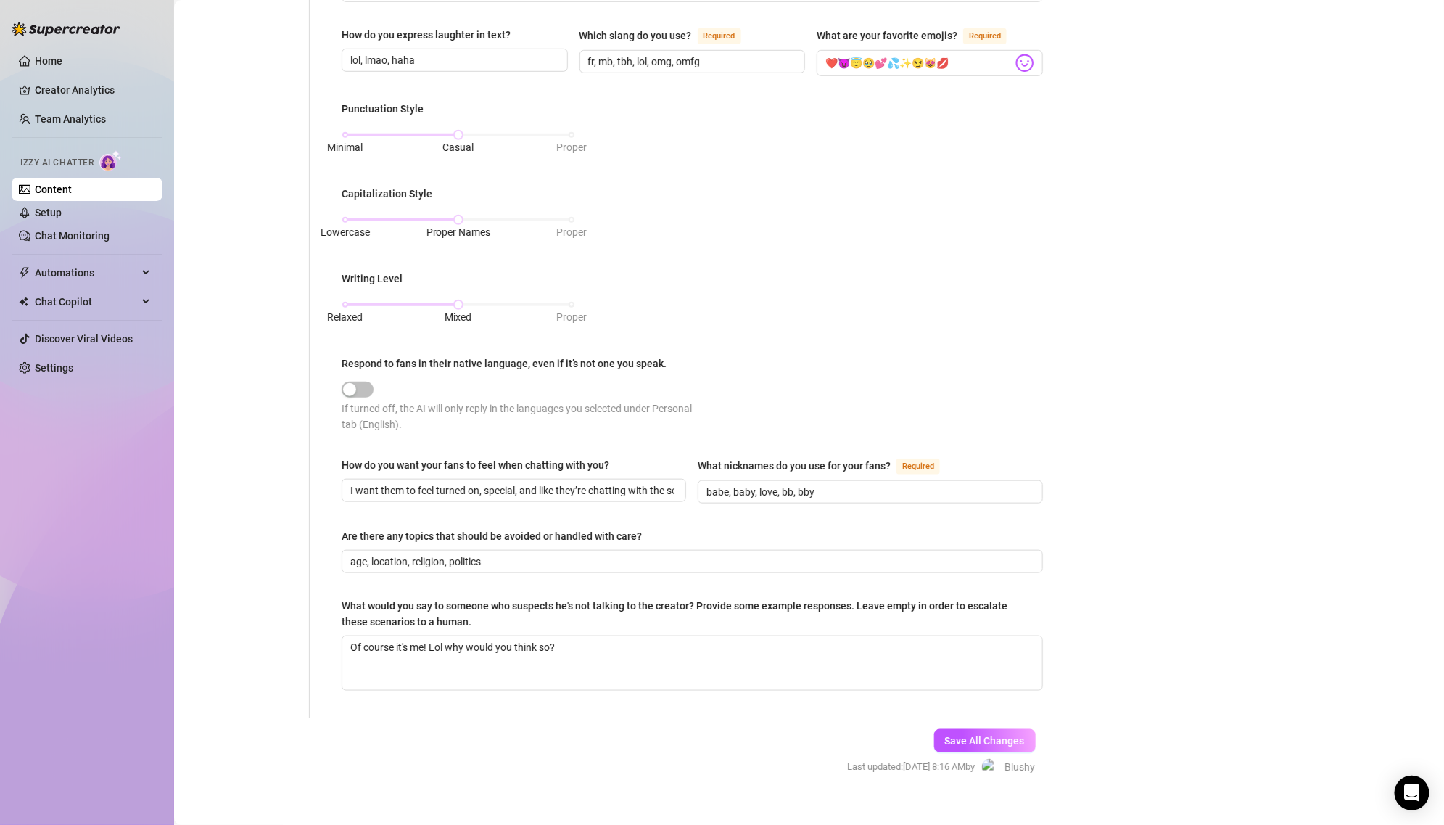
scroll to position [492, 0]
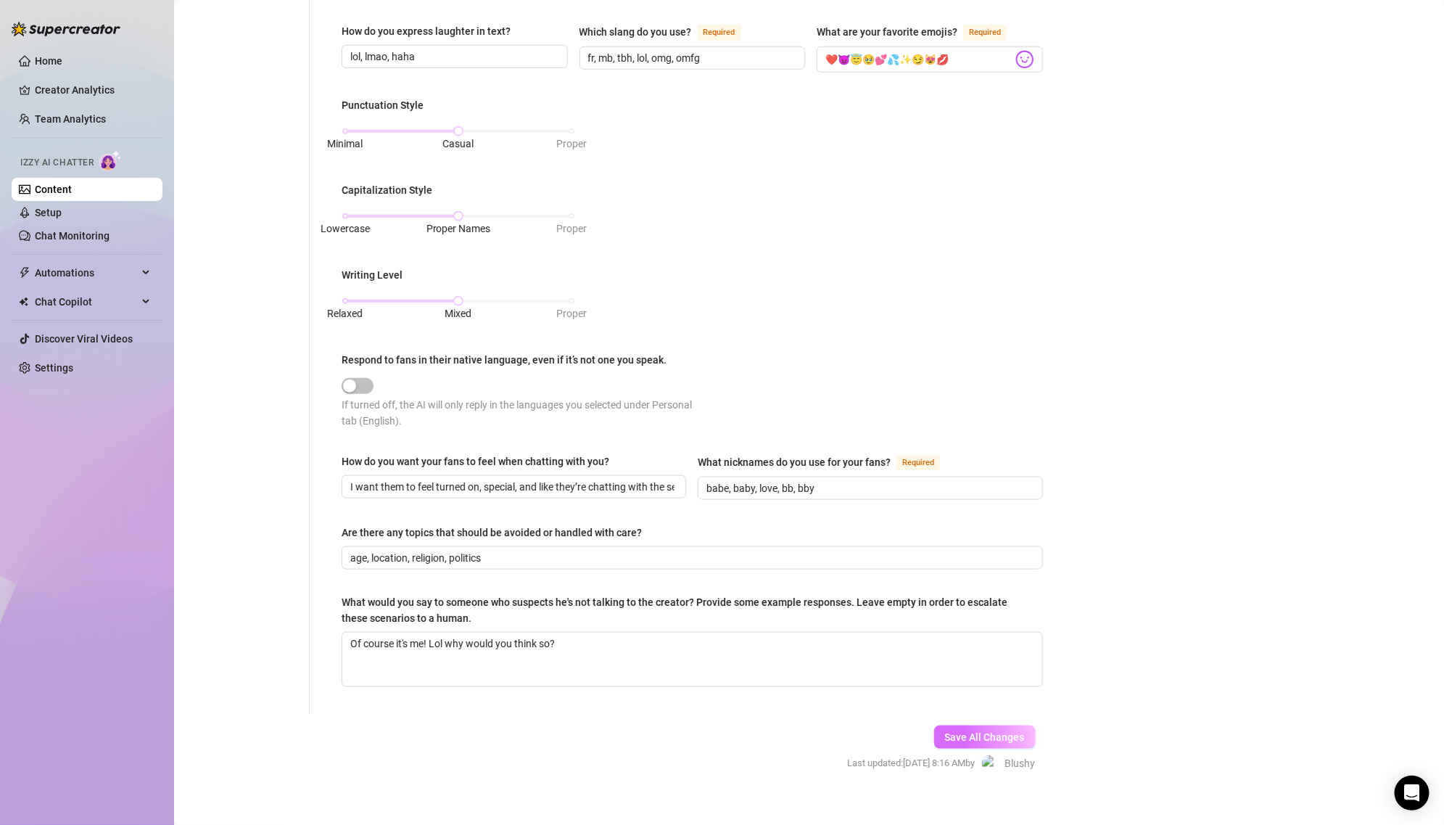
click at [956, 737] on button "Save All Changes" at bounding box center [985, 736] width 102 height 23
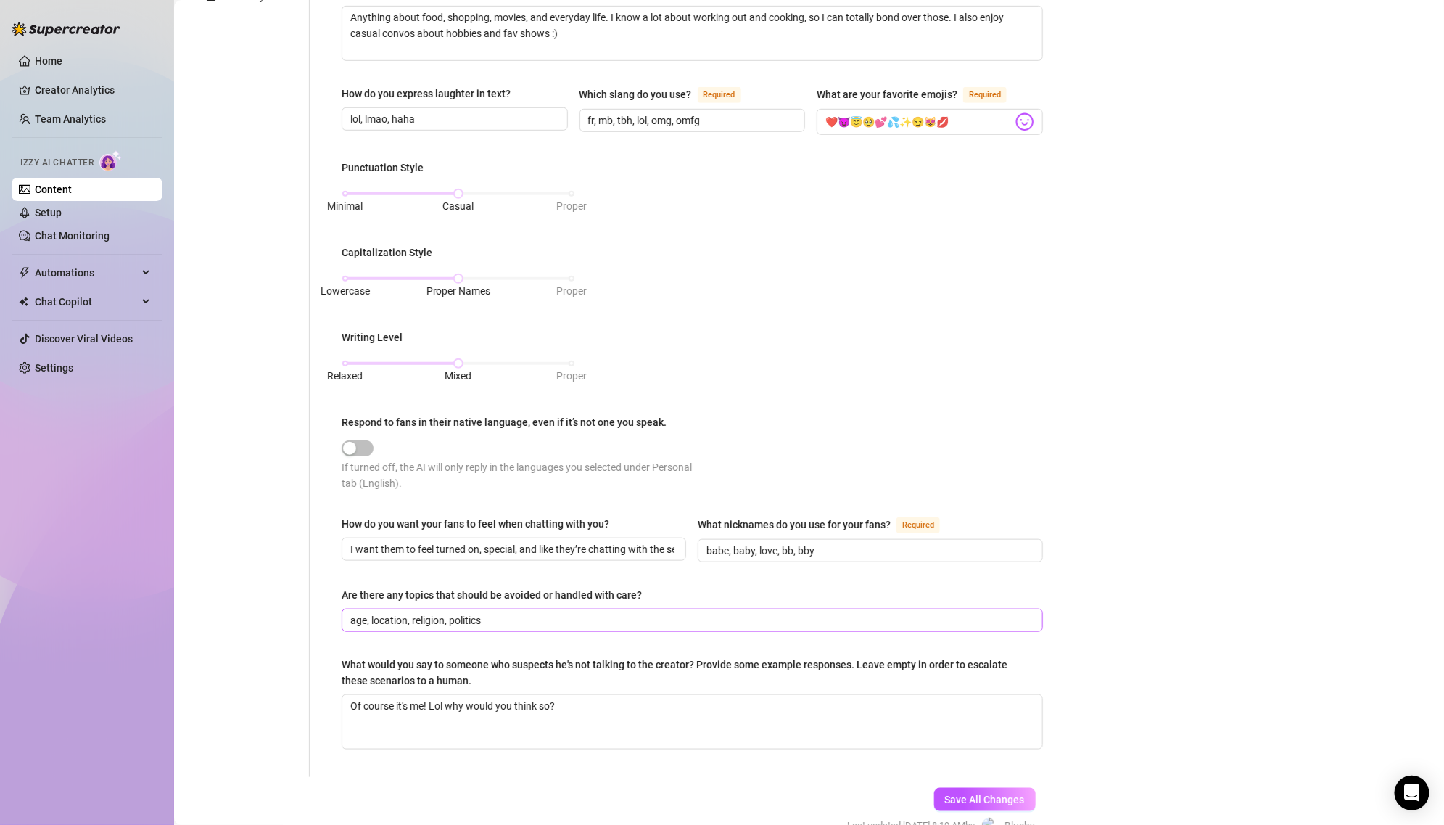
scroll to position [0, 0]
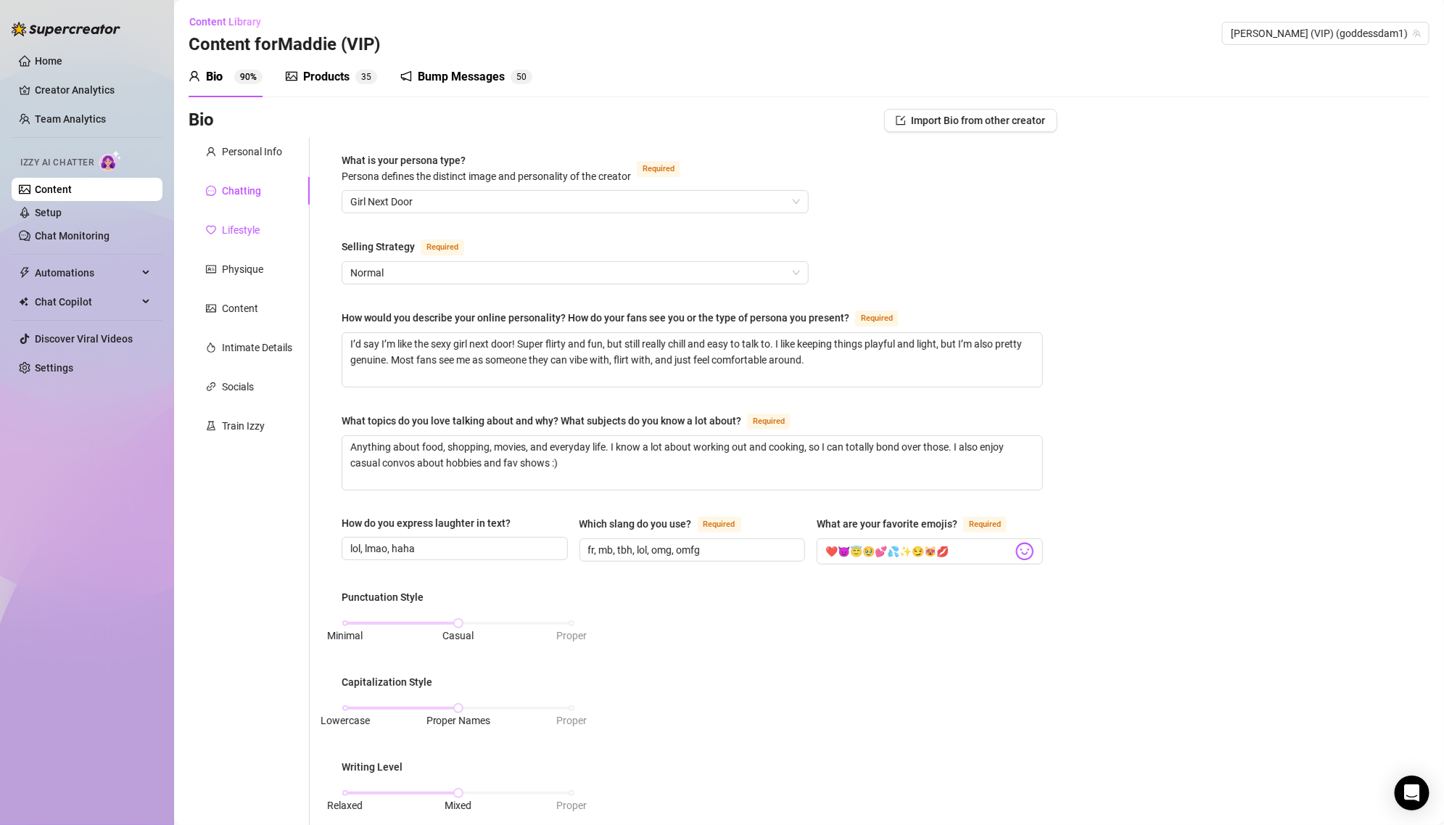
click at [244, 236] on div "Lifestyle" at bounding box center [241, 230] width 38 height 16
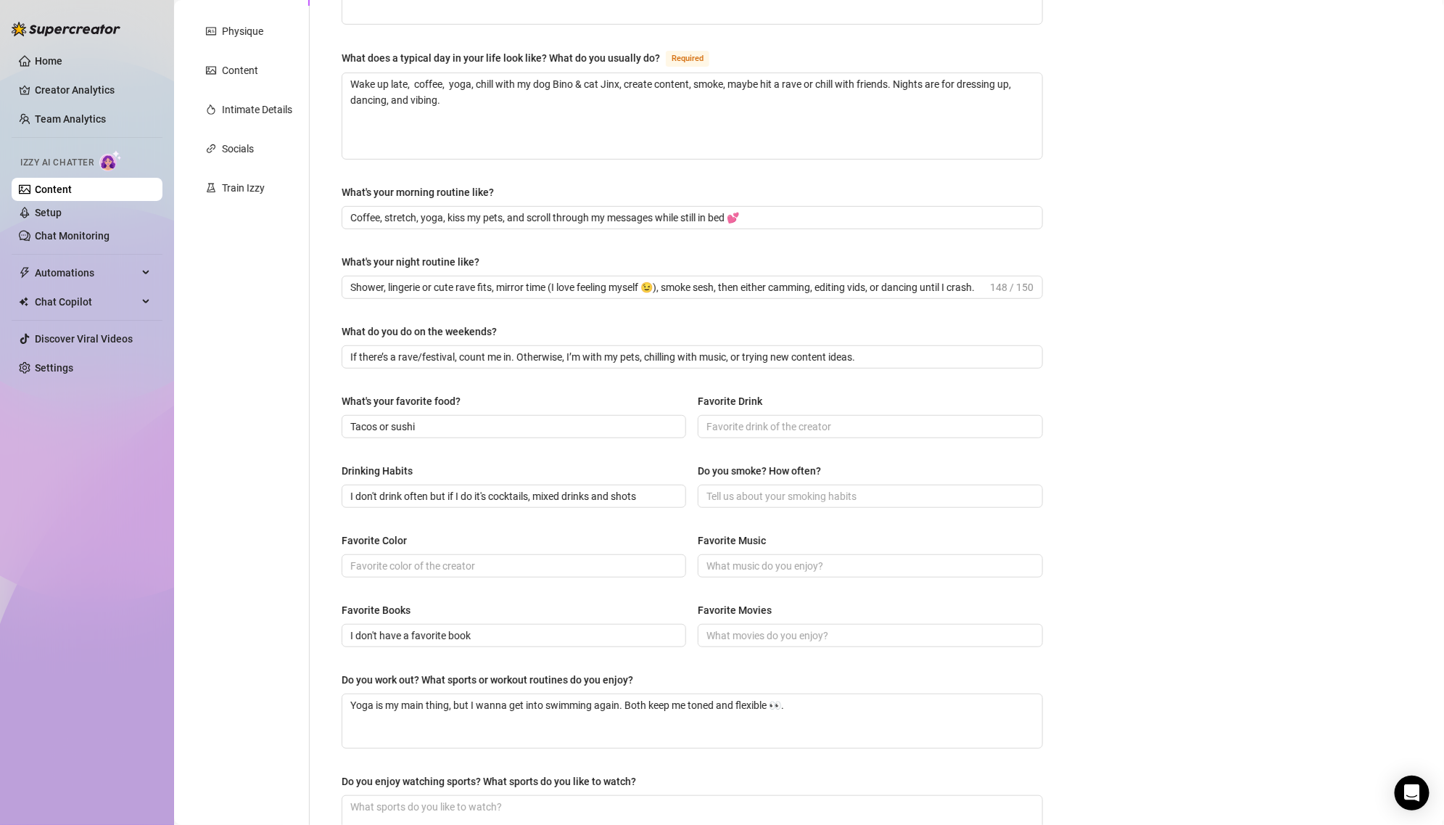
scroll to position [250, 0]
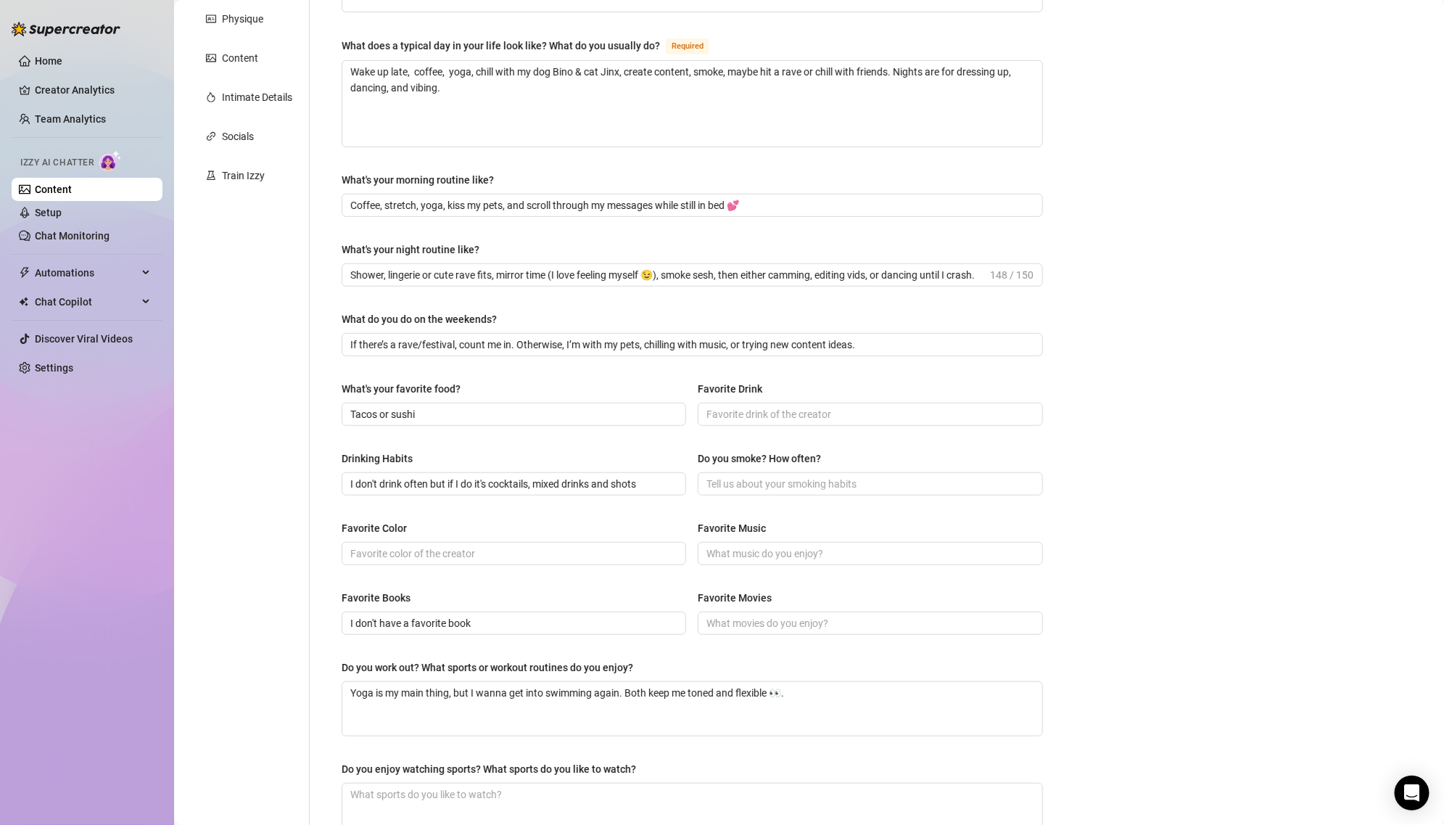
click at [798, 534] on div "Favorite Music" at bounding box center [870, 531] width 345 height 22
click at [775, 561] on span at bounding box center [870, 553] width 345 height 23
click at [865, 559] on span "Pop" at bounding box center [870, 553] width 345 height 23
click at [807, 554] on input "Pop and EM" at bounding box center [869, 553] width 324 height 16
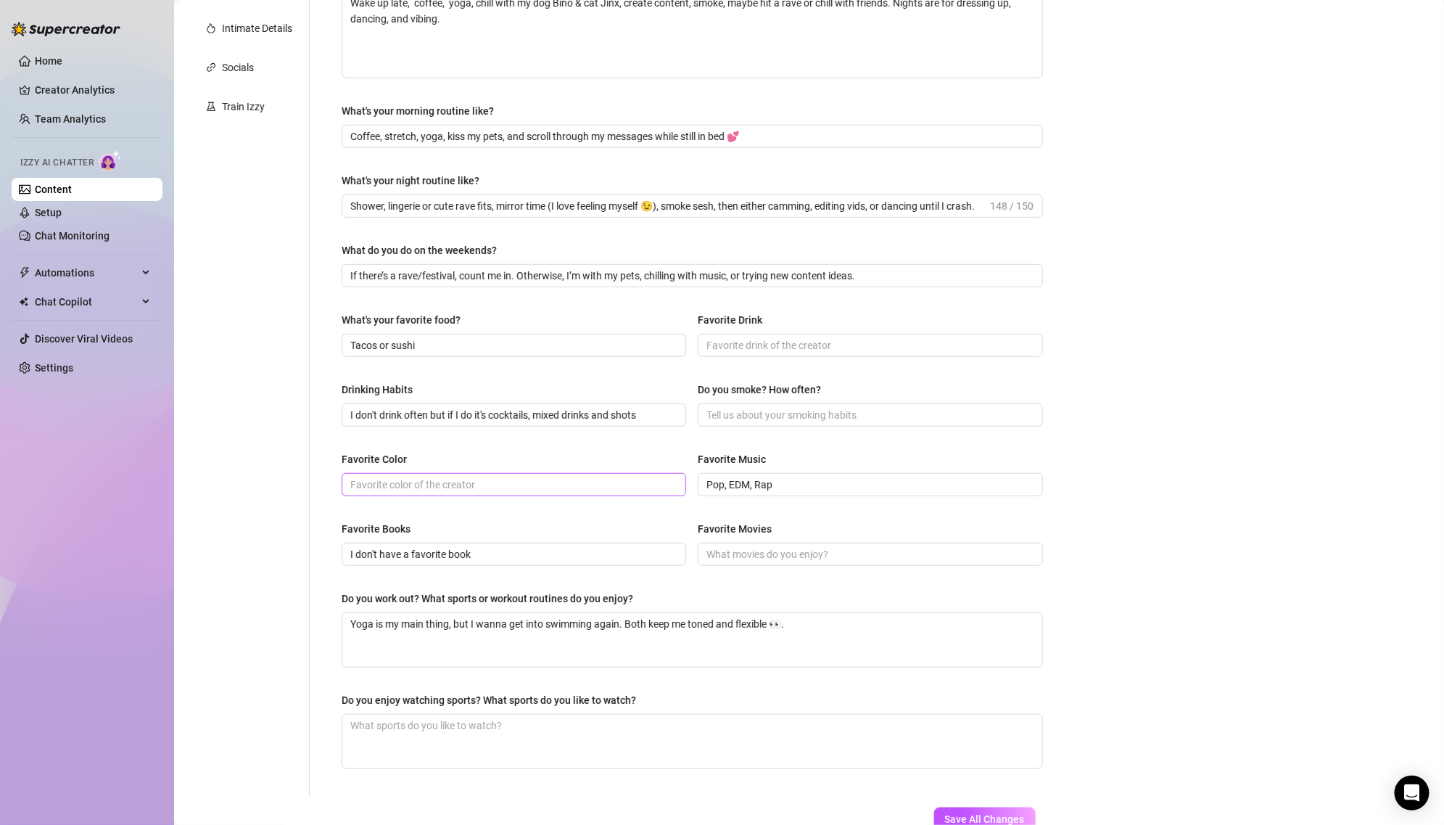
scroll to position [413, 0]
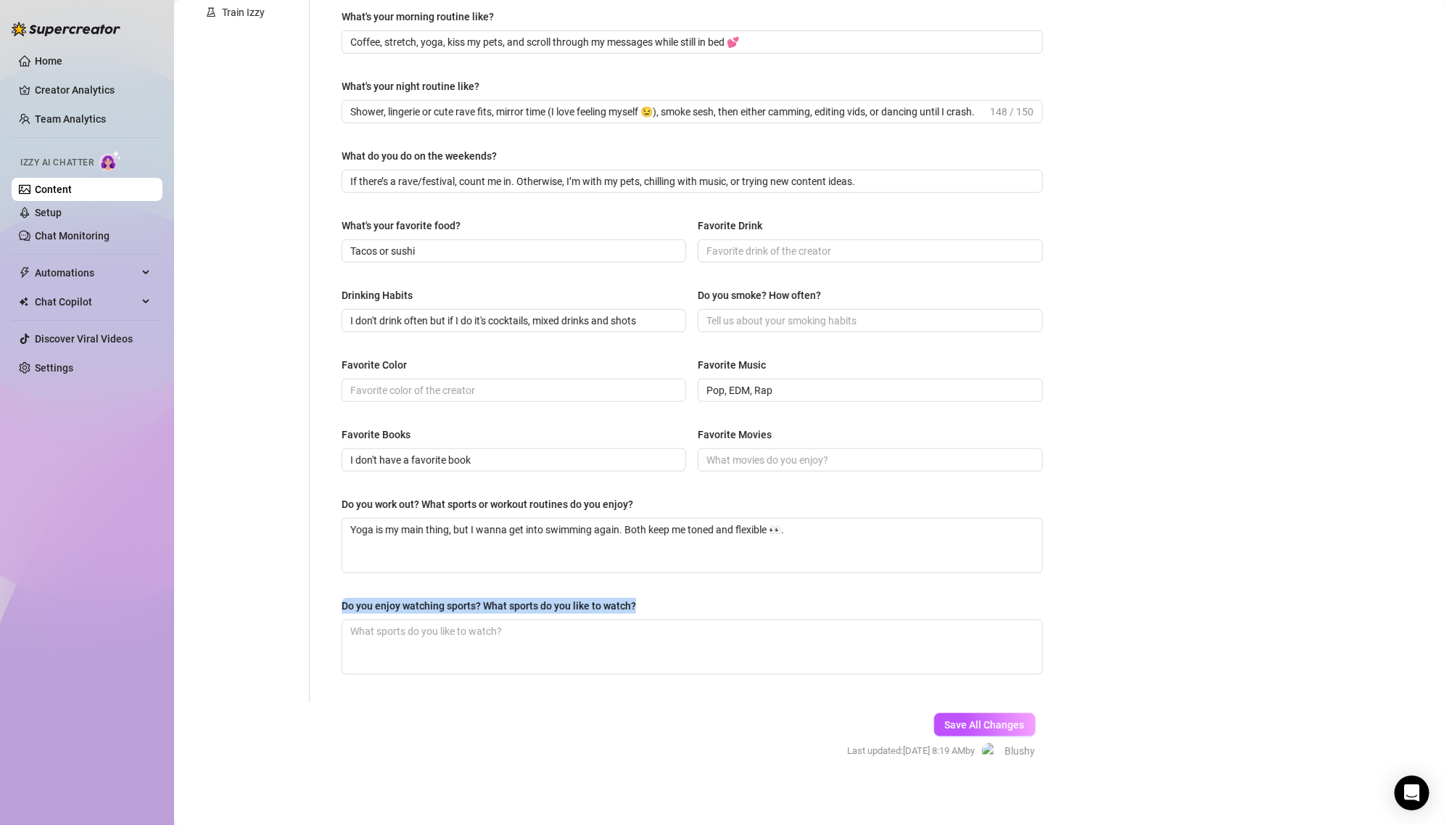
copy div "Do you enjoy watching sports? What sports do you like to watch?"
drag, startPoint x: 338, startPoint y: 597, endPoint x: 715, endPoint y: 602, distance: 376.5
click at [715, 602] on div "What are your hobbies and interests? What do you enjoy about them? Required Rav…" at bounding box center [692, 213] width 730 height 978
click at [944, 717] on button "Save All Changes" at bounding box center [985, 724] width 102 height 23
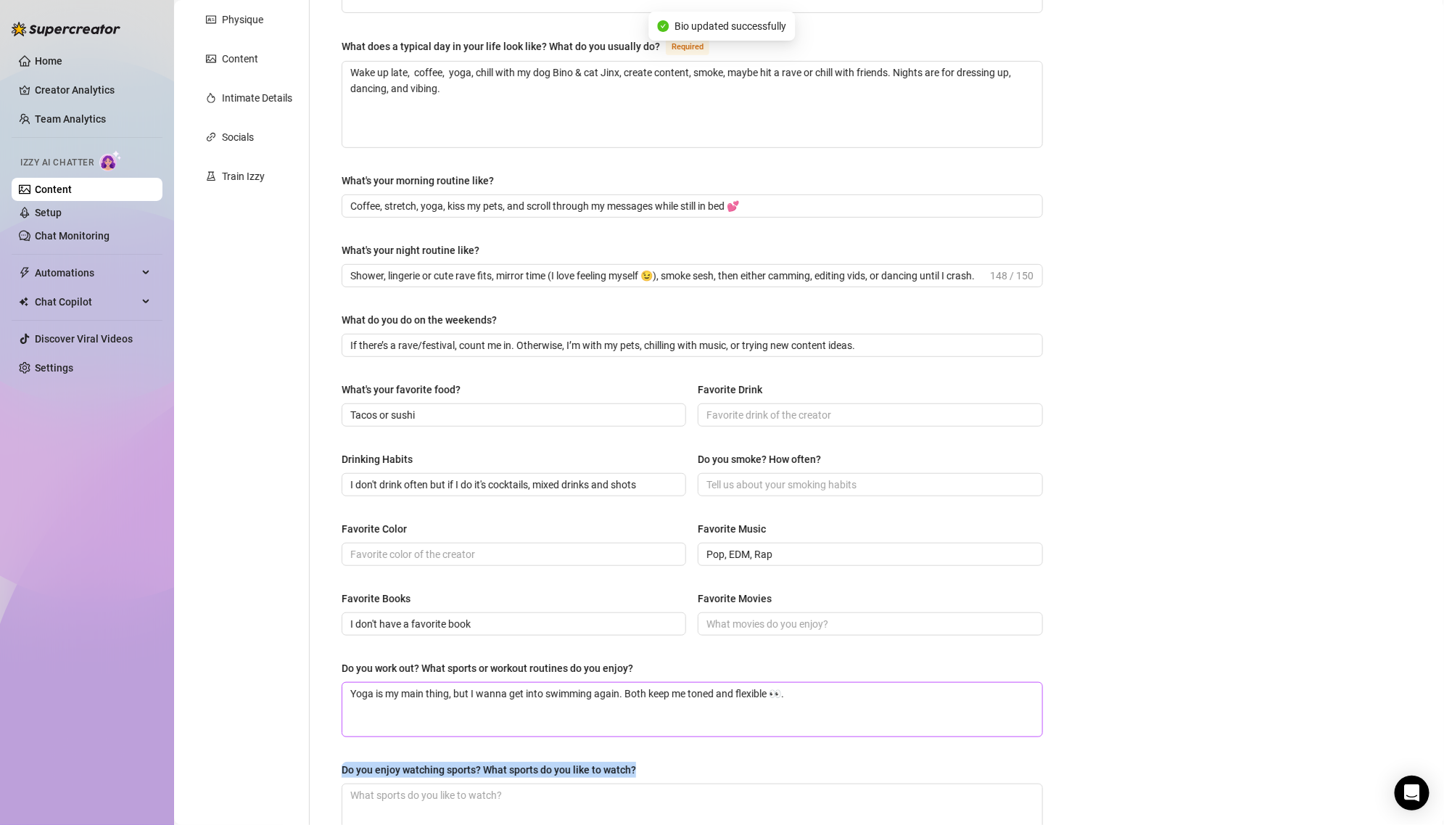
scroll to position [0, 0]
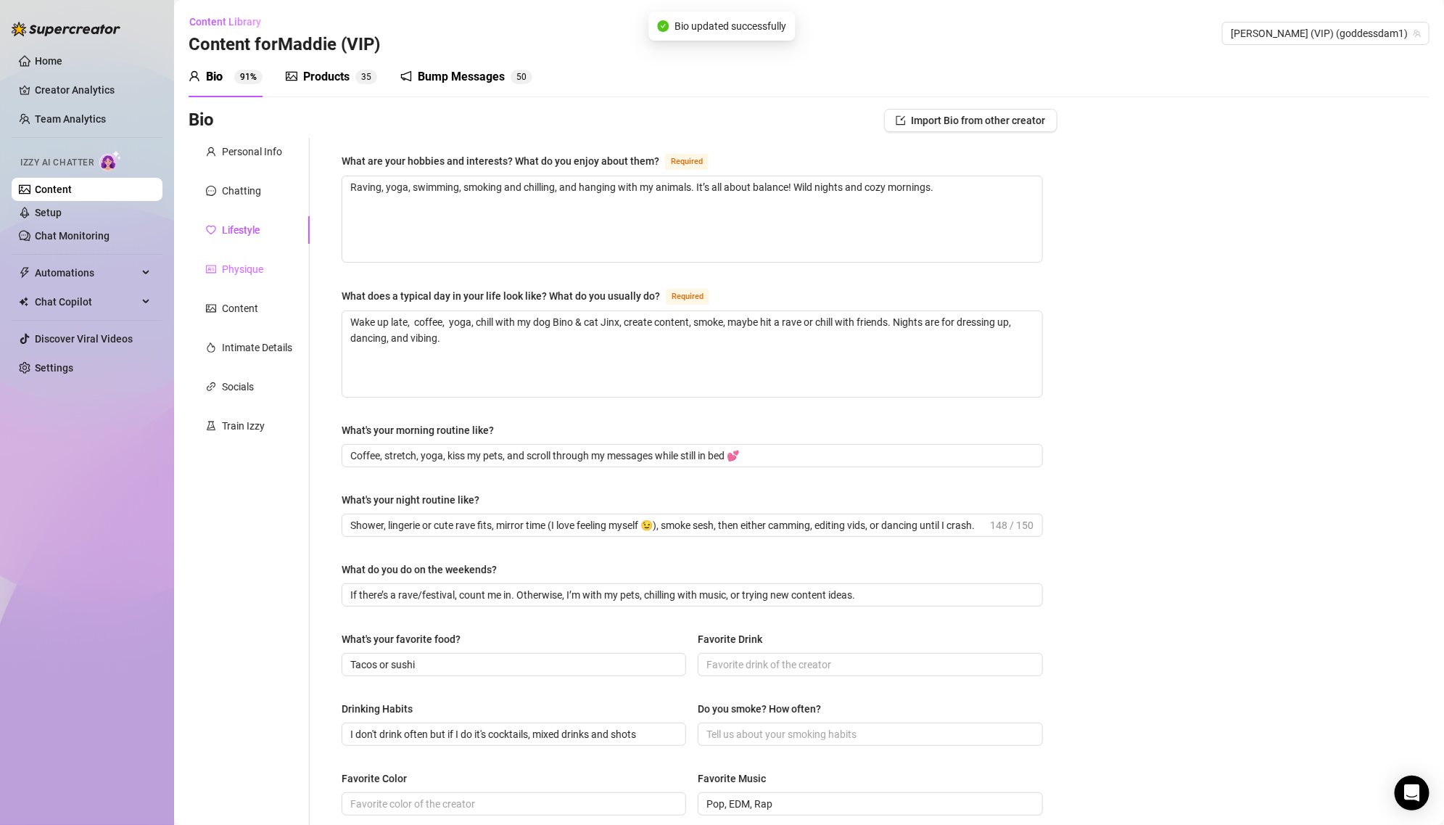
click at [266, 269] on div "Physique" at bounding box center [249, 269] width 121 height 28
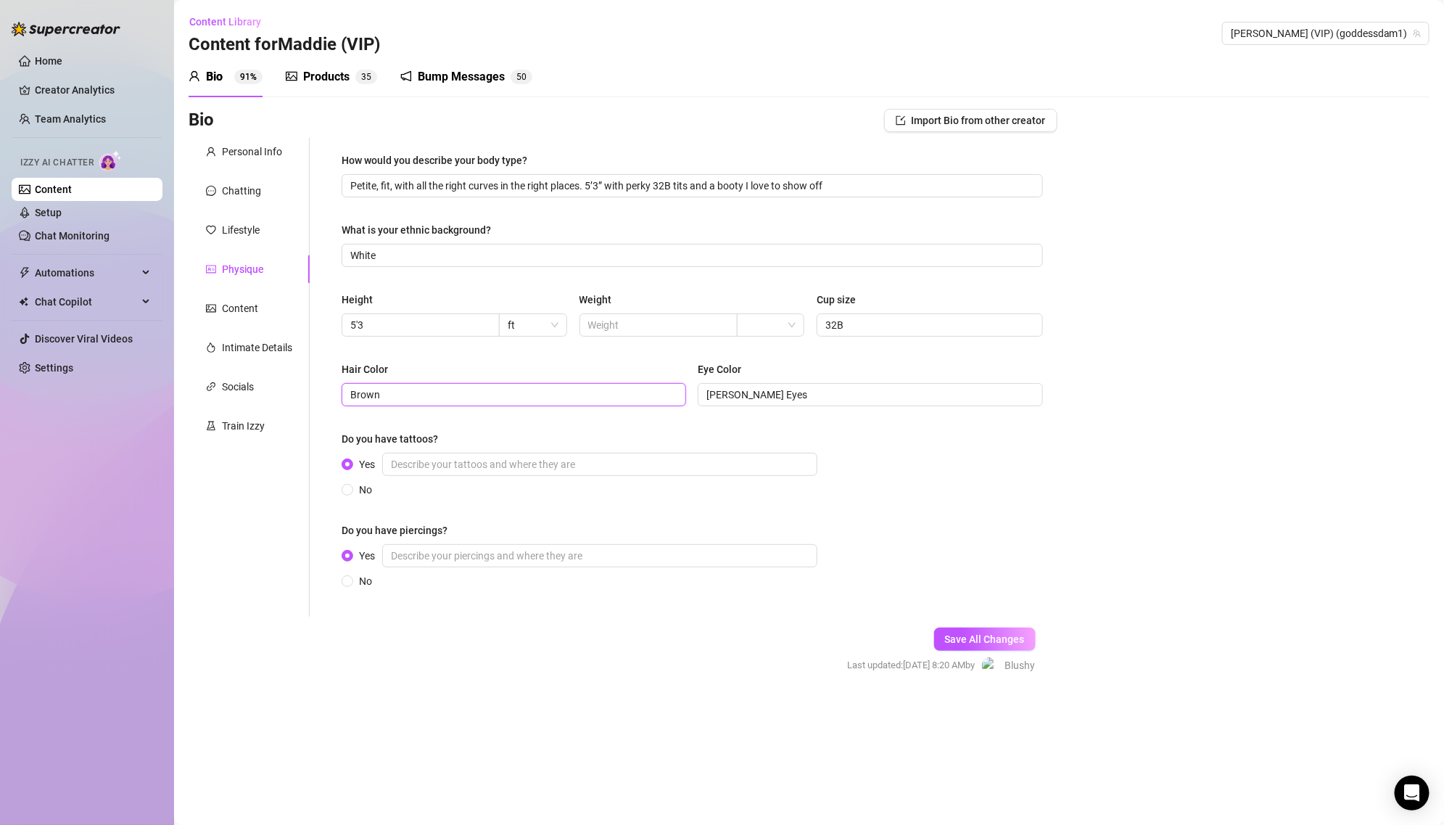
click at [561, 395] on input "Brown" at bounding box center [512, 395] width 324 height 16
click at [844, 383] on span "[PERSON_NAME] Eyes" at bounding box center [870, 394] width 345 height 23
click at [695, 494] on div "No" at bounding box center [583, 490] width 482 height 16
click at [257, 302] on div "Content" at bounding box center [240, 308] width 36 height 16
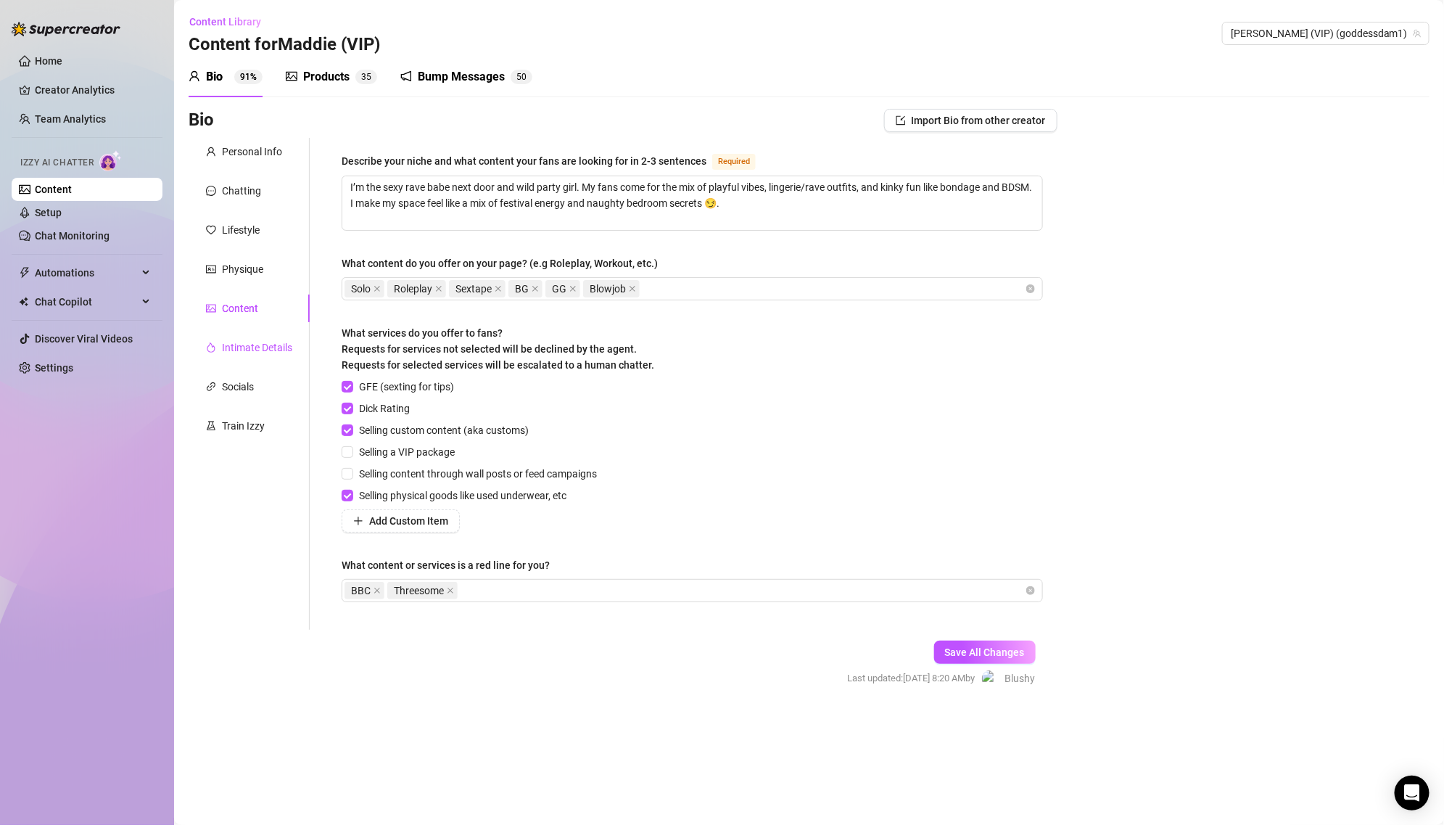
click at [267, 353] on div "Intimate Details" at bounding box center [257, 347] width 70 height 16
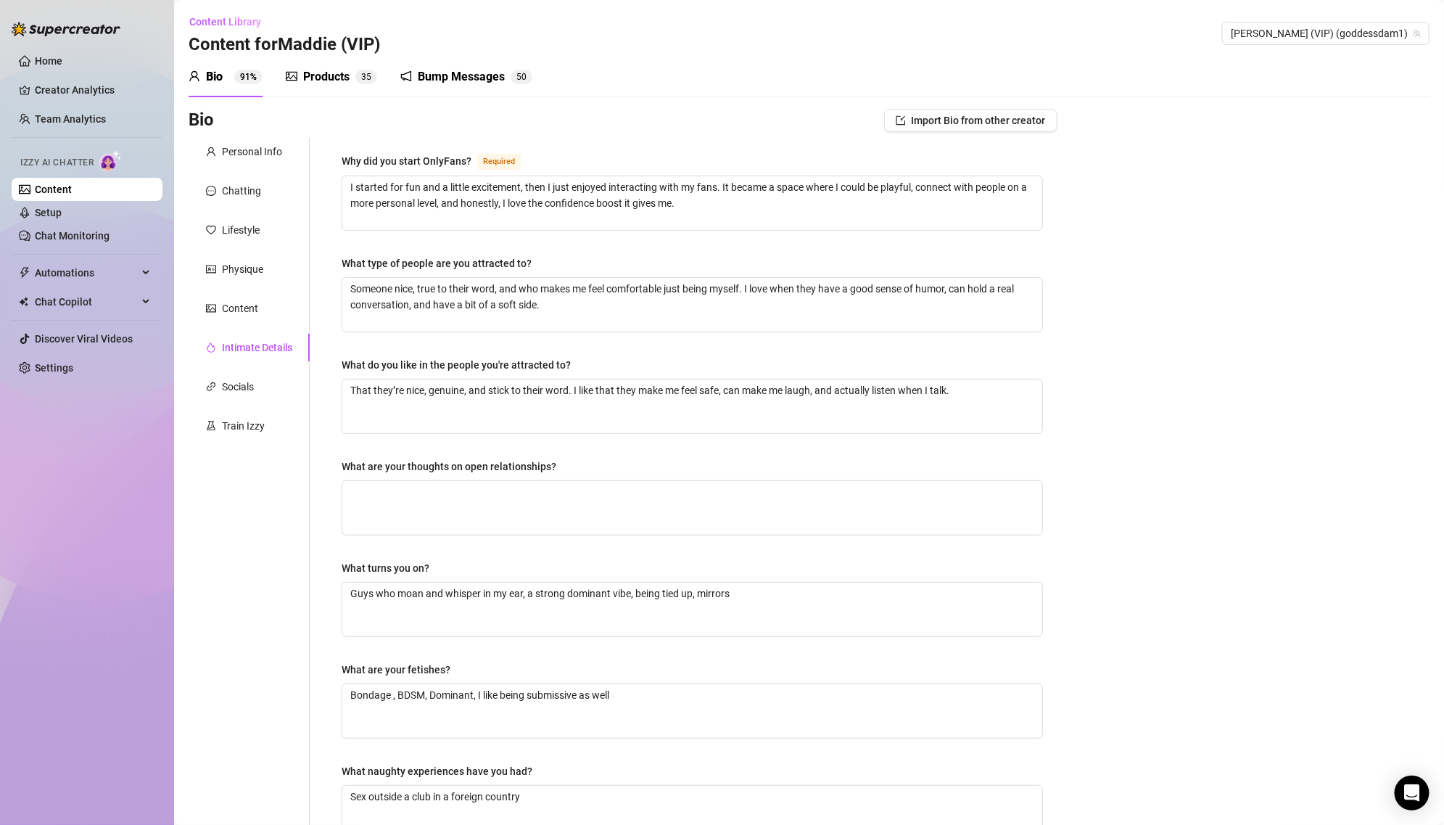
click at [345, 462] on div "What are your thoughts on open relationships?" at bounding box center [449, 466] width 215 height 16
click at [345, 481] on textarea "What are your thoughts on open relationships?" at bounding box center [692, 508] width 700 height 54
drag, startPoint x: 332, startPoint y: 461, endPoint x: 696, endPoint y: 474, distance: 364.4
click at [696, 474] on div "Why did you start OnlyFans? Required I started for fun and a little excitement,…" at bounding box center [692, 503] width 730 height 730
copy div "What are your thoughts on open relationships?"
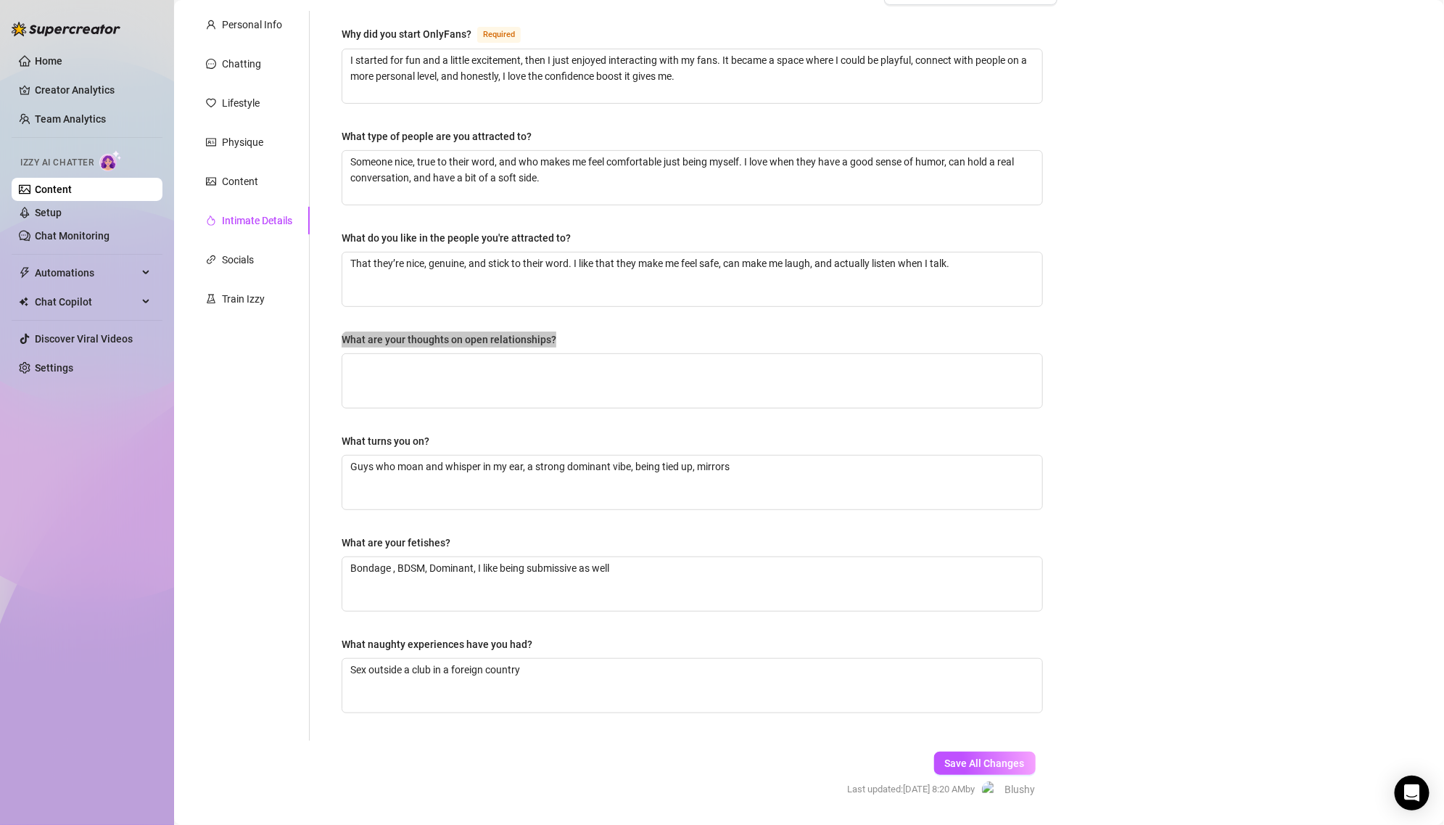
scroll to position [165, 0]
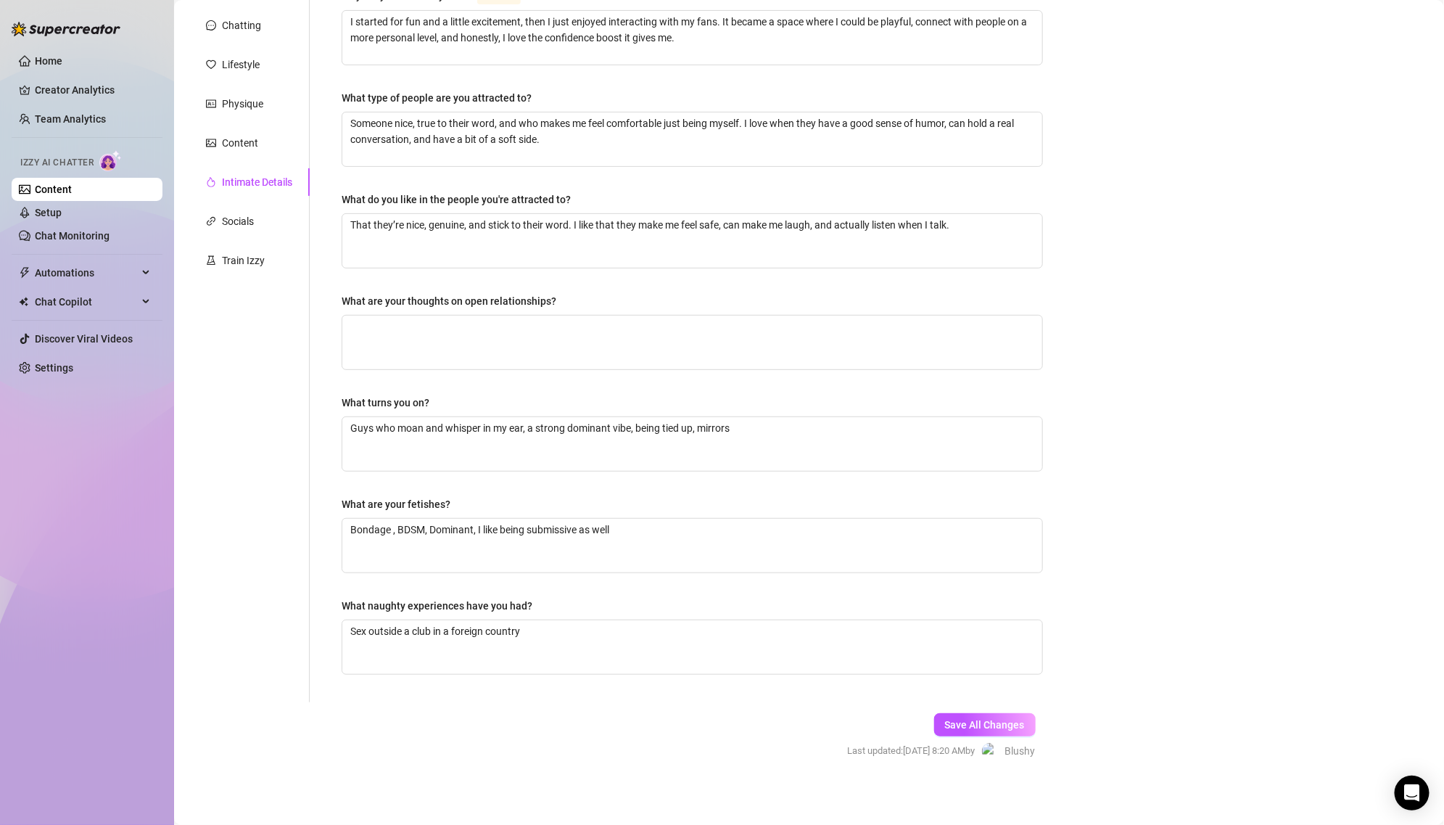
click at [338, 604] on div "Why did you start OnlyFans? Required I started for fun and a little excitement,…" at bounding box center [692, 337] width 730 height 730
click at [532, 543] on textarea "Bondage , BDSM, Dominant, I like being submissive as well" at bounding box center [692, 546] width 700 height 54
click at [545, 642] on textarea "Sex outside a club in a foreign country" at bounding box center [692, 647] width 700 height 54
drag, startPoint x: 369, startPoint y: 625, endPoint x: 617, endPoint y: 634, distance: 248.2
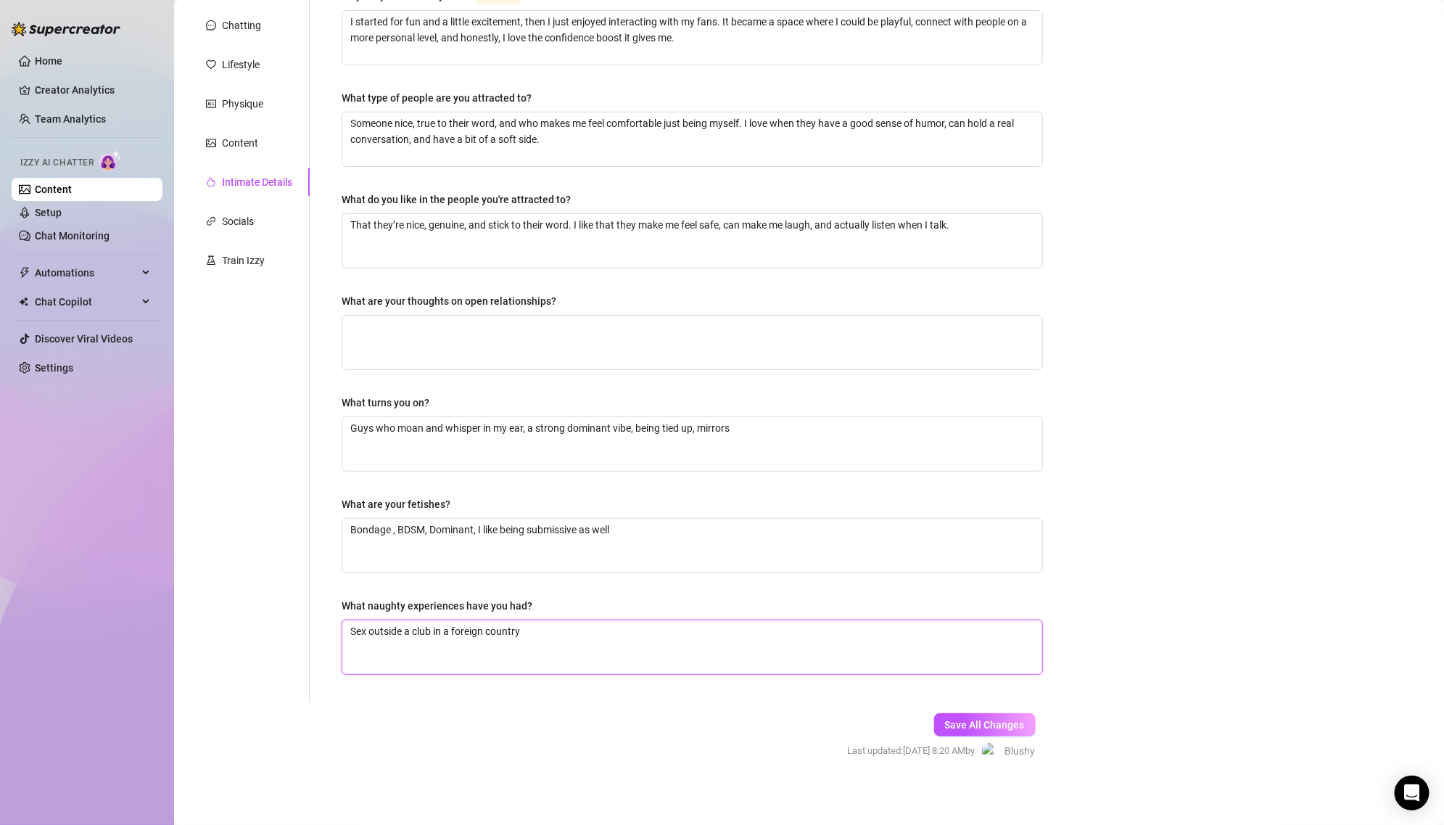
click at [618, 634] on textarea "Sex outside a club in a foreign country" at bounding box center [692, 647] width 700 height 54
click at [958, 720] on span "Save All Changes" at bounding box center [985, 725] width 80 height 12
click at [486, 553] on textarea "Bondage , BDSM, Dominant, I like being submissive as well" at bounding box center [692, 546] width 700 height 54
click at [260, 141] on div "Content" at bounding box center [249, 143] width 121 height 28
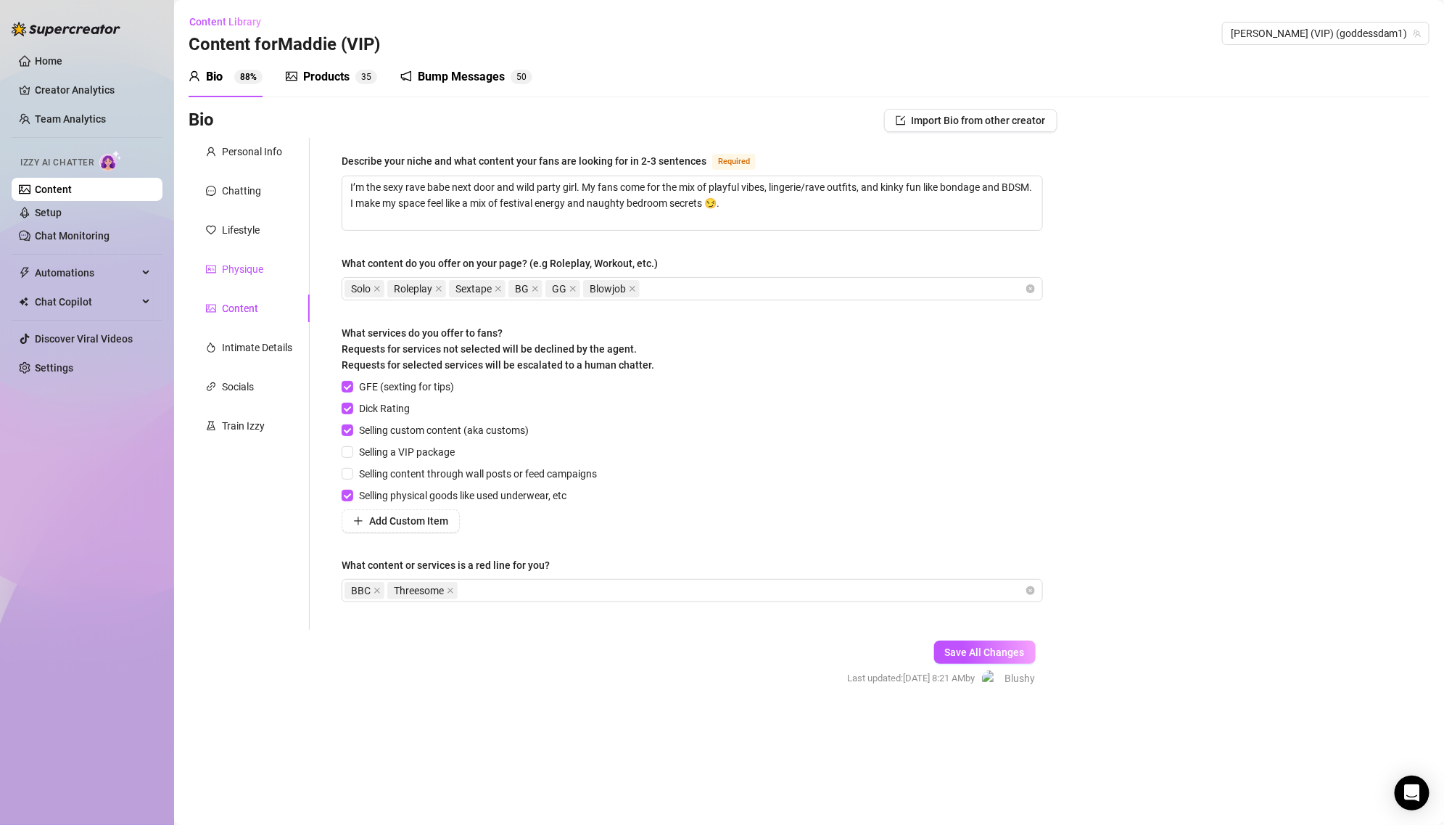
click at [250, 273] on div "Physique" at bounding box center [242, 269] width 41 height 16
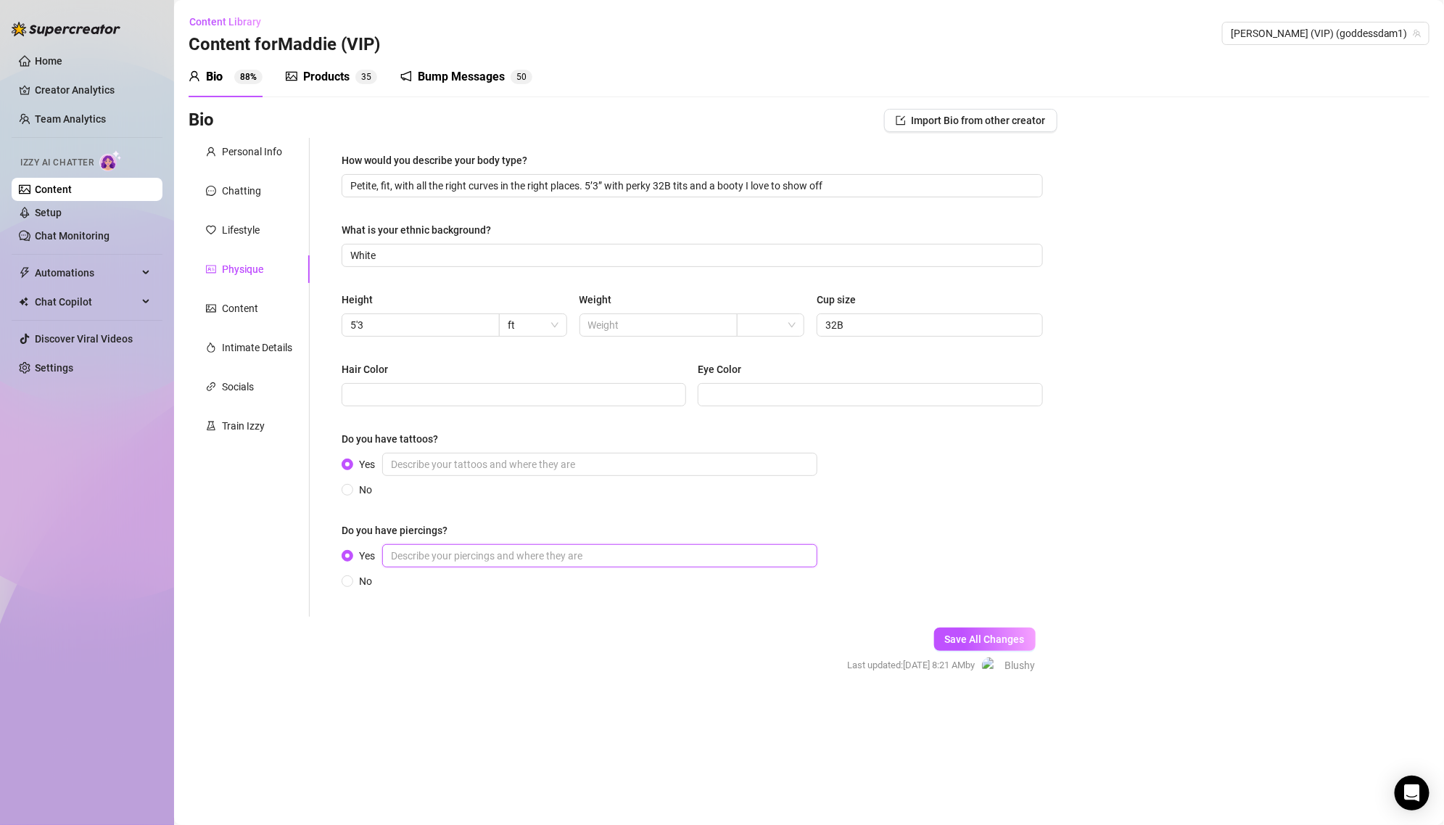
click at [451, 565] on input "Yes" at bounding box center [599, 555] width 435 height 23
paste input "ot 6 piercings on each ear & 1 on her face"
click at [390, 553] on input "ot 6 piercings on each ear & 1 on her face" at bounding box center [599, 555] width 435 height 23
click at [519, 553] on input "got 6 piercings on each ear & 1 on her face" at bounding box center [599, 555] width 435 height 23
click at [596, 600] on div "How would you describe your body type? Petite, fit, with all the right curves i…" at bounding box center [692, 377] width 701 height 450
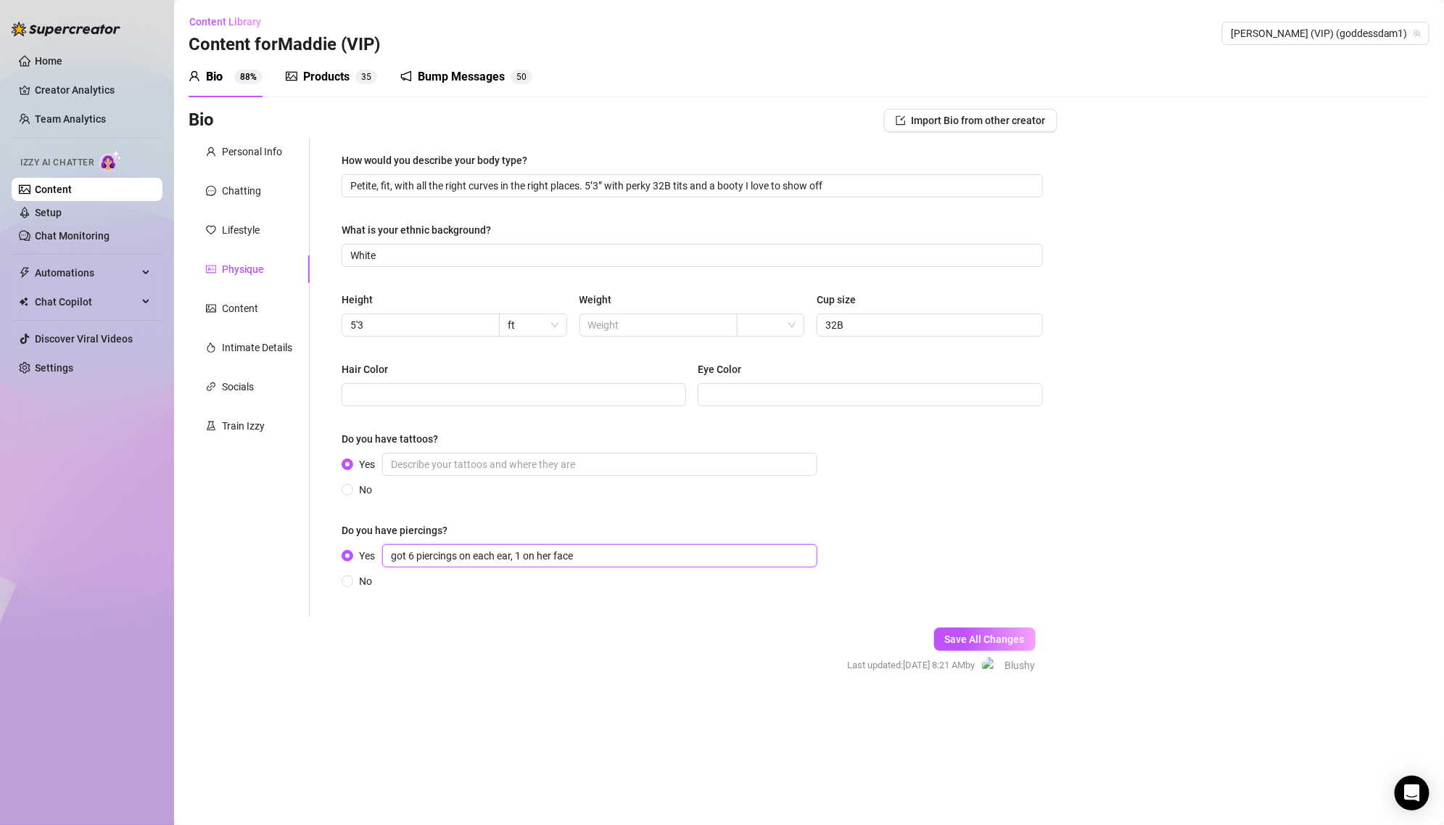
click at [622, 556] on input "got 6 piercings on each ear, 1 on her face" at bounding box center [599, 555] width 435 height 23
click at [960, 636] on span "Save All Changes" at bounding box center [985, 639] width 80 height 12
click at [257, 225] on div "Lifestyle" at bounding box center [241, 230] width 38 height 16
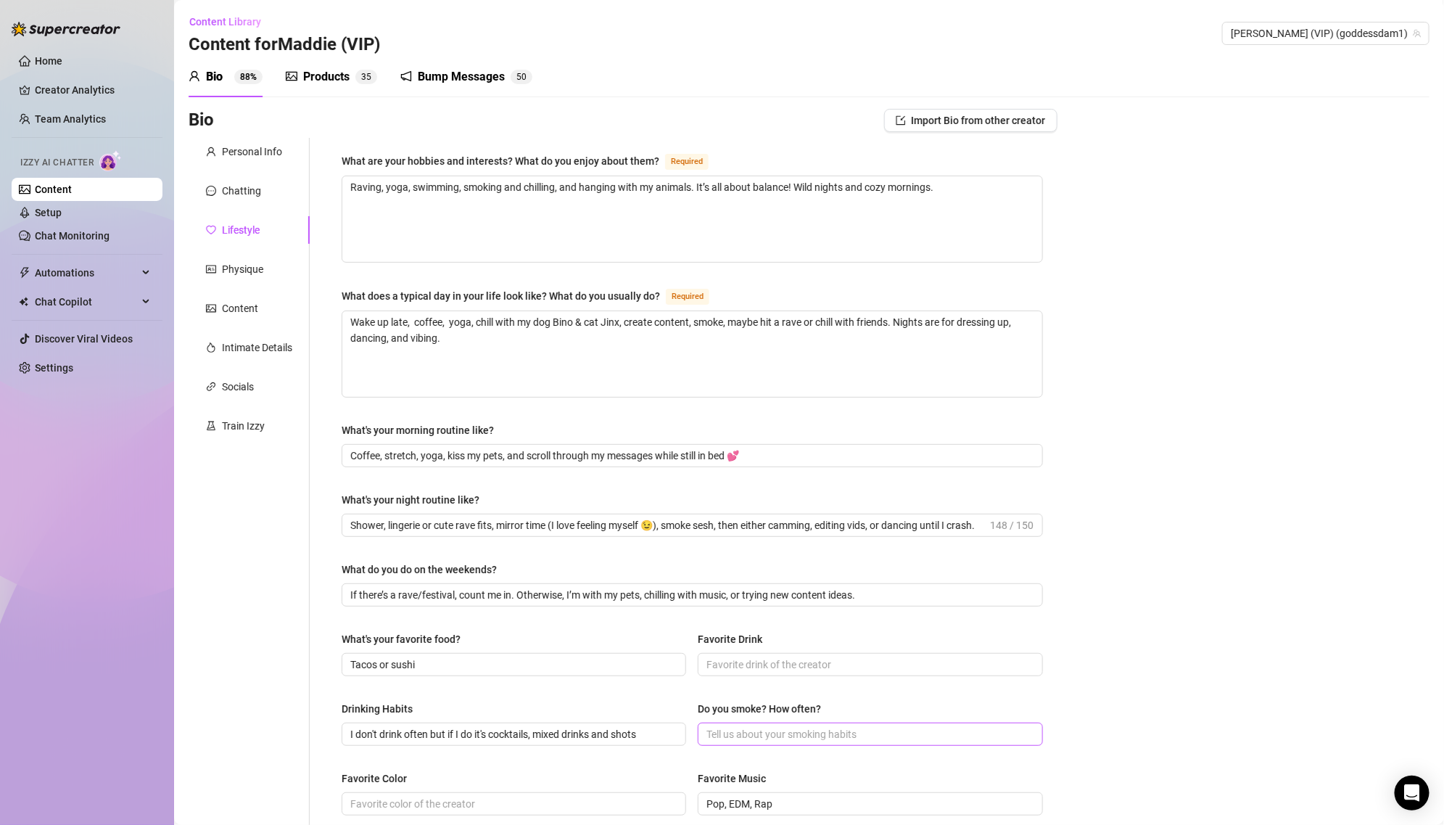
click at [757, 742] on span at bounding box center [870, 733] width 345 height 23
drag, startPoint x: 771, startPoint y: 726, endPoint x: 943, endPoint y: 726, distance: 171.9
click at [944, 727] on input "I'm a smoker, whenever I feel like smoking" at bounding box center [869, 734] width 324 height 16
click at [900, 692] on div "What are your hobbies and interests? What do you enjoy about them? Required Rav…" at bounding box center [692, 626] width 701 height 949
click at [646, 730] on input "I don't drink often but if I do it's cocktails, mixed drinks and shots" at bounding box center [512, 734] width 324 height 16
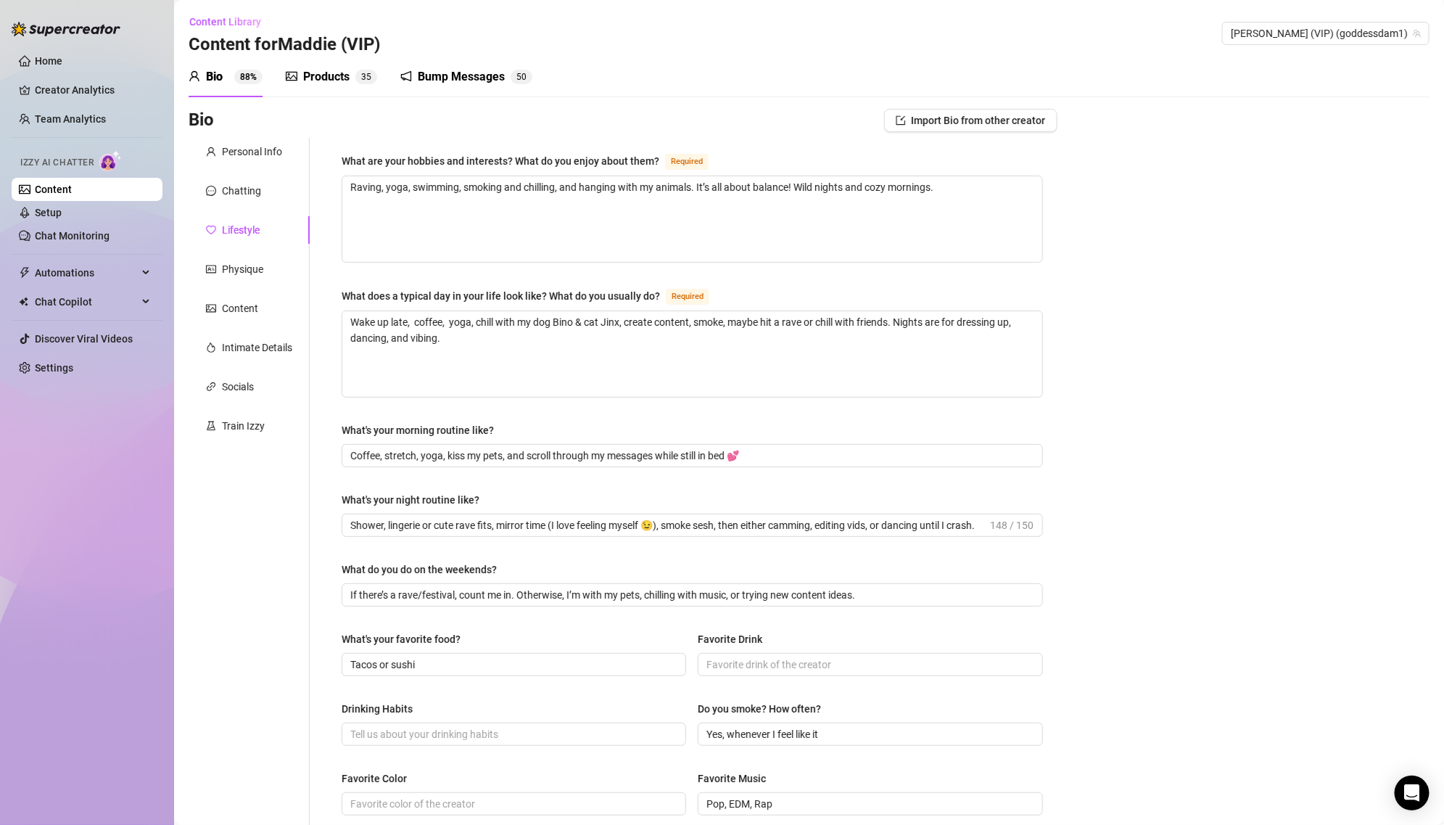
click at [606, 692] on div "What are your hobbies and interests? What do you enjoy about them? Required Rav…" at bounding box center [692, 626] width 701 height 949
click at [538, 656] on input "Tacos or sushi" at bounding box center [512, 664] width 324 height 16
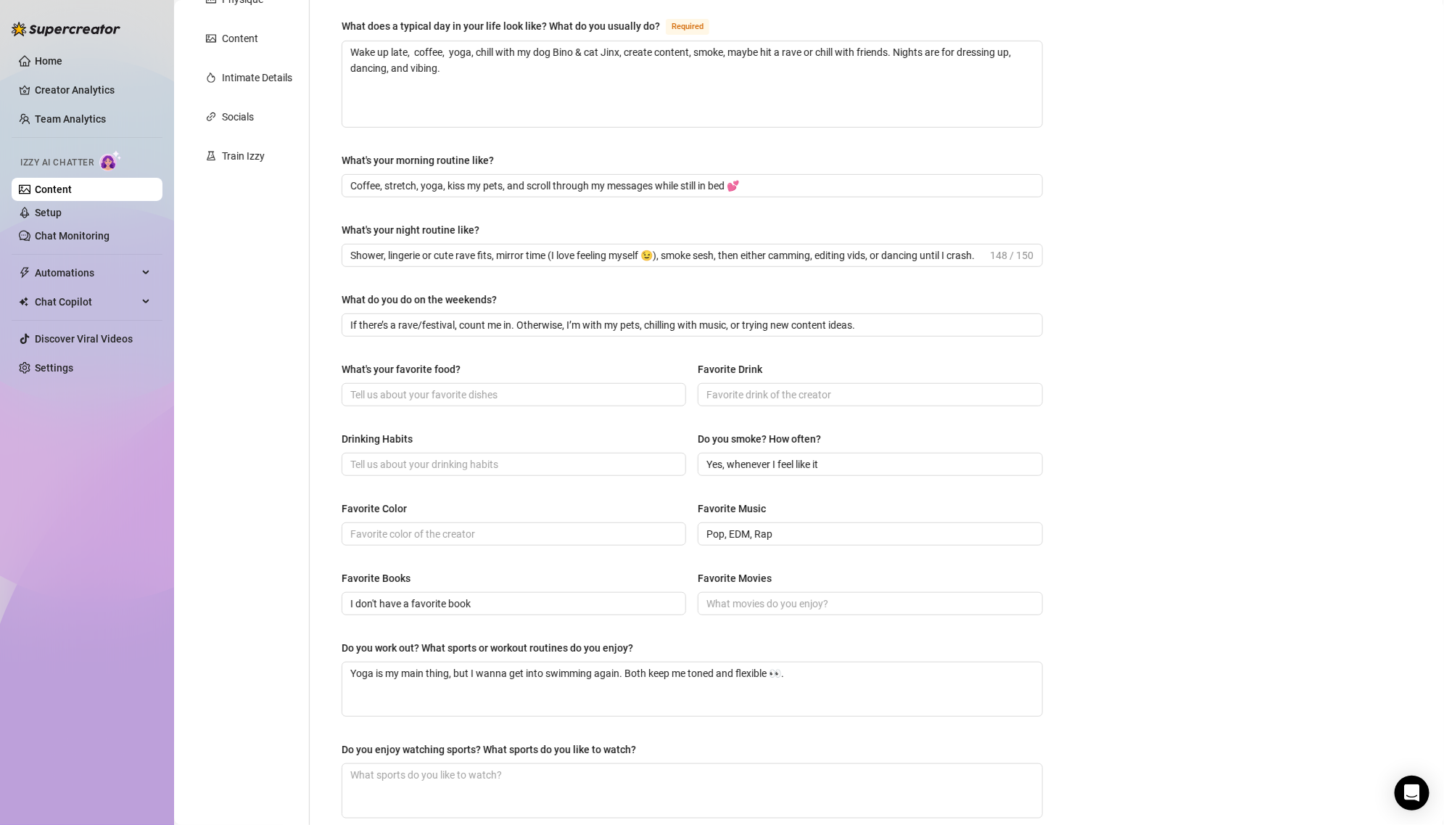
scroll to position [324, 0]
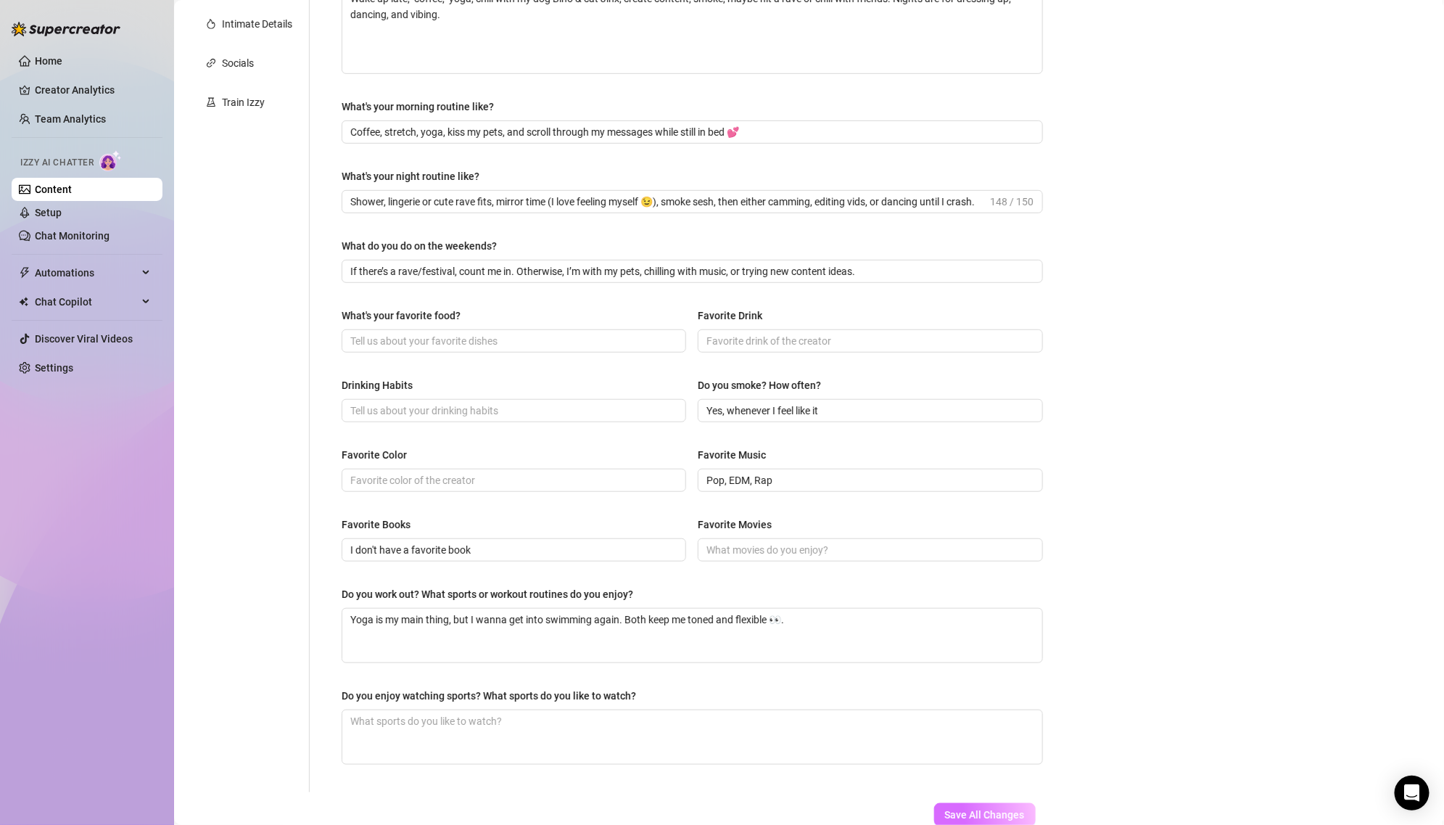
click at [976, 809] on span "Save All Changes" at bounding box center [985, 815] width 80 height 12
click at [943, 807] on button "Save All Changes" at bounding box center [985, 814] width 102 height 23
click at [903, 492] on div "Favorite Color Favorite Music Pop, EDM, Rap" at bounding box center [692, 476] width 701 height 58
click at [965, 803] on button "Save All Changes" at bounding box center [985, 814] width 102 height 23
click at [1005, 646] on textarea "Yoga is my main thing, but I wanna get into swimming again. Both keep me toned …" at bounding box center [692, 636] width 700 height 54
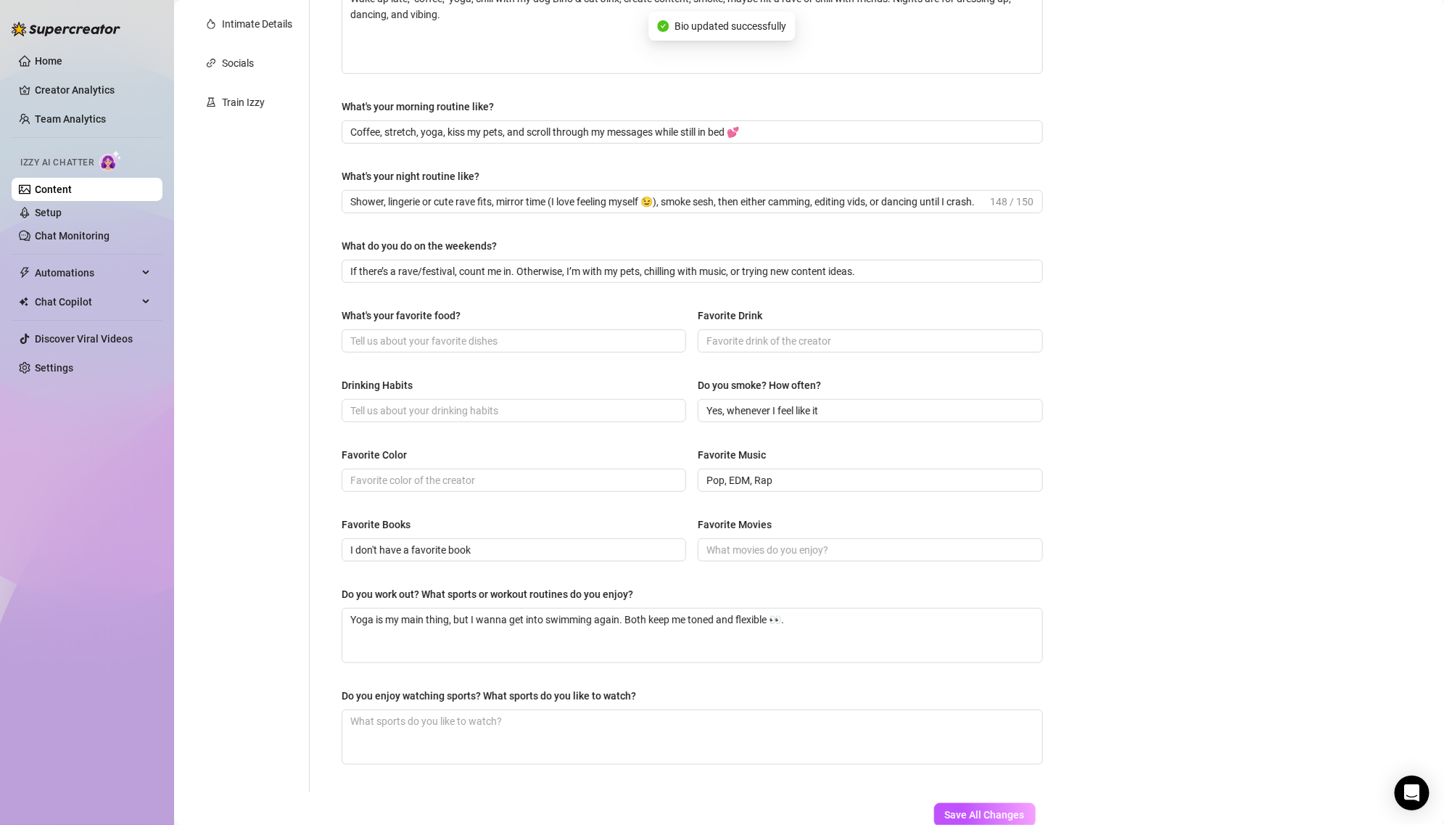
click at [992, 683] on div "What are your hobbies and interests? What do you enjoy about them? Required Rav…" at bounding box center [692, 303] width 701 height 949
